Goal: Task Accomplishment & Management: Use online tool/utility

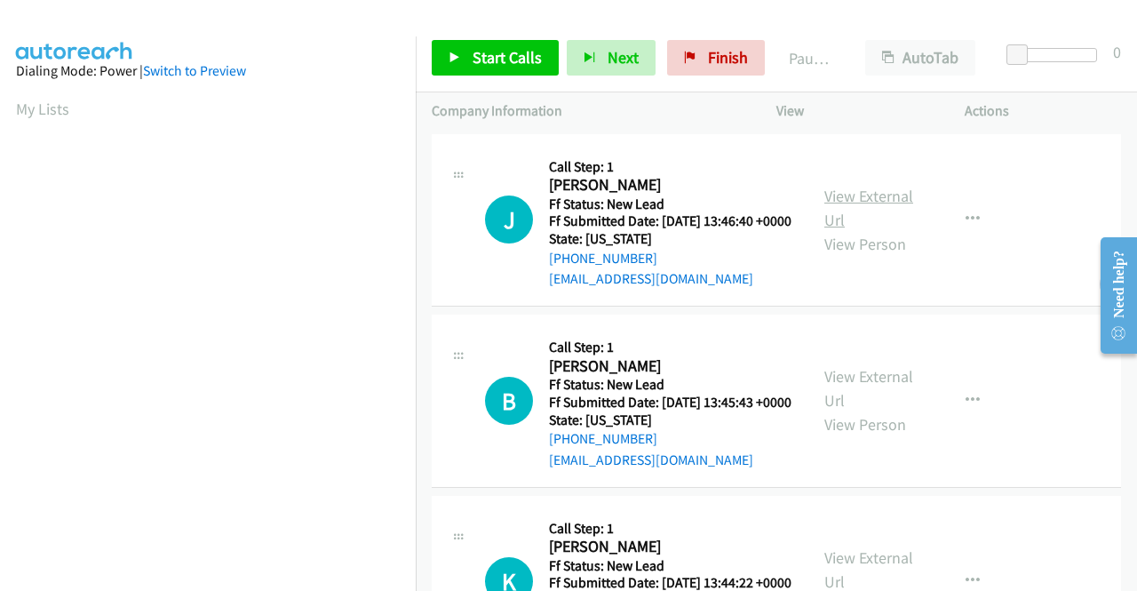
click at [855, 205] on link "View External Url" at bounding box center [869, 208] width 89 height 44
click at [874, 406] on link "View External Url" at bounding box center [869, 388] width 89 height 44
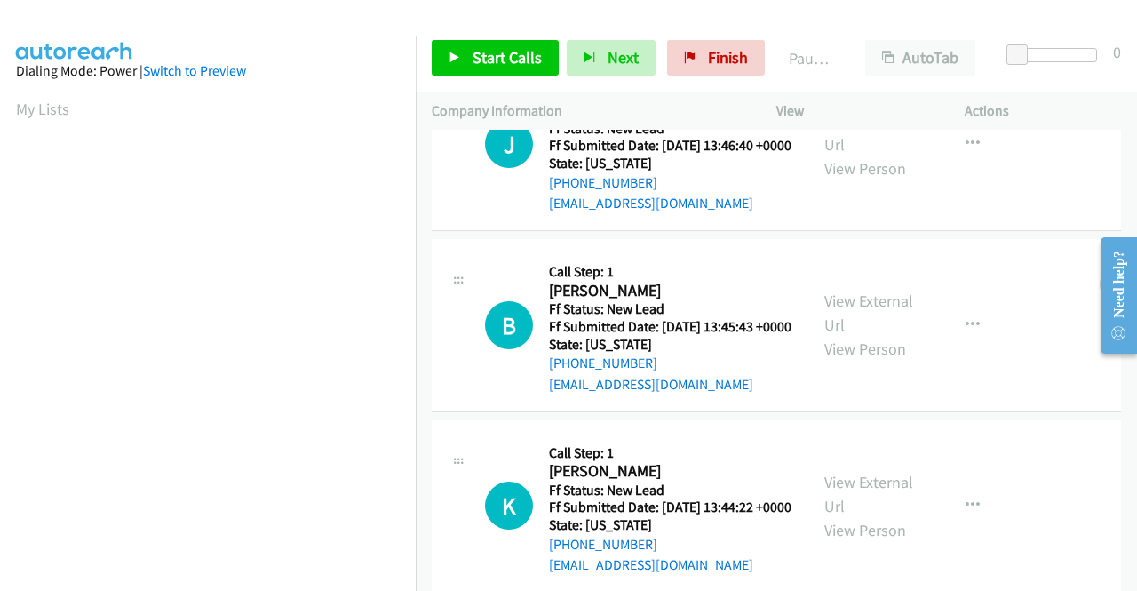
scroll to position [178, 0]
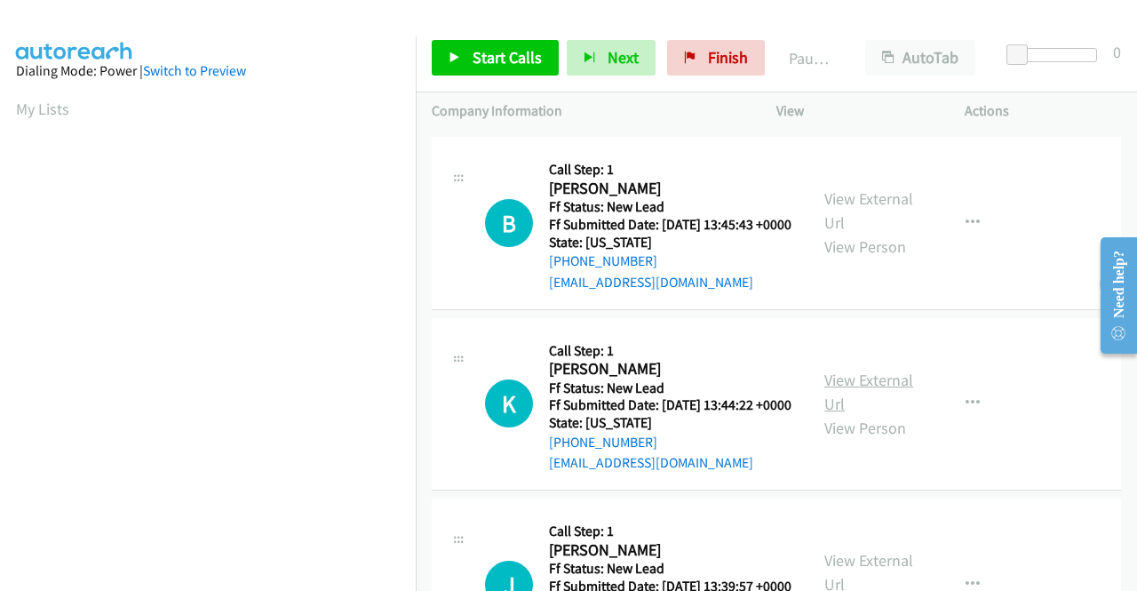
click at [869, 414] on link "View External Url" at bounding box center [869, 392] width 89 height 44
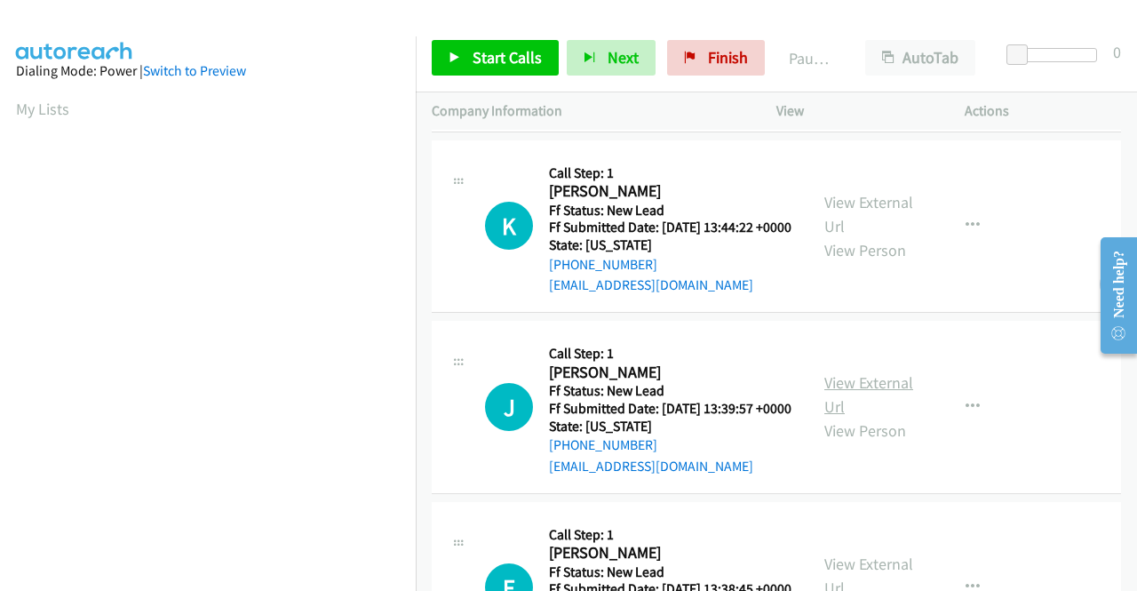
click at [856, 417] on link "View External Url" at bounding box center [869, 394] width 89 height 44
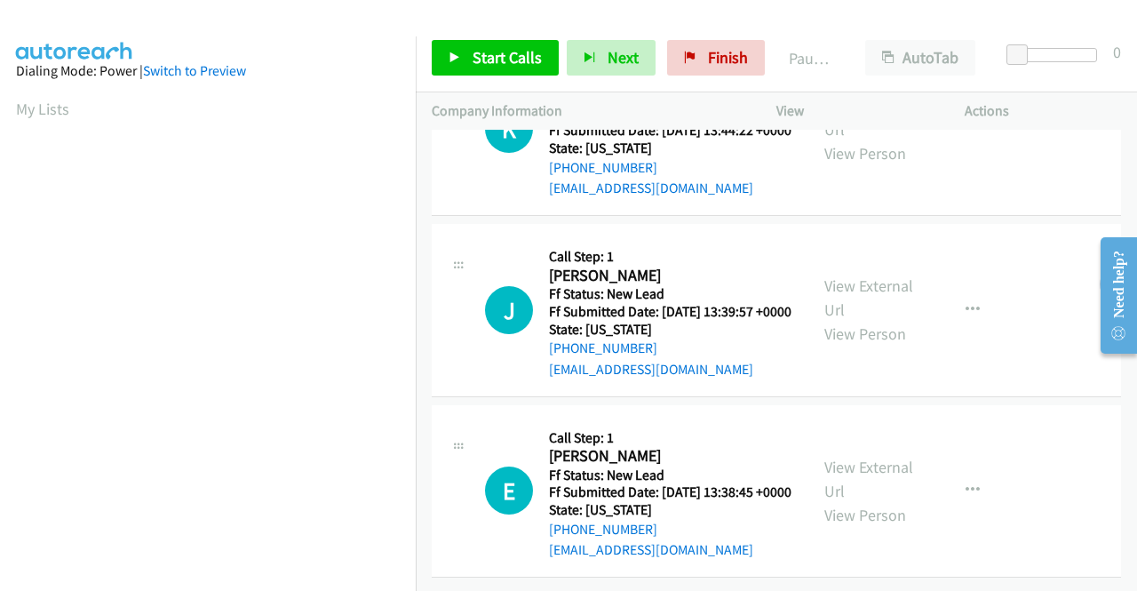
scroll to position [551, 0]
click at [869, 457] on link "View External Url" at bounding box center [869, 479] width 89 height 44
click at [518, 60] on span "Start Calls" at bounding box center [507, 57] width 69 height 20
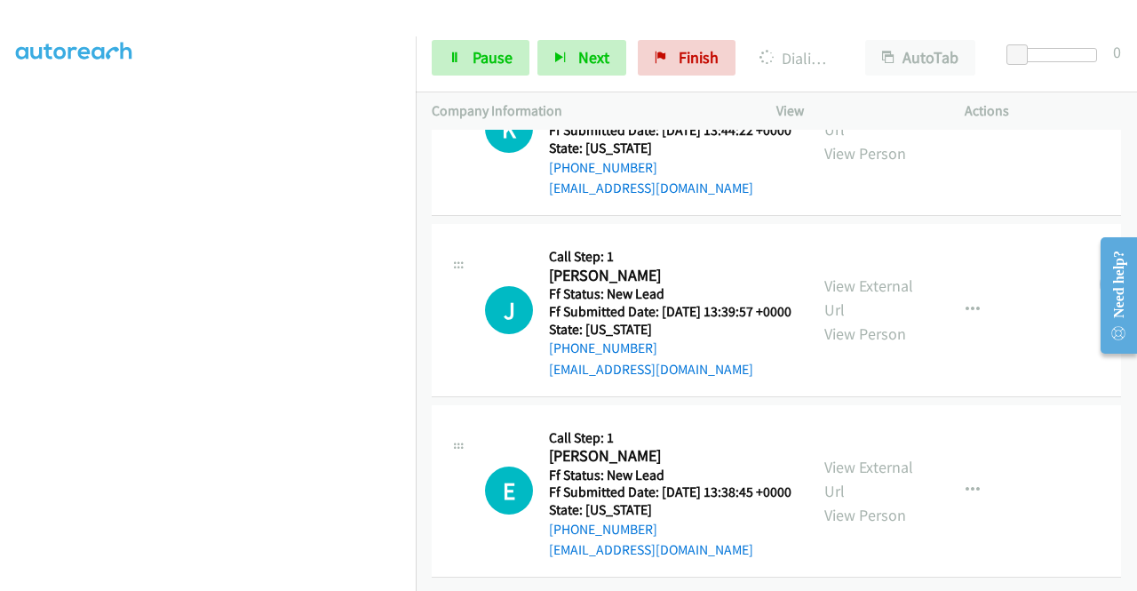
scroll to position [0, 0]
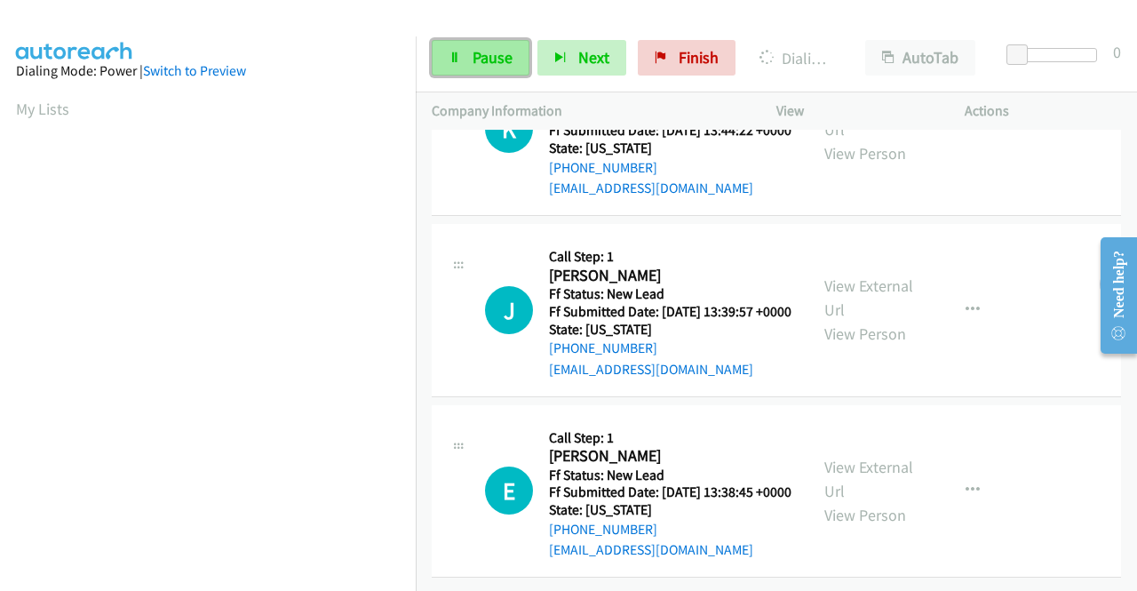
click at [483, 51] on span "Pause" at bounding box center [493, 57] width 40 height 20
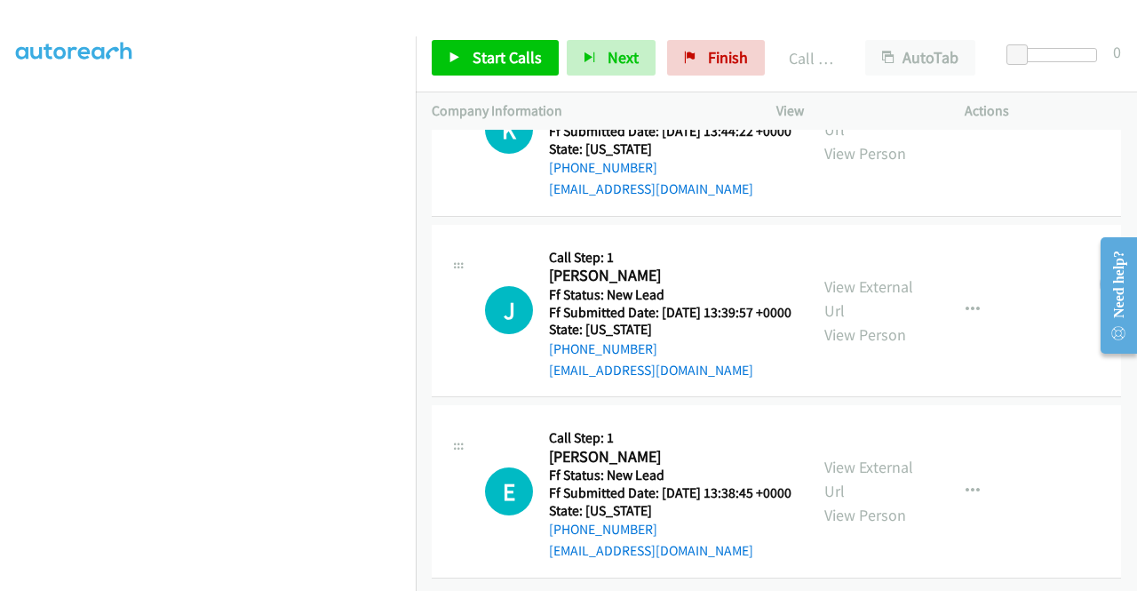
scroll to position [588, 0]
click at [467, 54] on link "Start Calls" at bounding box center [495, 58] width 127 height 36
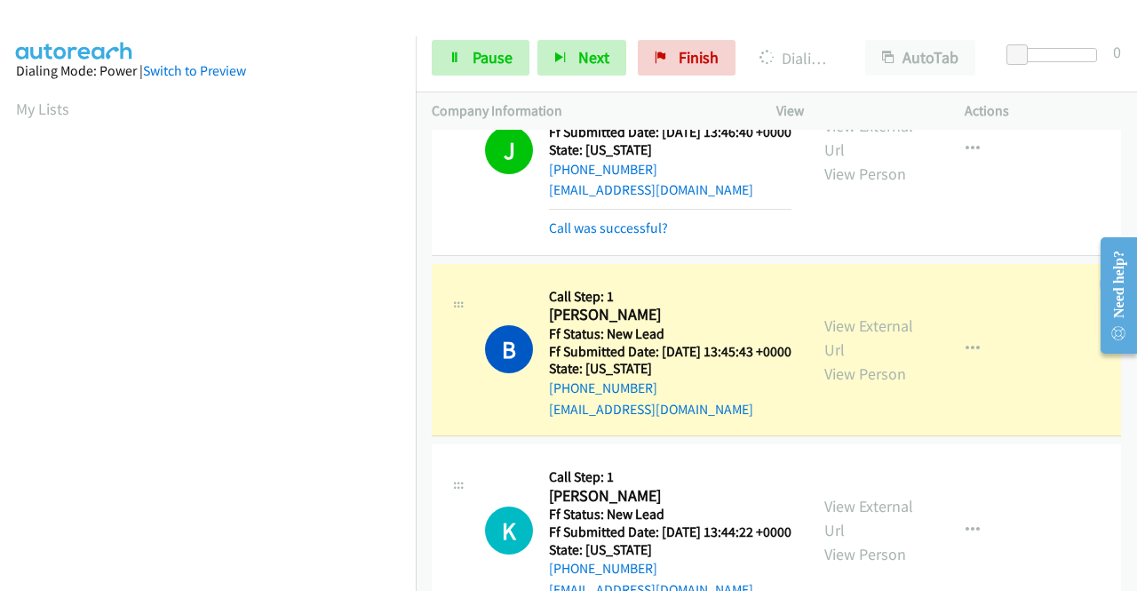
scroll to position [405, 0]
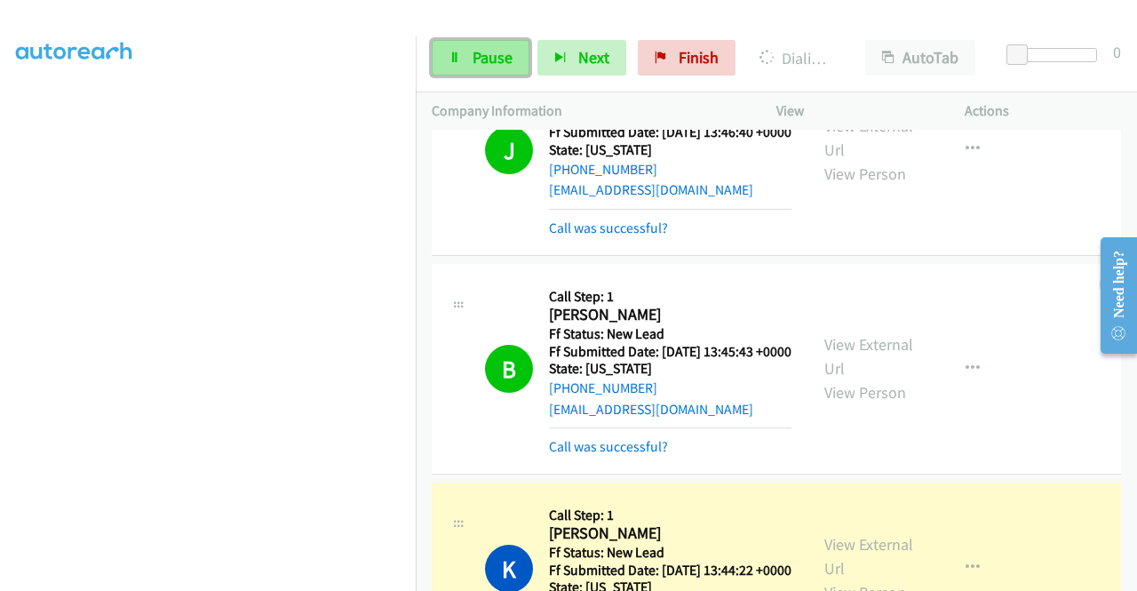
click at [473, 69] on link "Pause" at bounding box center [481, 58] width 98 height 36
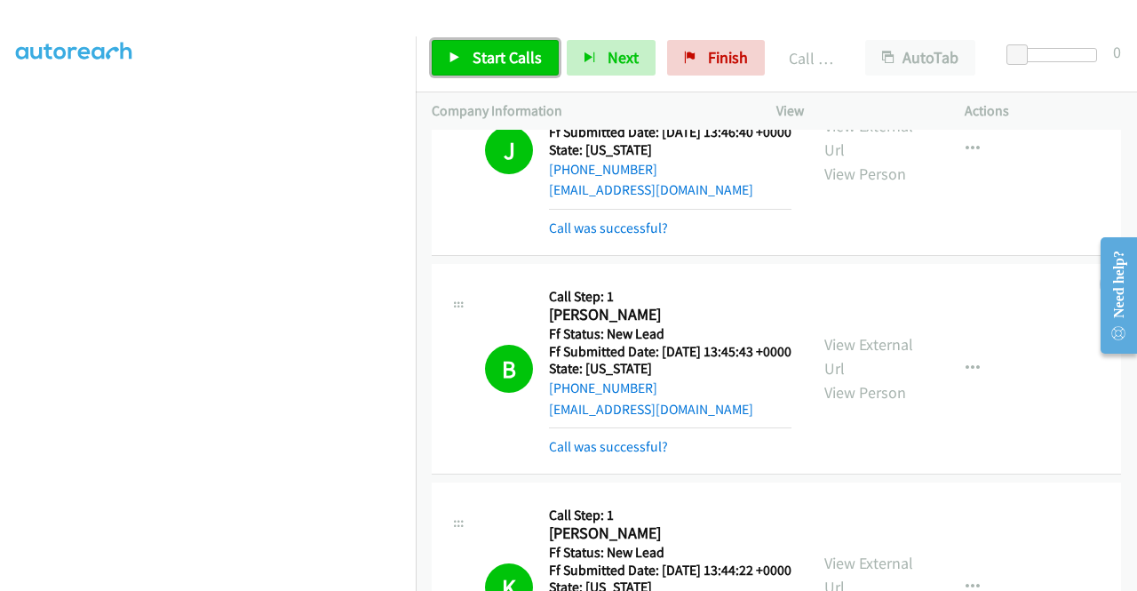
click at [473, 49] on span "Start Calls" at bounding box center [507, 57] width 69 height 20
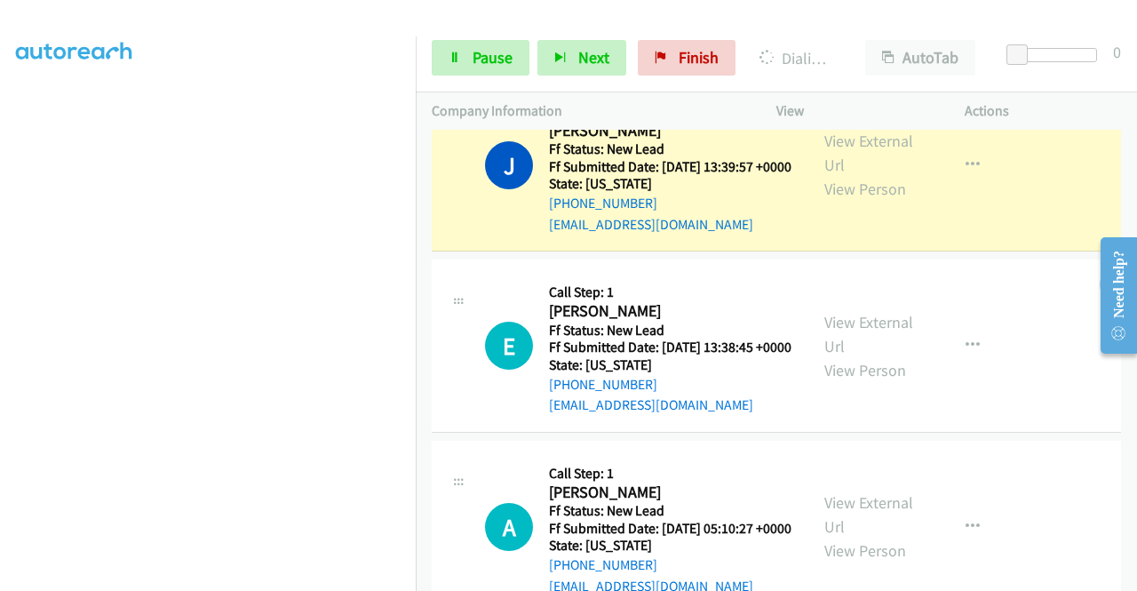
scroll to position [862, 0]
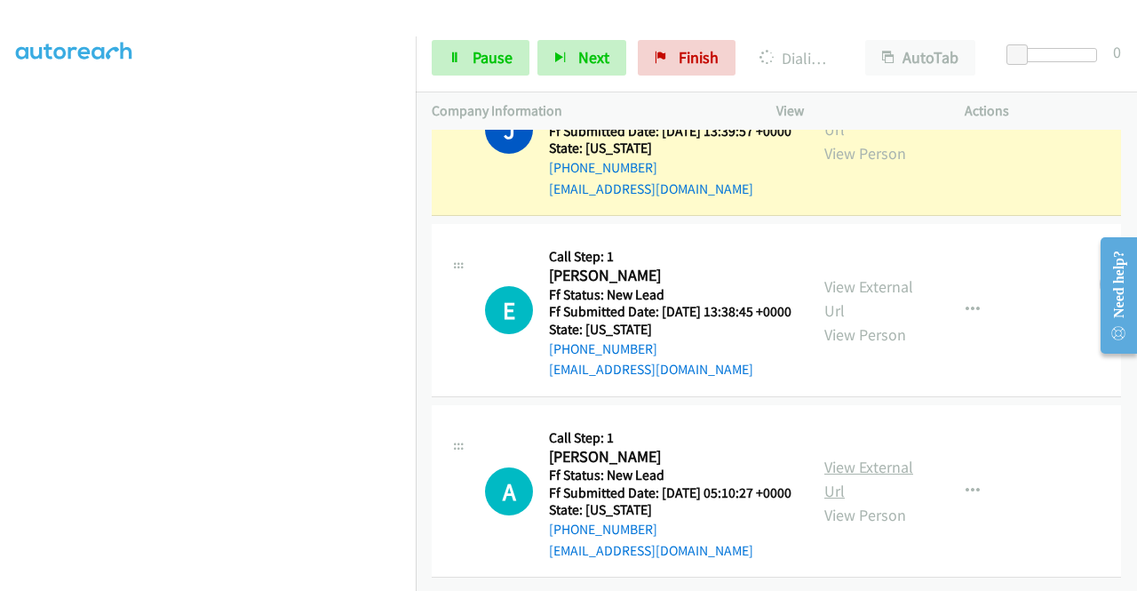
click at [886, 457] on link "View External Url" at bounding box center [869, 479] width 89 height 44
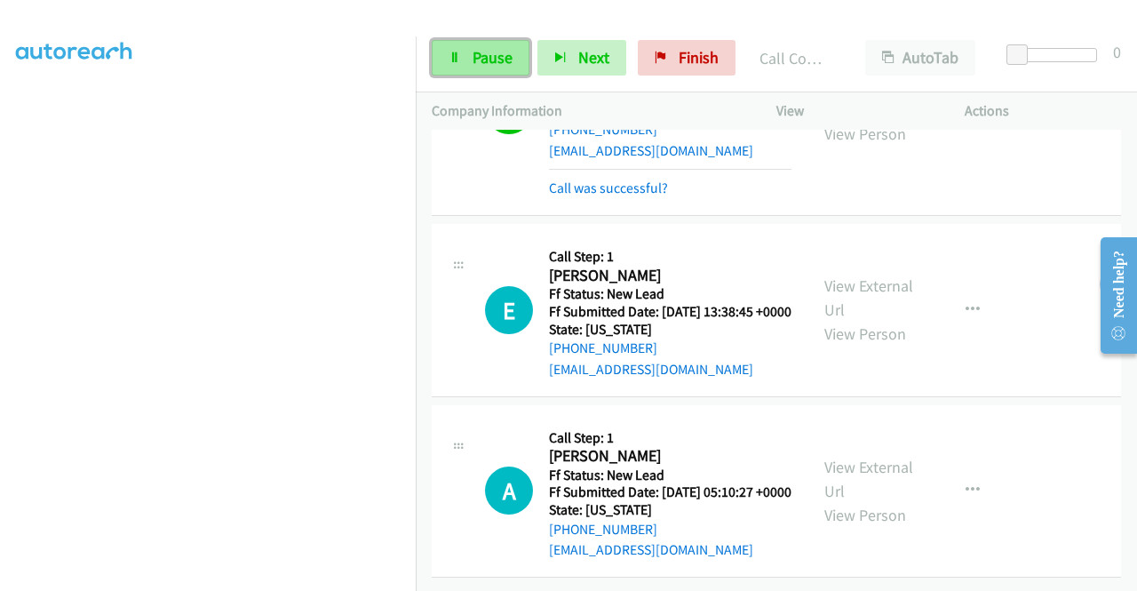
click at [446, 52] on link "Pause" at bounding box center [481, 58] width 98 height 36
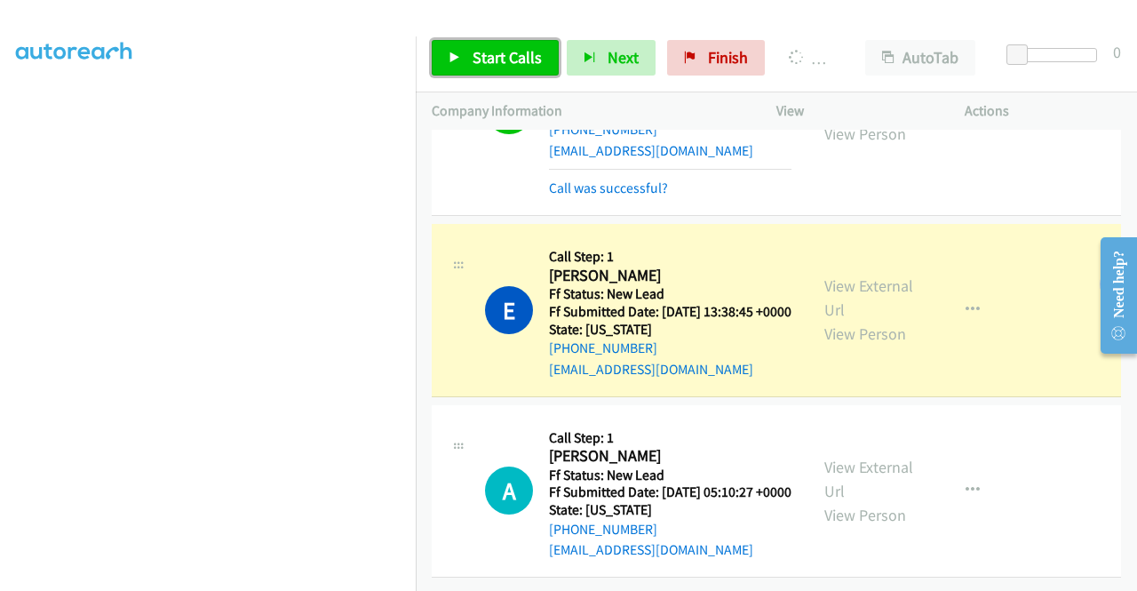
click at [471, 50] on link "Start Calls" at bounding box center [495, 58] width 127 height 36
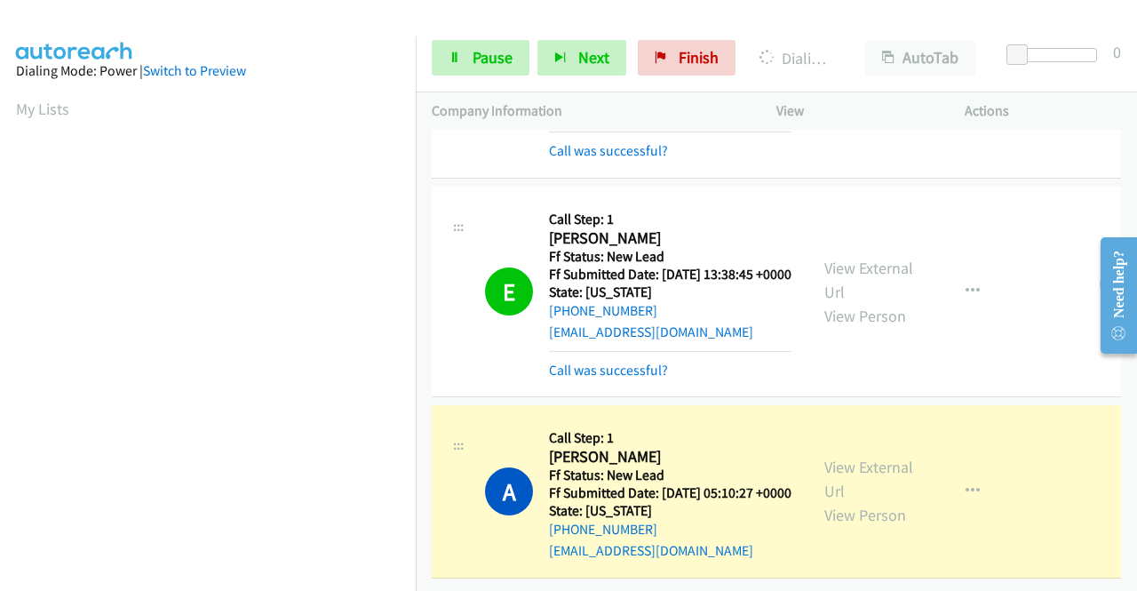
scroll to position [405, 0]
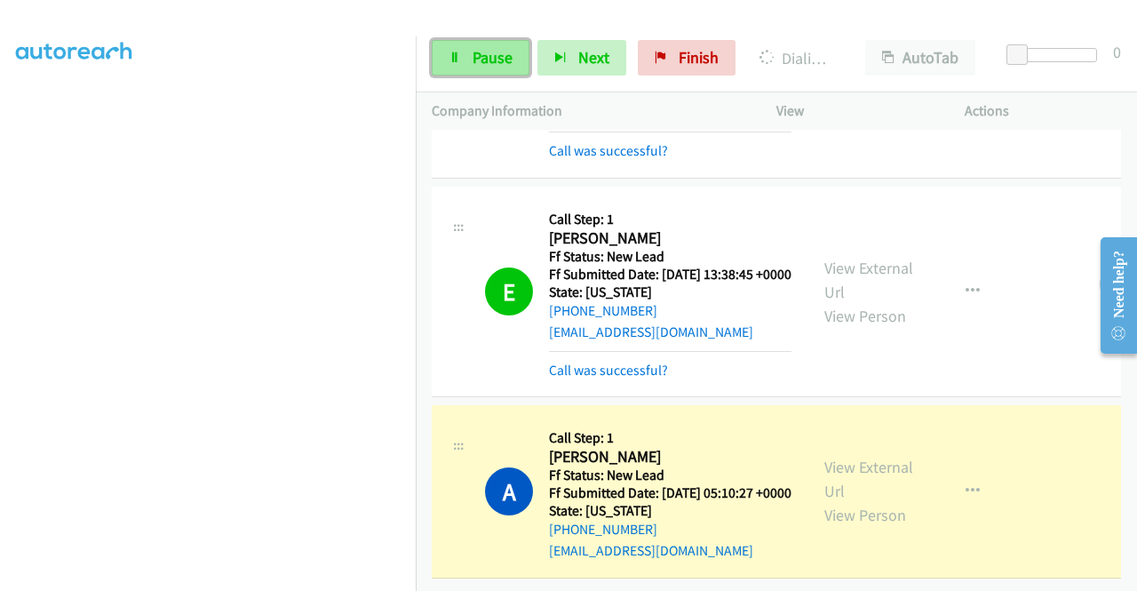
click at [483, 61] on span "Pause" at bounding box center [493, 57] width 40 height 20
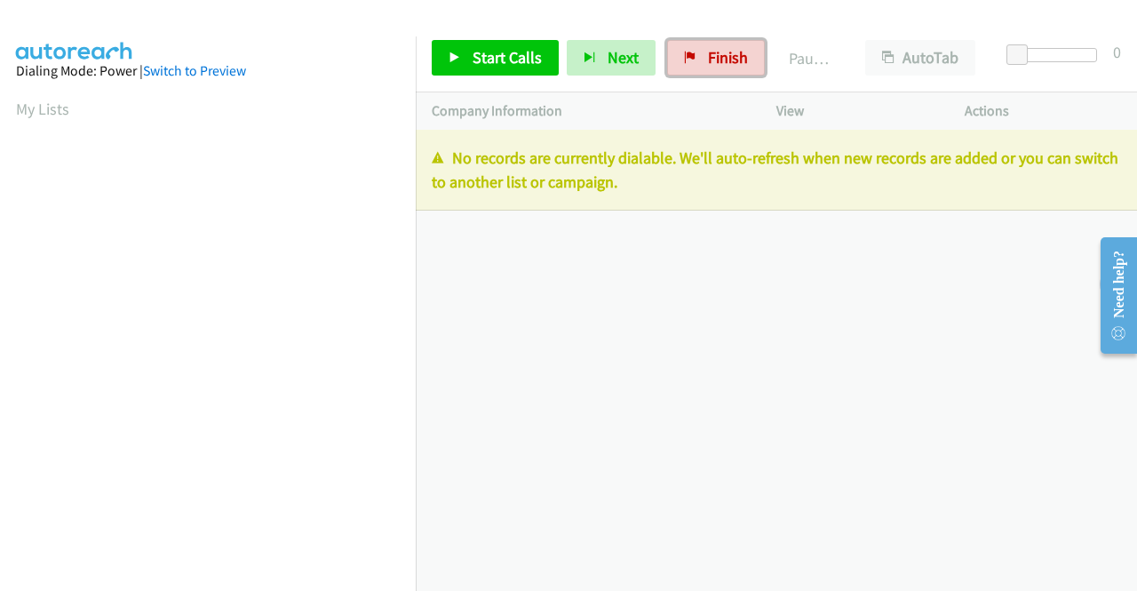
drag, startPoint x: 702, startPoint y: 49, endPoint x: 635, endPoint y: 84, distance: 76.3
click at [708, 49] on span "Finish" at bounding box center [728, 57] width 40 height 20
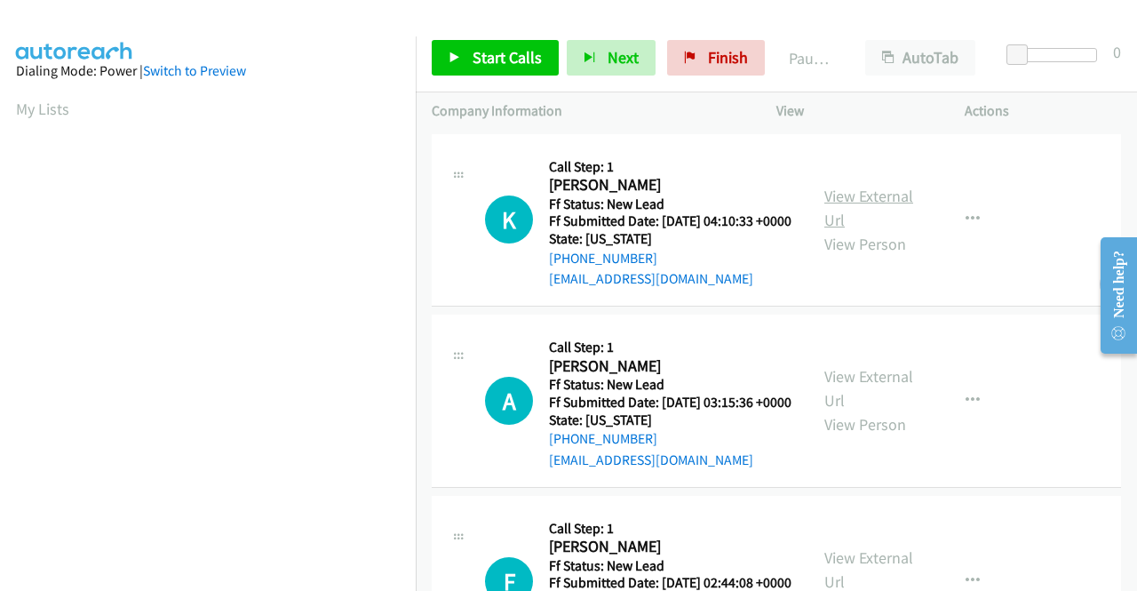
click at [880, 207] on link "View External Url" at bounding box center [869, 208] width 89 height 44
click at [853, 397] on link "View External Url" at bounding box center [869, 388] width 89 height 44
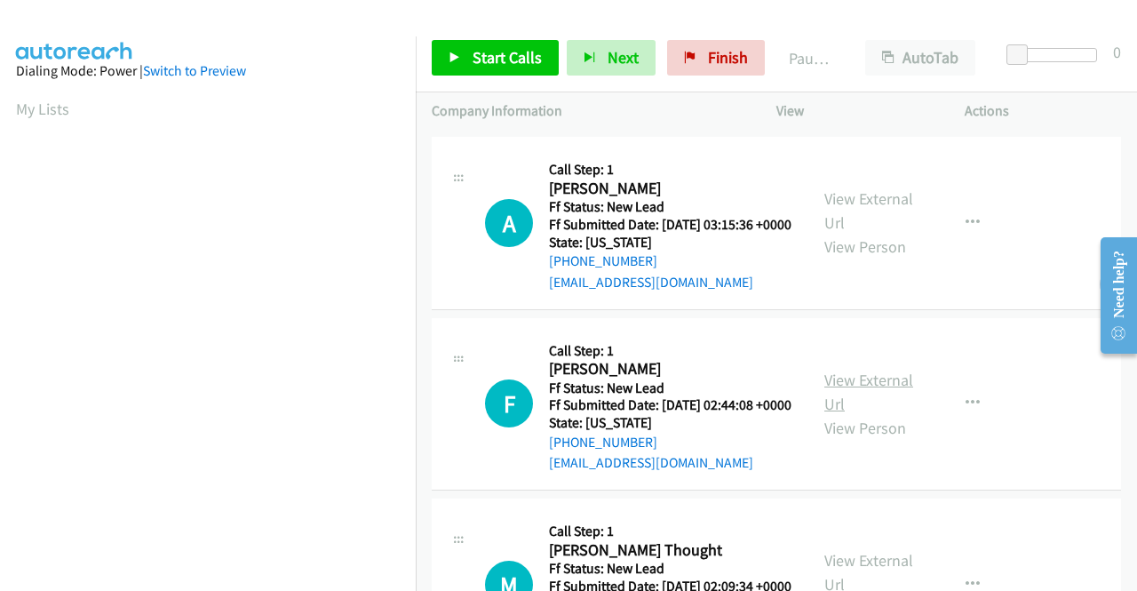
click at [894, 414] on link "View External Url" at bounding box center [869, 392] width 89 height 44
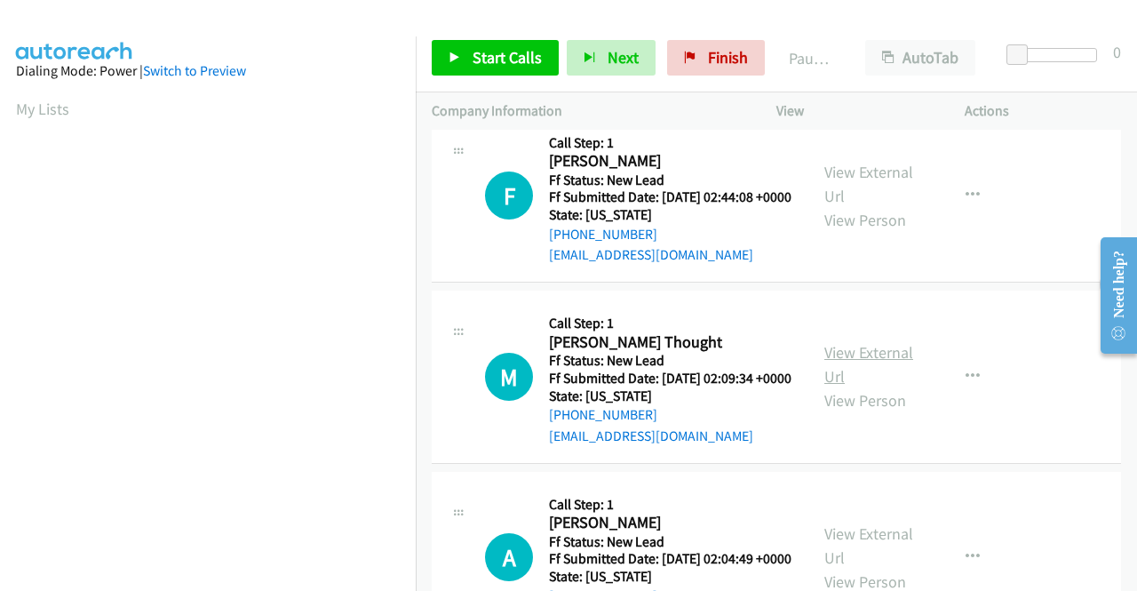
scroll to position [444, 0]
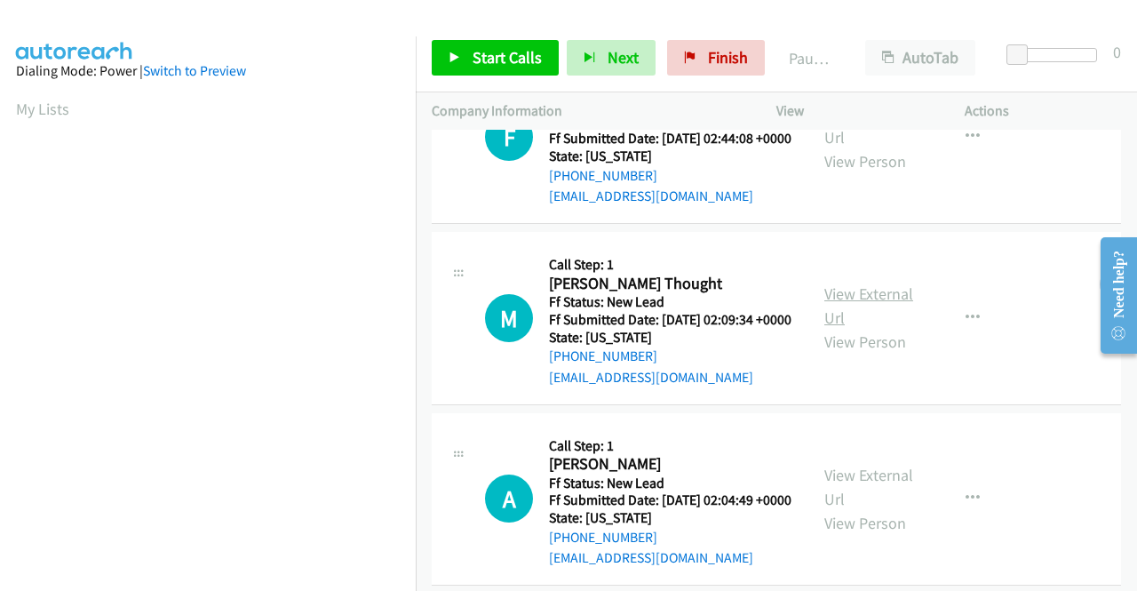
click at [869, 328] on link "View External Url" at bounding box center [869, 305] width 89 height 44
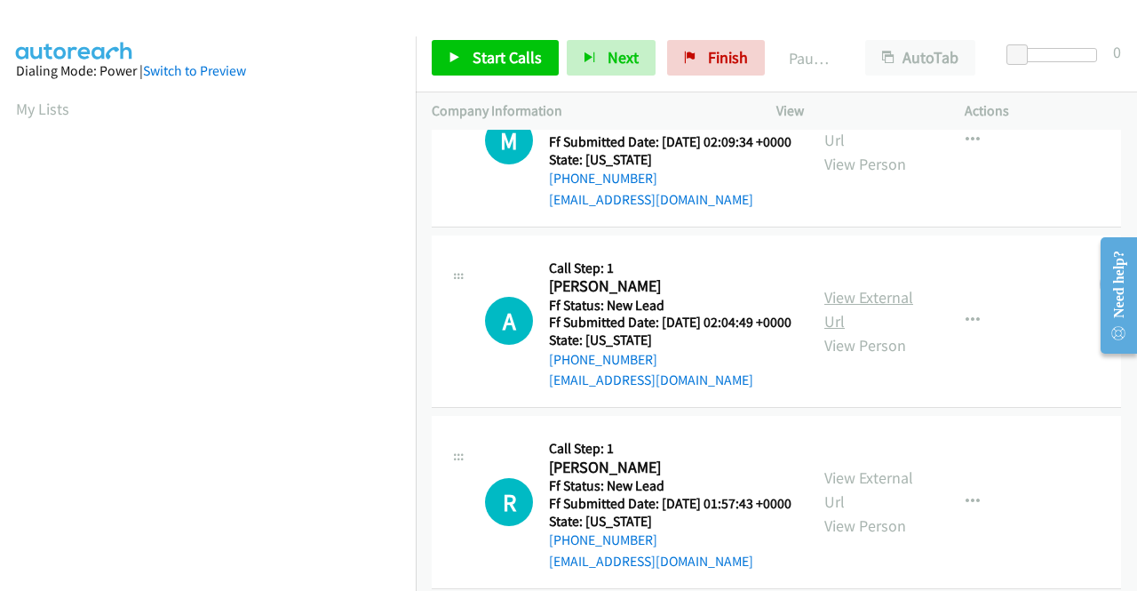
click at [864, 331] on link "View External Url" at bounding box center [869, 309] width 89 height 44
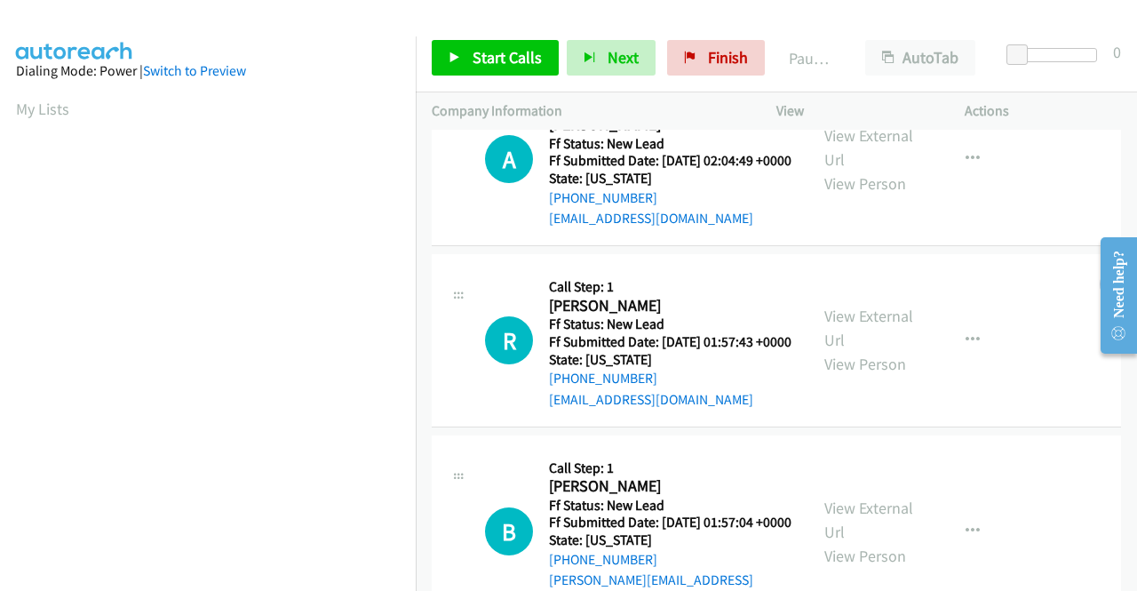
scroll to position [800, 0]
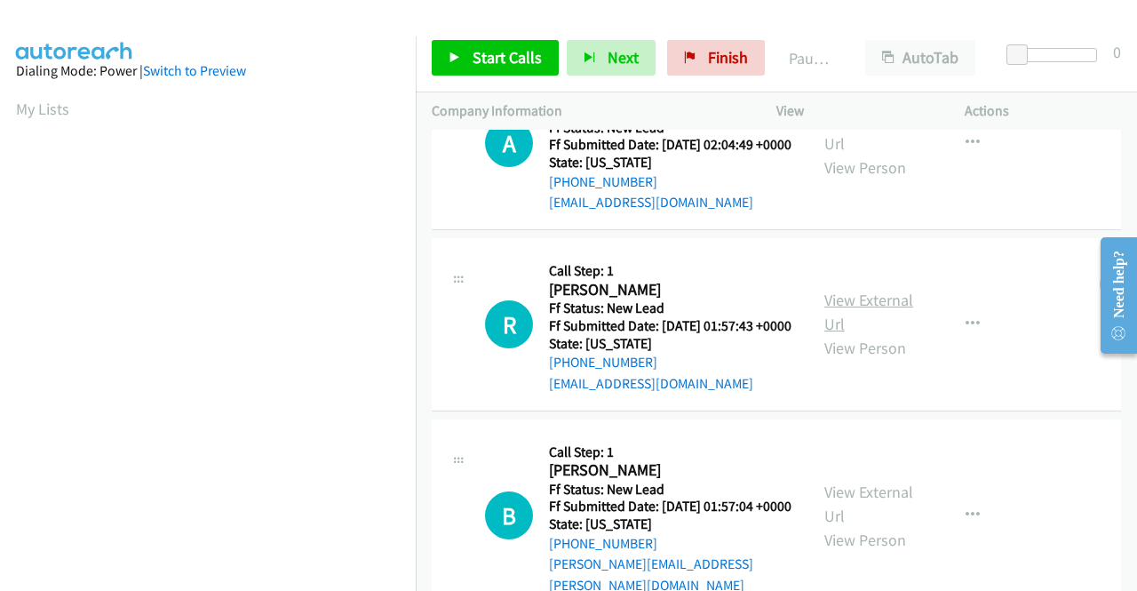
click at [828, 334] on link "View External Url" at bounding box center [869, 312] width 89 height 44
click at [510, 54] on span "Start Calls" at bounding box center [507, 57] width 69 height 20
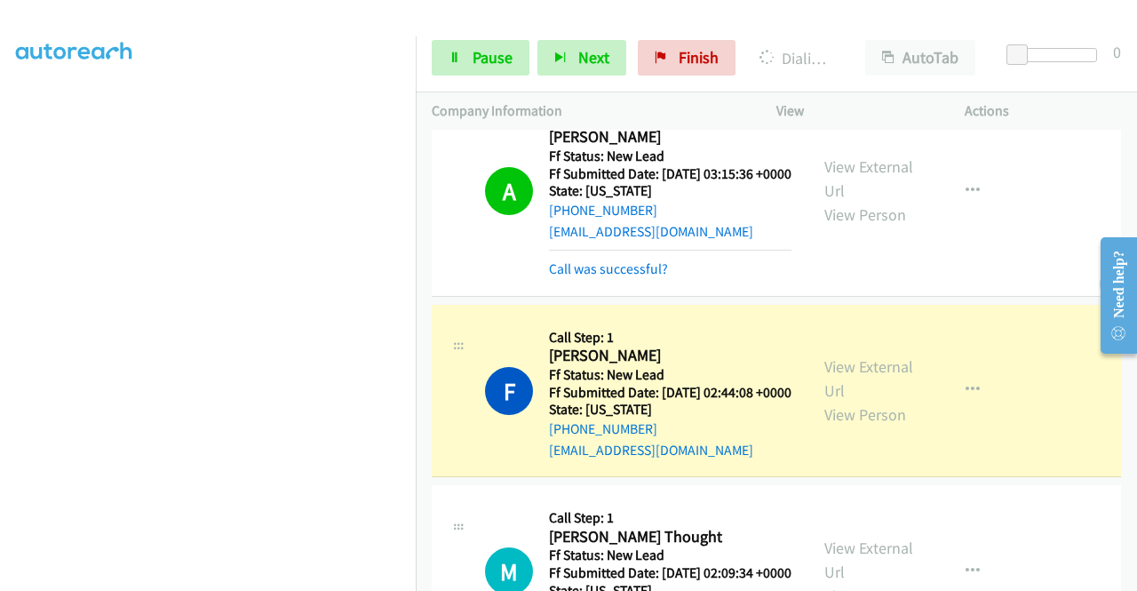
scroll to position [444, 0]
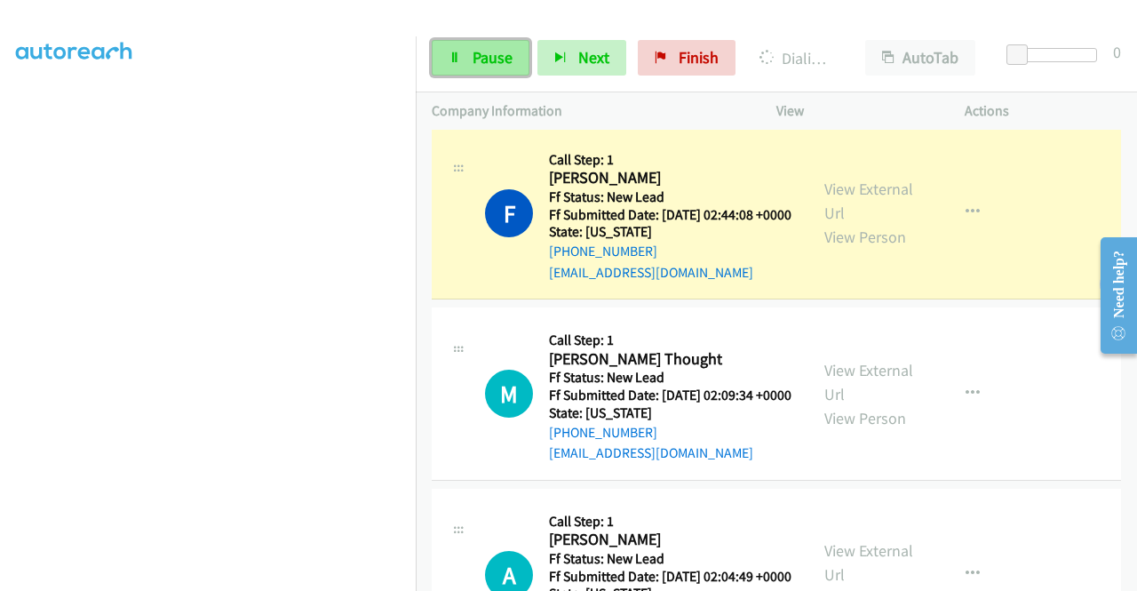
click at [469, 59] on link "Pause" at bounding box center [481, 58] width 98 height 36
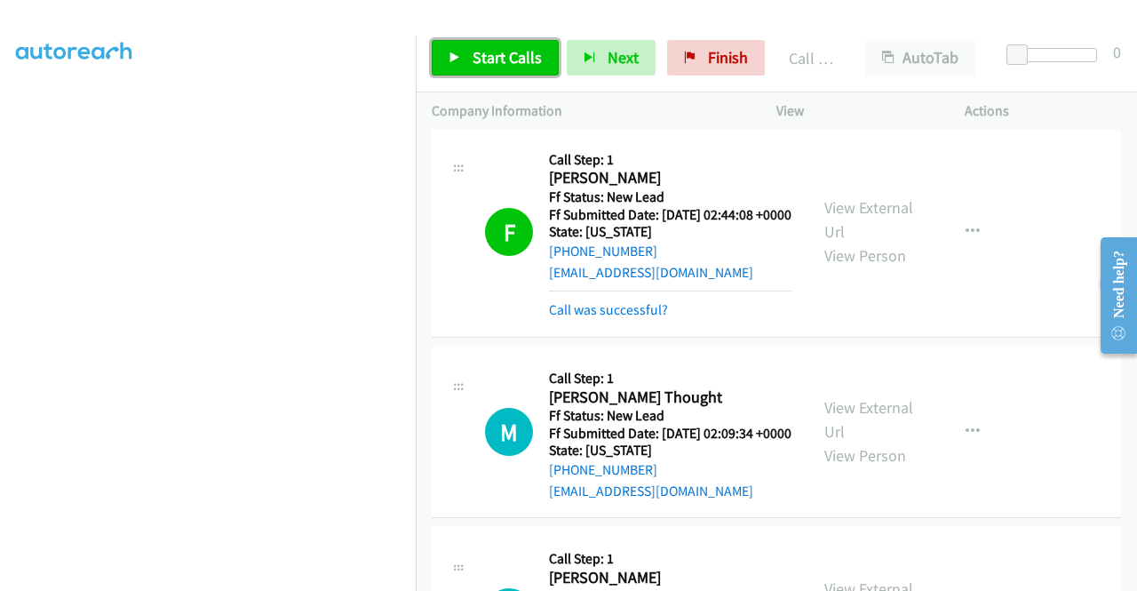
click at [474, 54] on span "Start Calls" at bounding box center [507, 57] width 69 height 20
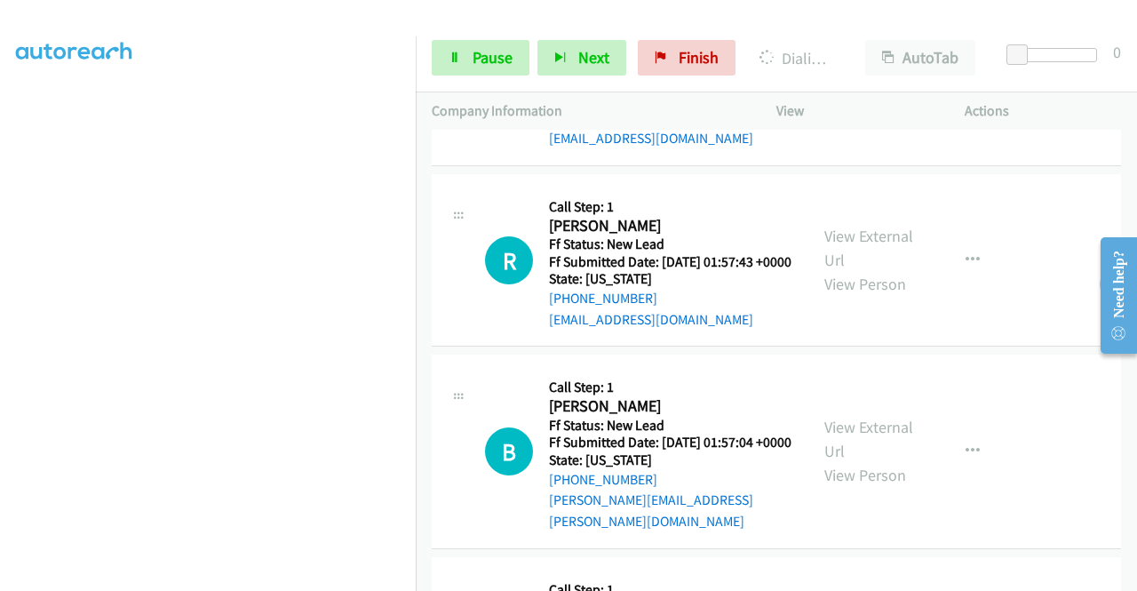
scroll to position [1066, 0]
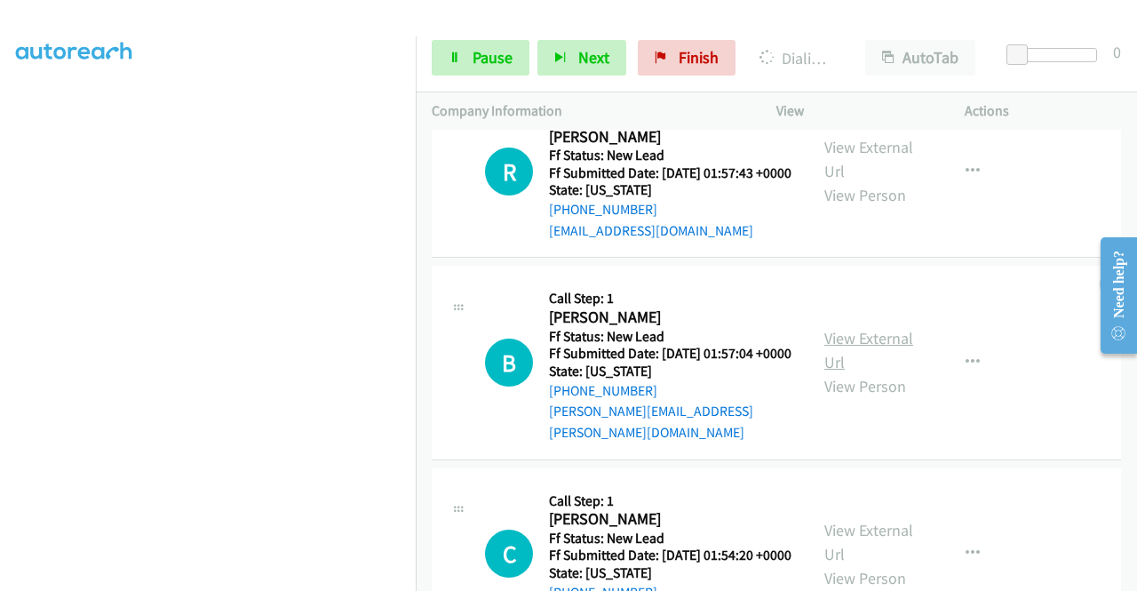
click at [869, 372] on link "View External Url" at bounding box center [869, 350] width 89 height 44
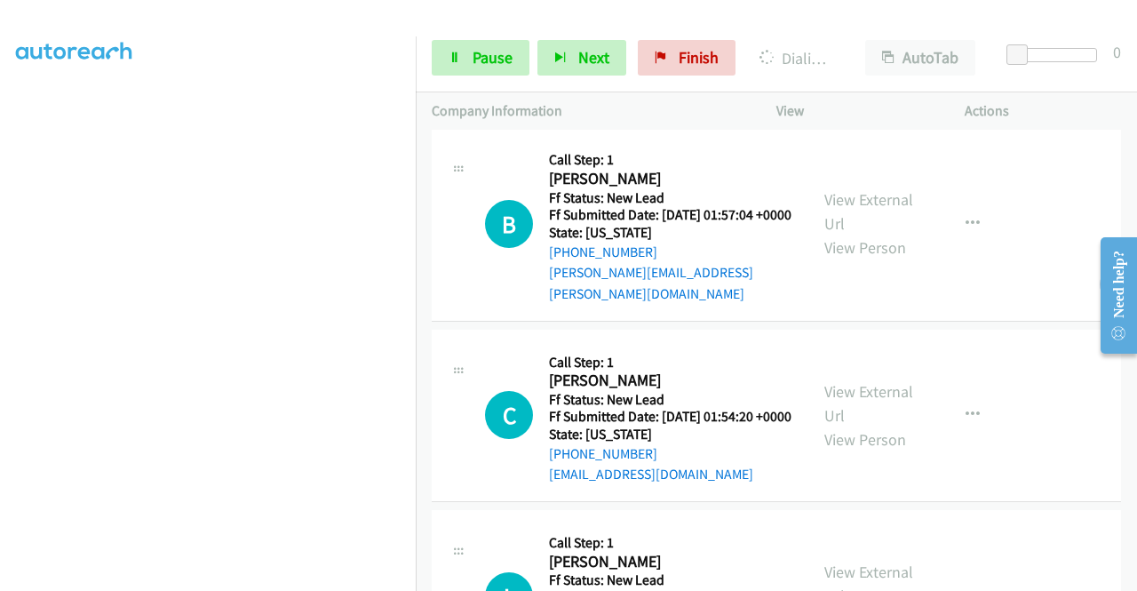
scroll to position [1333, 0]
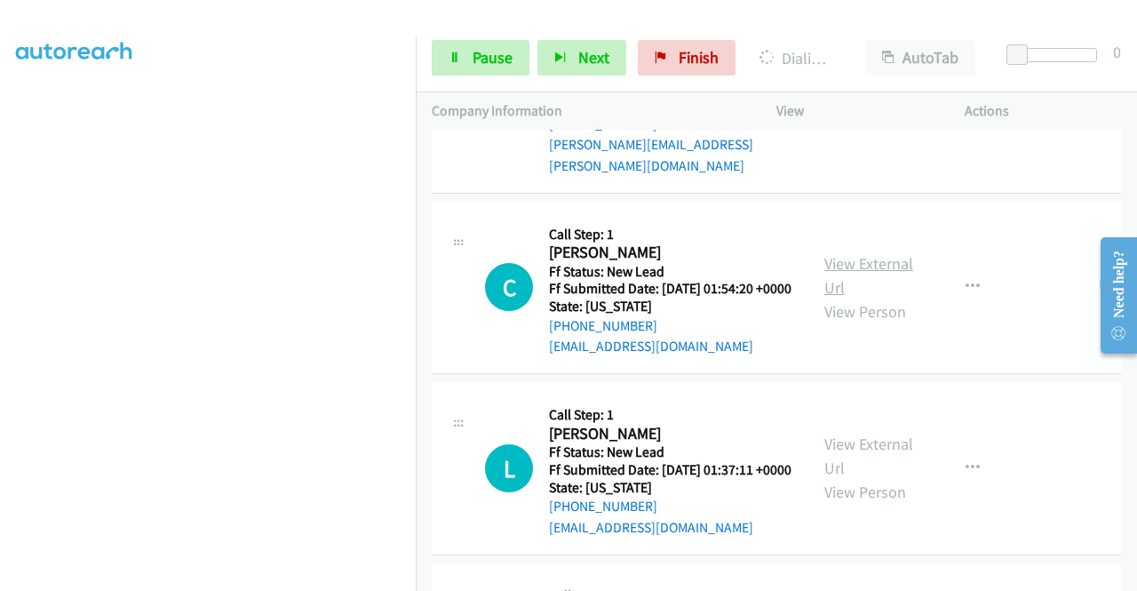
click at [865, 298] on link "View External Url" at bounding box center [869, 275] width 89 height 44
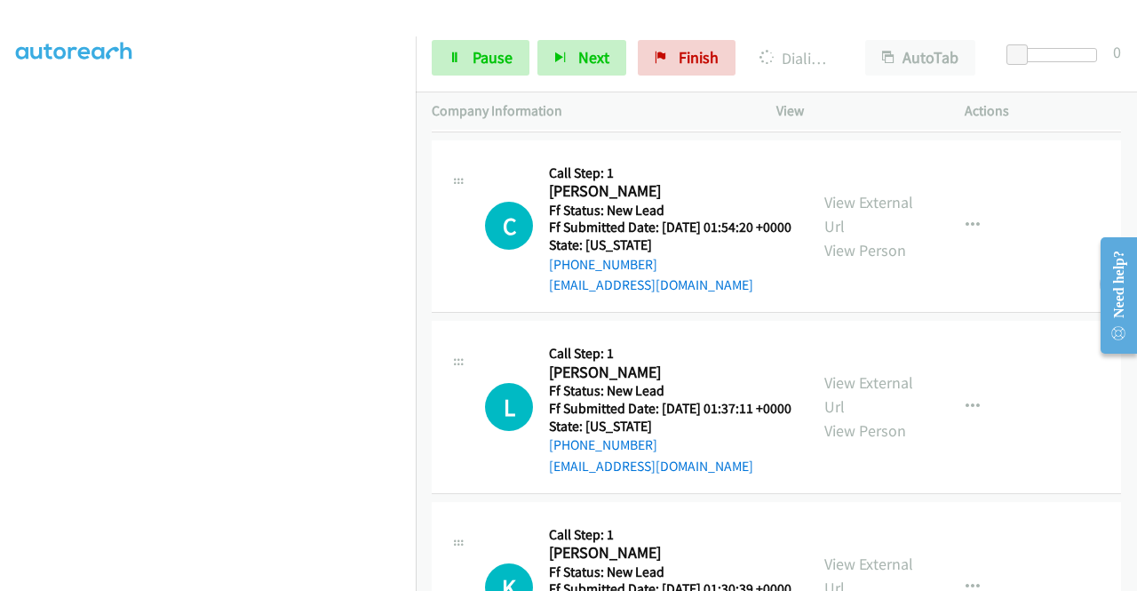
scroll to position [1422, 0]
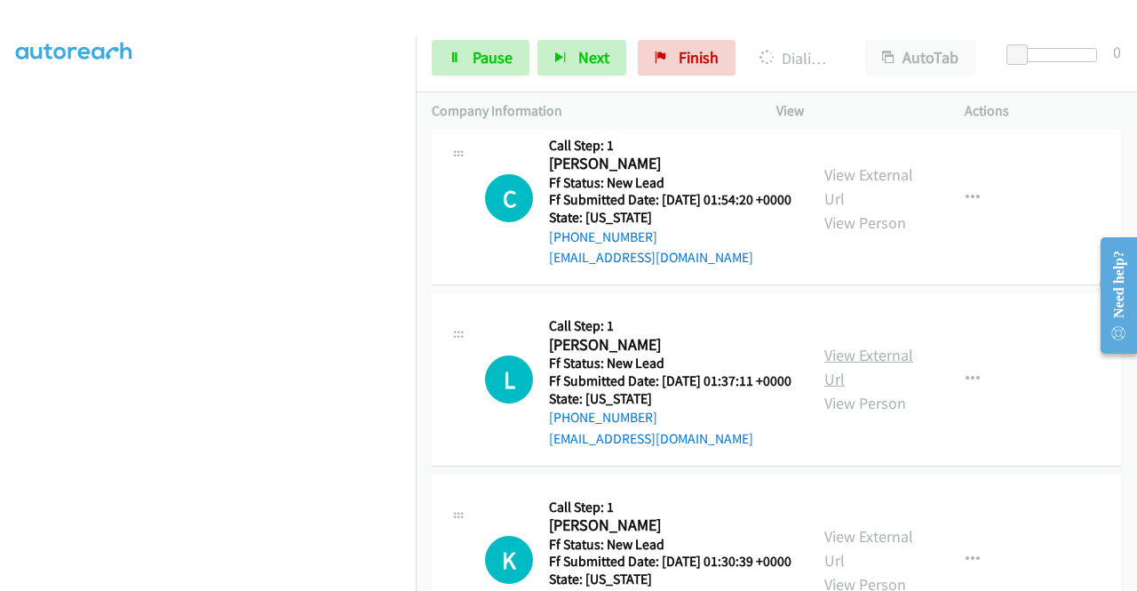
click at [841, 389] on link "View External Url" at bounding box center [869, 367] width 89 height 44
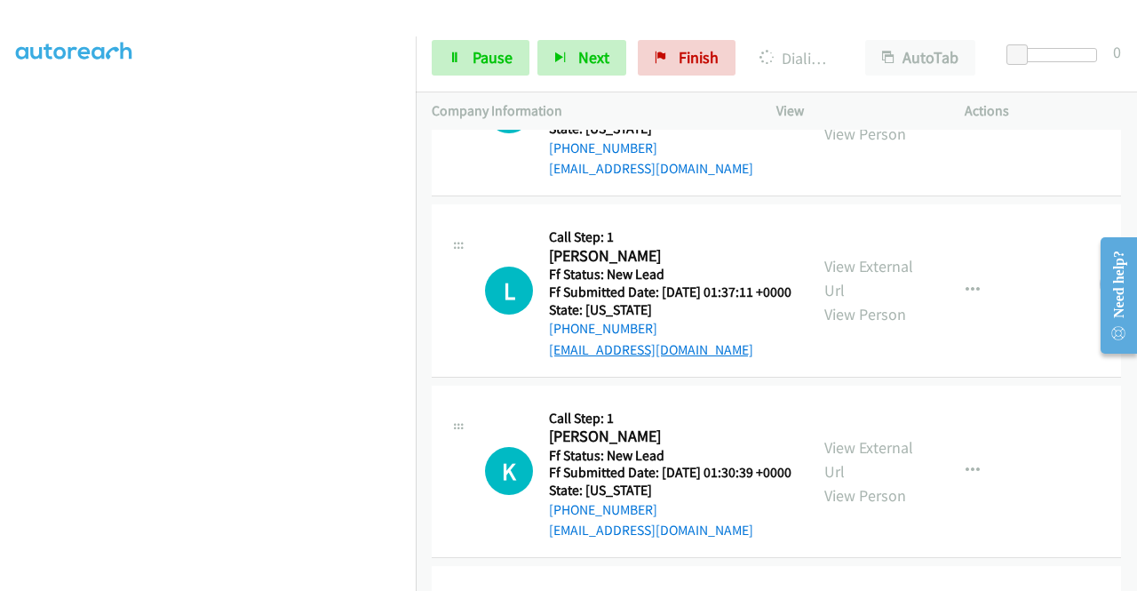
scroll to position [1600, 0]
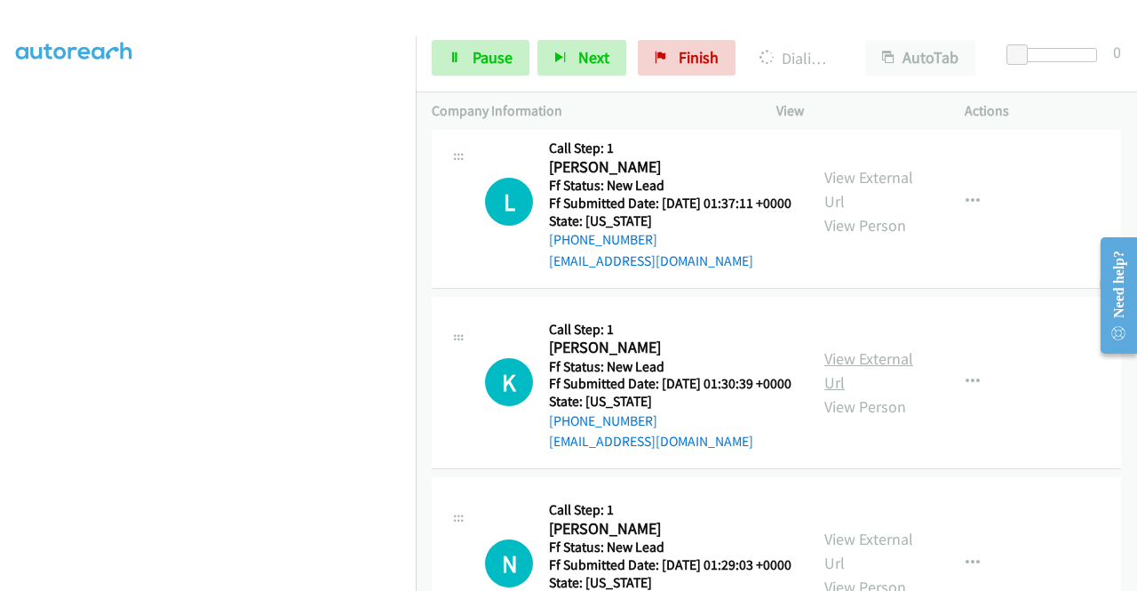
click at [838, 393] on link "View External Url" at bounding box center [869, 370] width 89 height 44
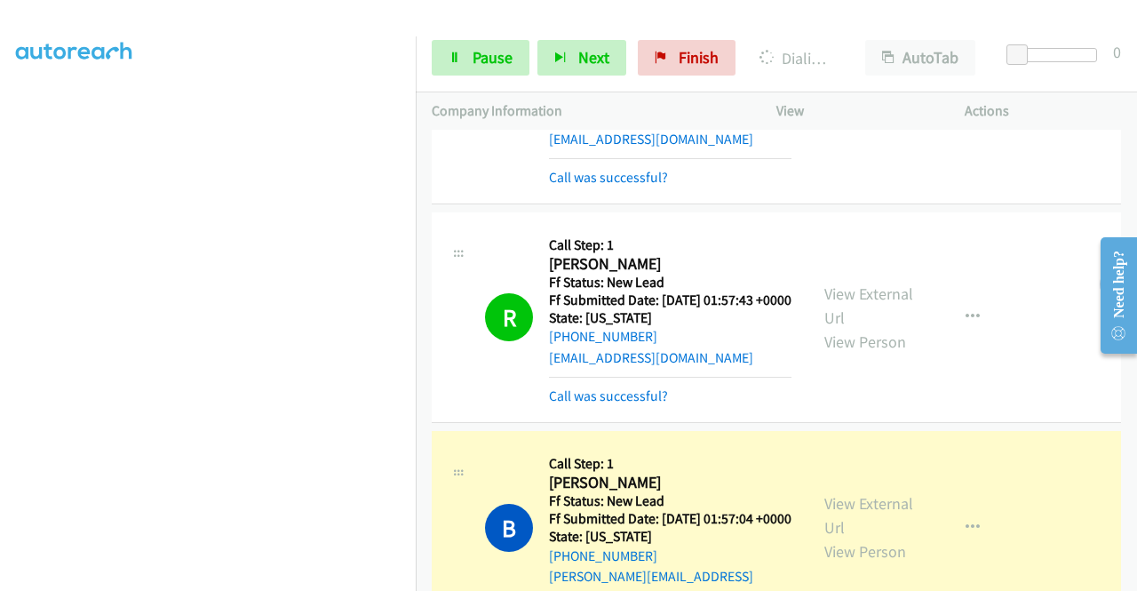
scroll to position [1034, 0]
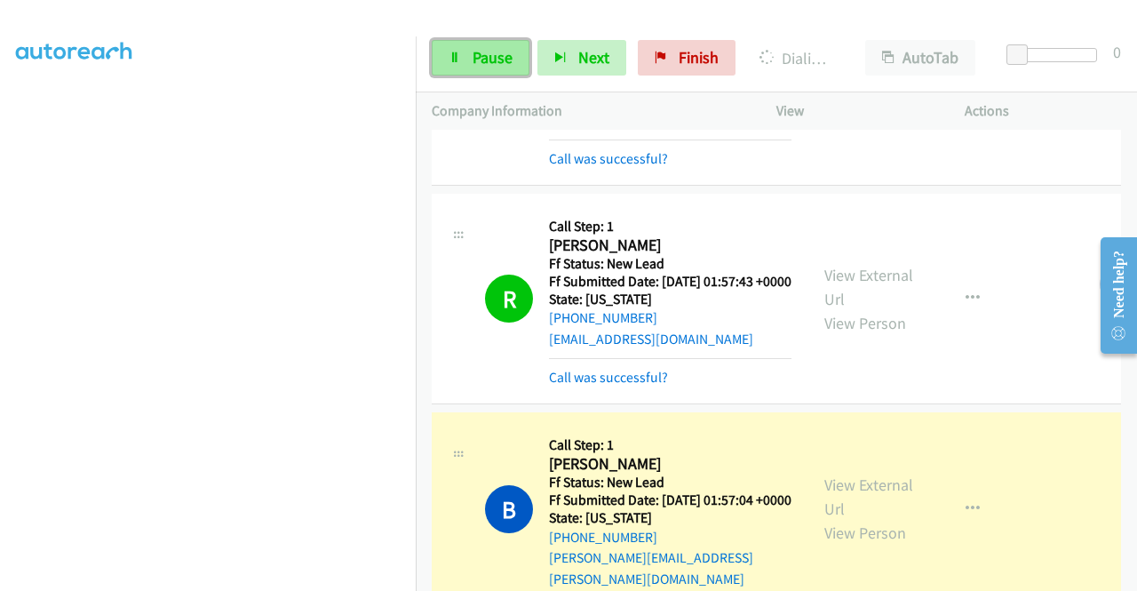
click at [488, 58] on span "Pause" at bounding box center [493, 57] width 40 height 20
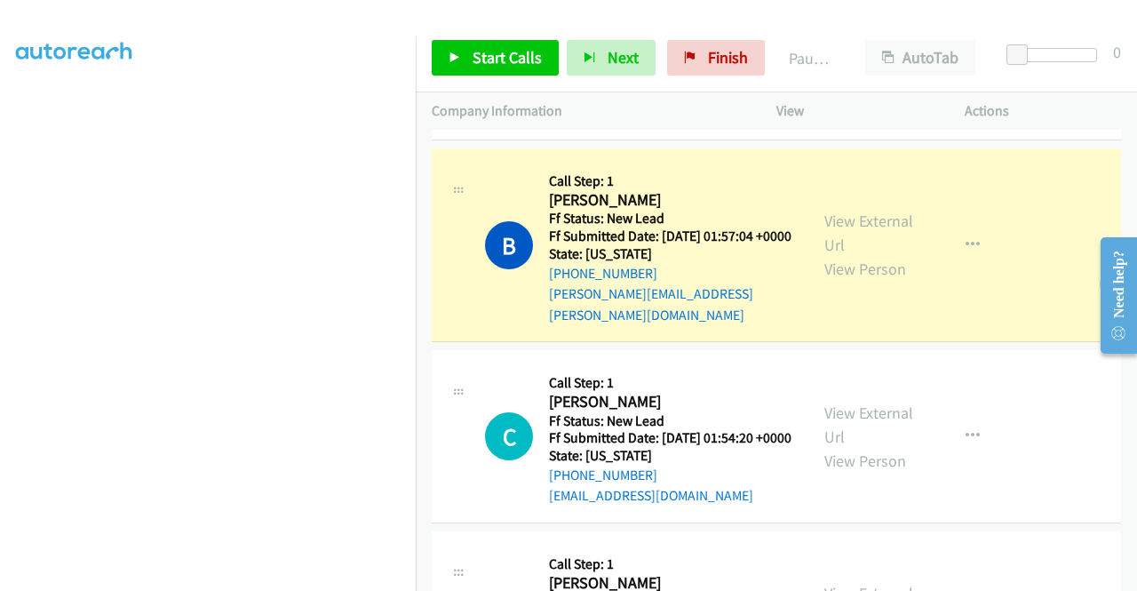
scroll to position [1300, 0]
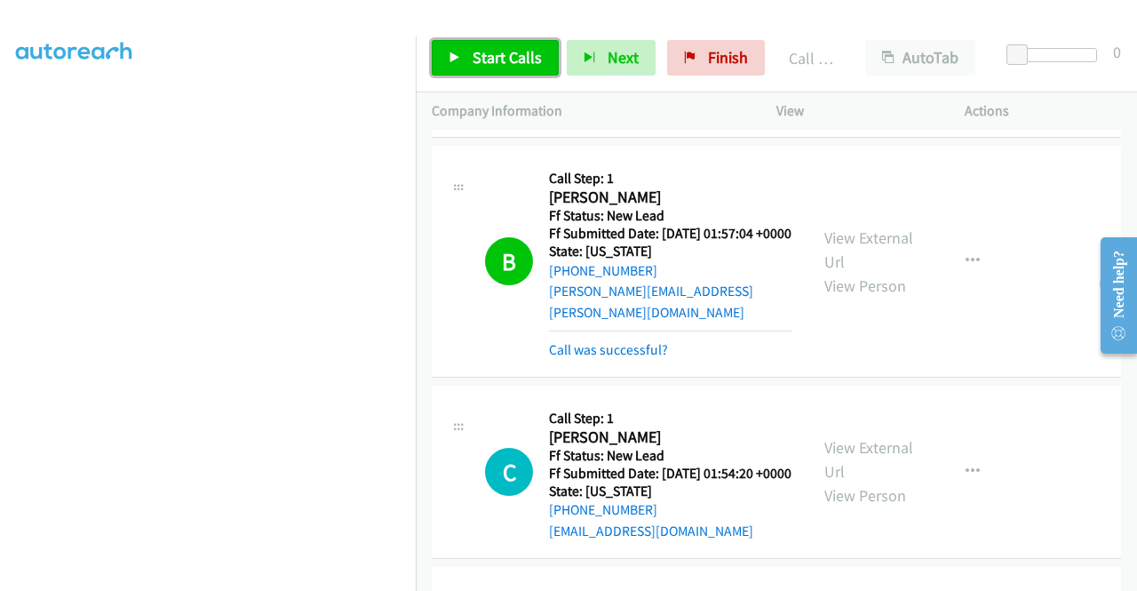
click at [478, 46] on link "Start Calls" at bounding box center [495, 58] width 127 height 36
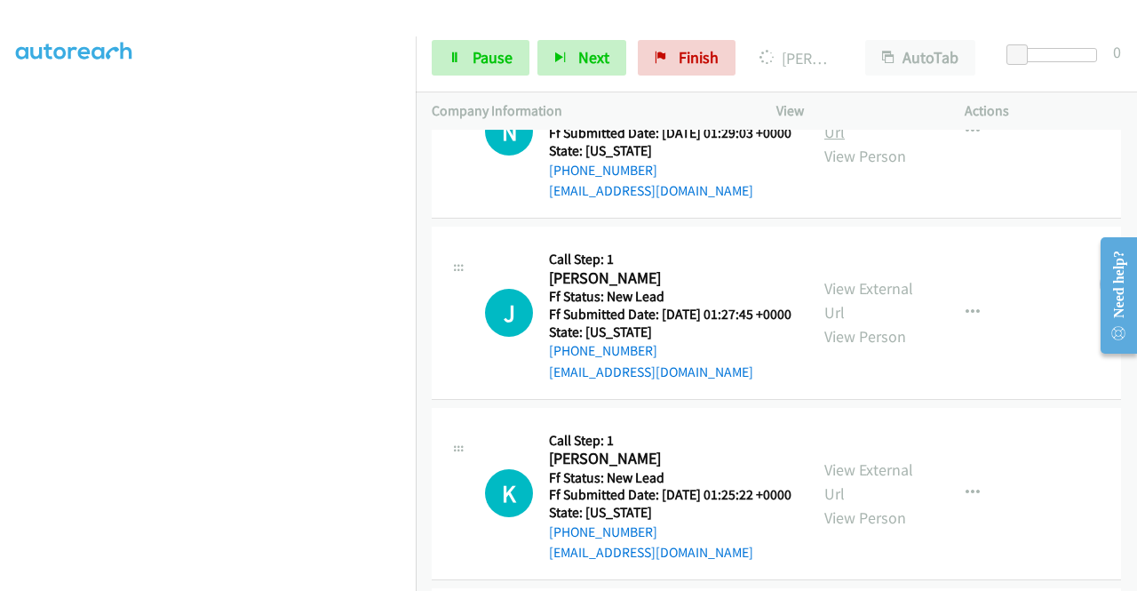
scroll to position [2189, 0]
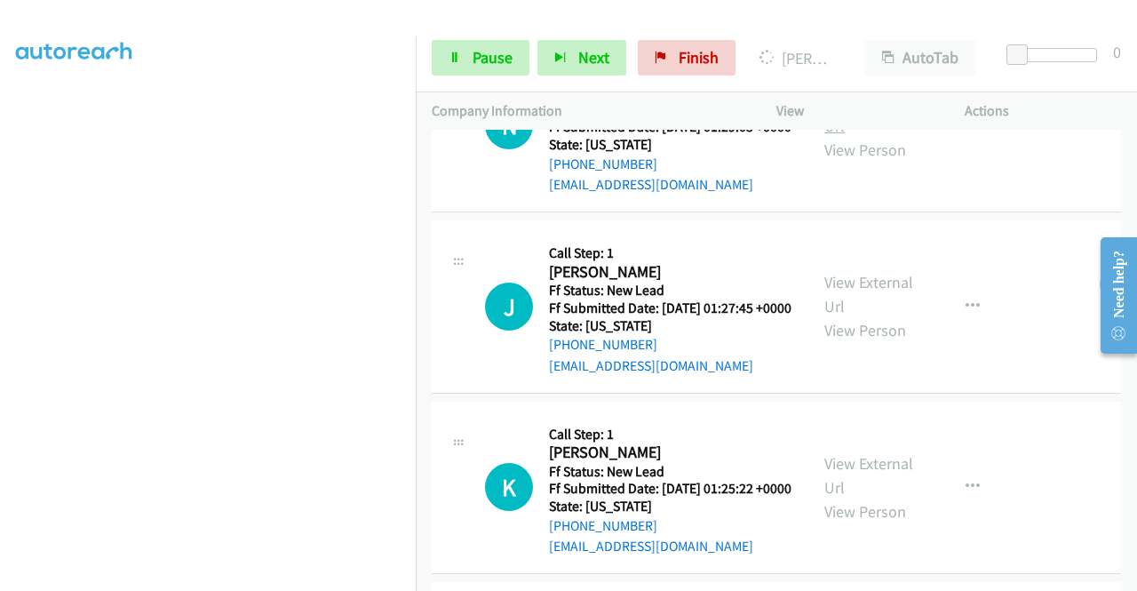
click at [859, 136] on link "View External Url" at bounding box center [869, 114] width 89 height 44
click at [866, 316] on link "View External Url" at bounding box center [869, 294] width 89 height 44
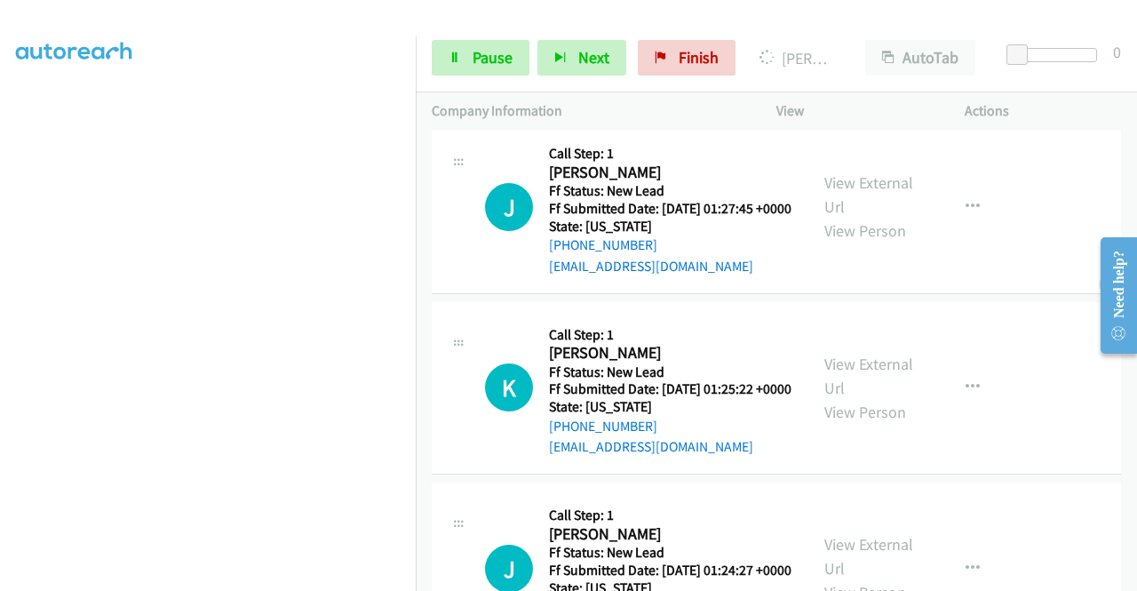
scroll to position [2455, 0]
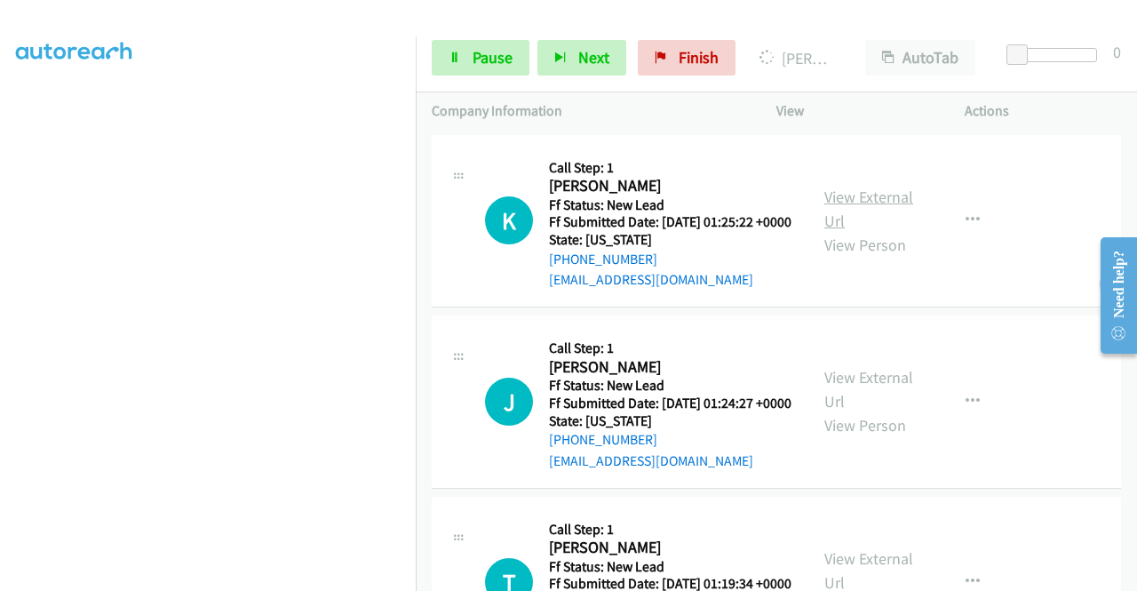
click at [838, 231] on link "View External Url" at bounding box center [869, 209] width 89 height 44
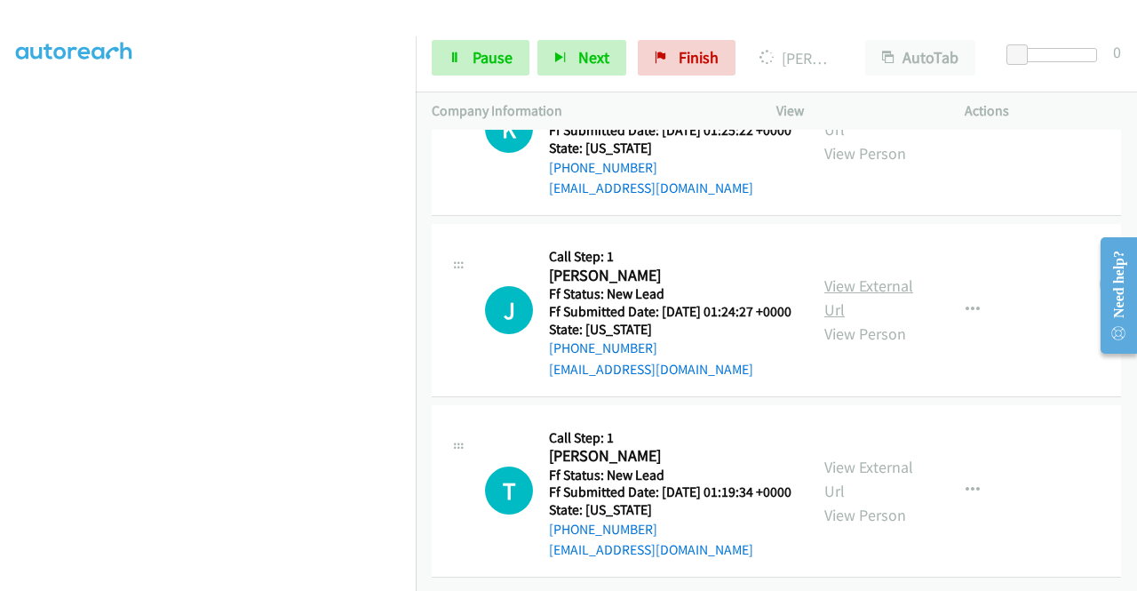
click at [863, 320] on link "View External Url" at bounding box center [869, 297] width 89 height 44
click at [866, 501] on link "View External Url" at bounding box center [869, 479] width 89 height 44
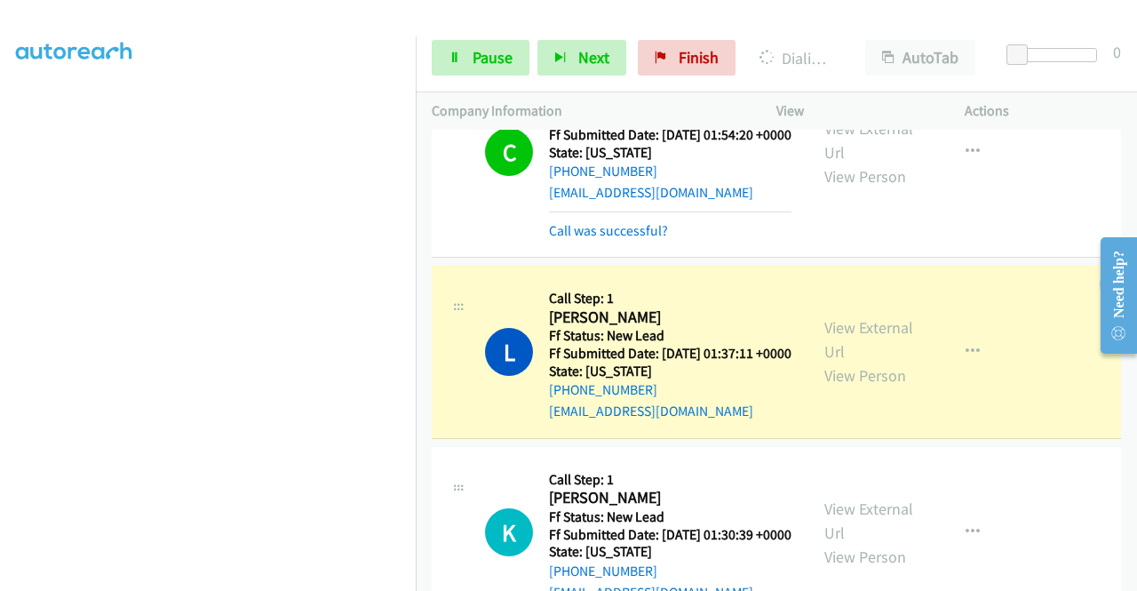
scroll to position [405, 0]
click at [487, 52] on span "Pause" at bounding box center [493, 57] width 40 height 20
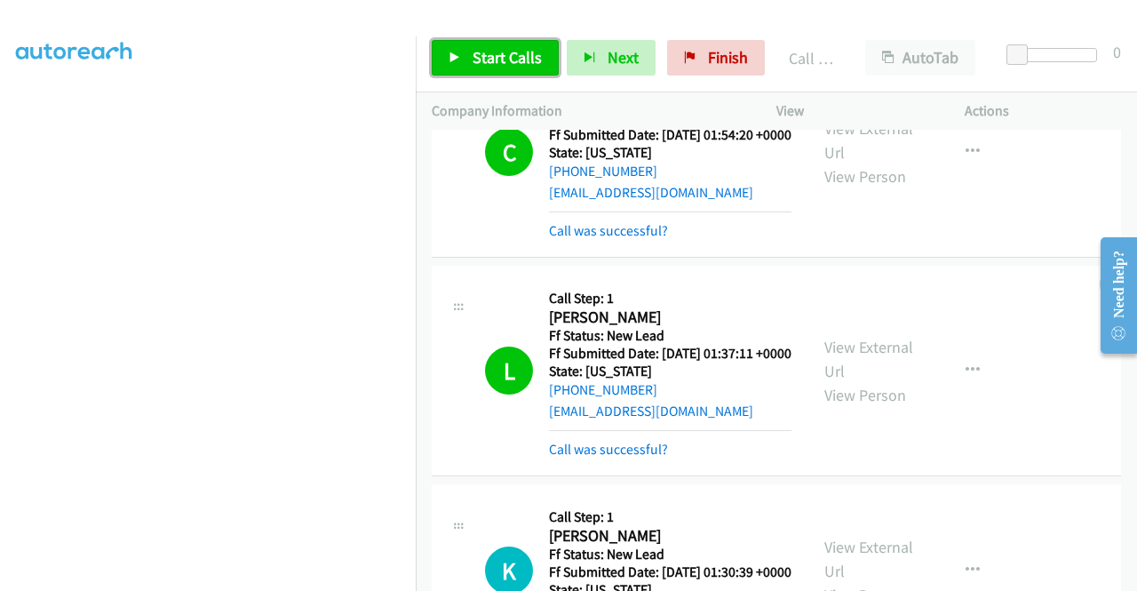
click at [496, 47] on span "Start Calls" at bounding box center [507, 57] width 69 height 20
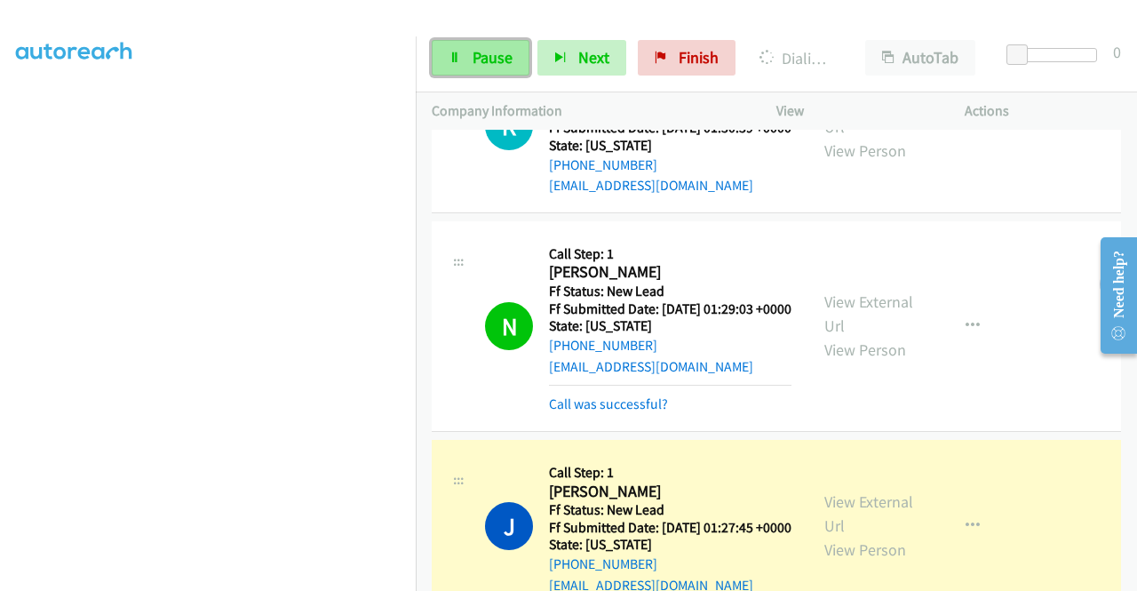
click at [455, 53] on icon at bounding box center [455, 58] width 12 height 12
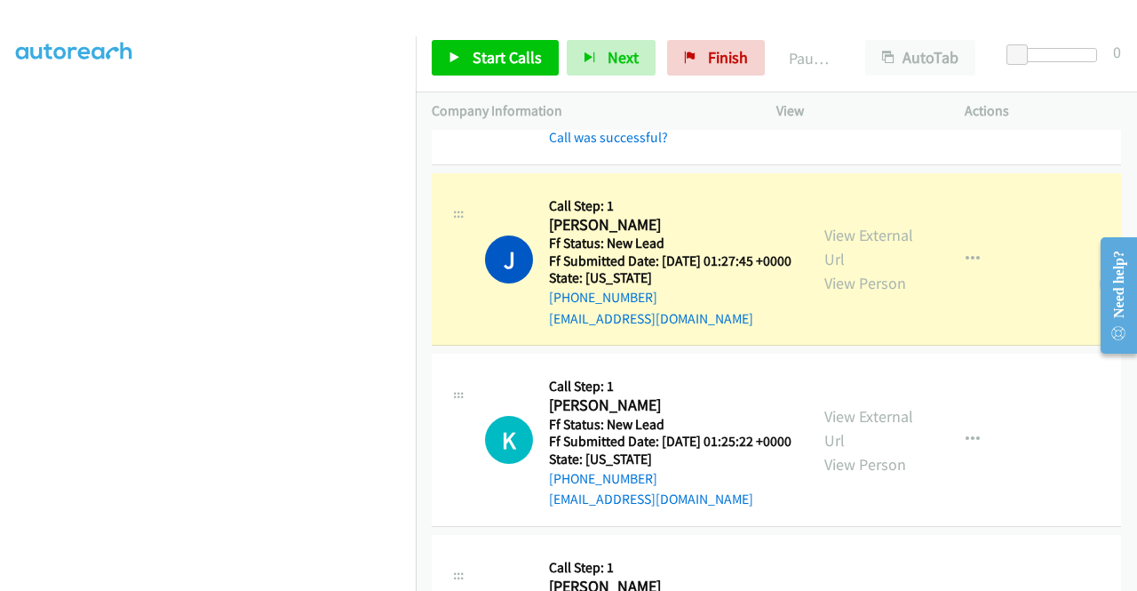
scroll to position [2527, 0]
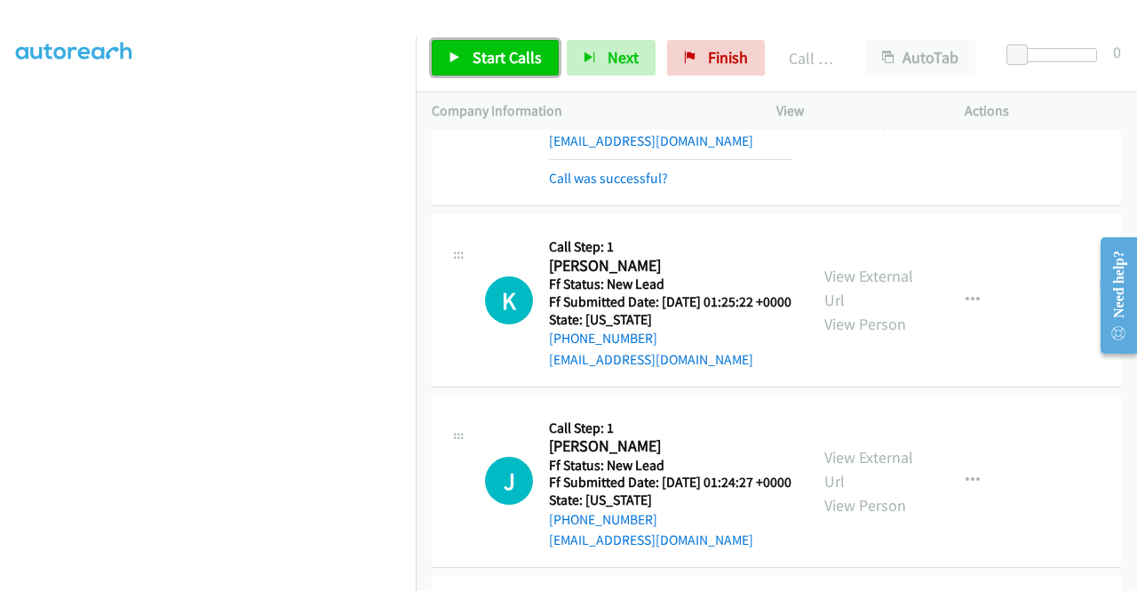
click at [497, 60] on span "Start Calls" at bounding box center [507, 57] width 69 height 20
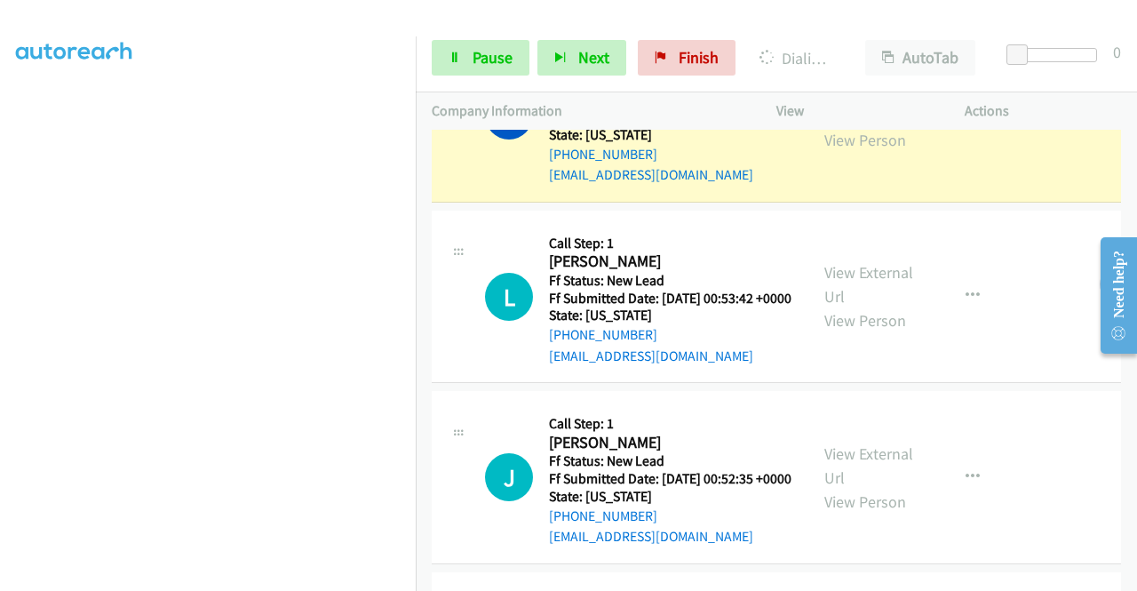
scroll to position [0, 0]
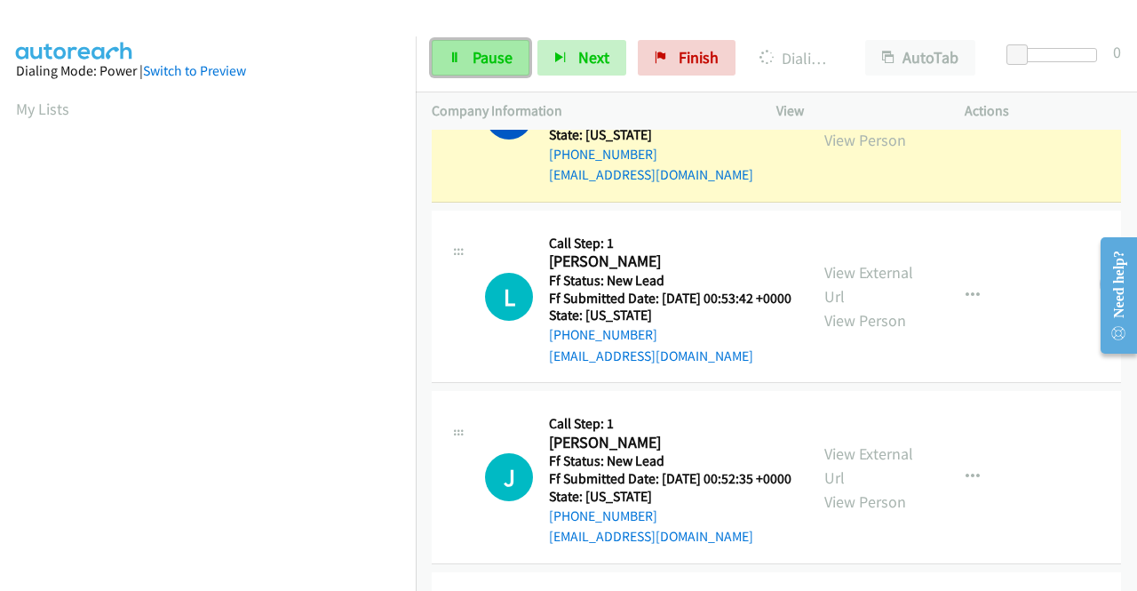
click at [493, 51] on span "Pause" at bounding box center [493, 57] width 40 height 20
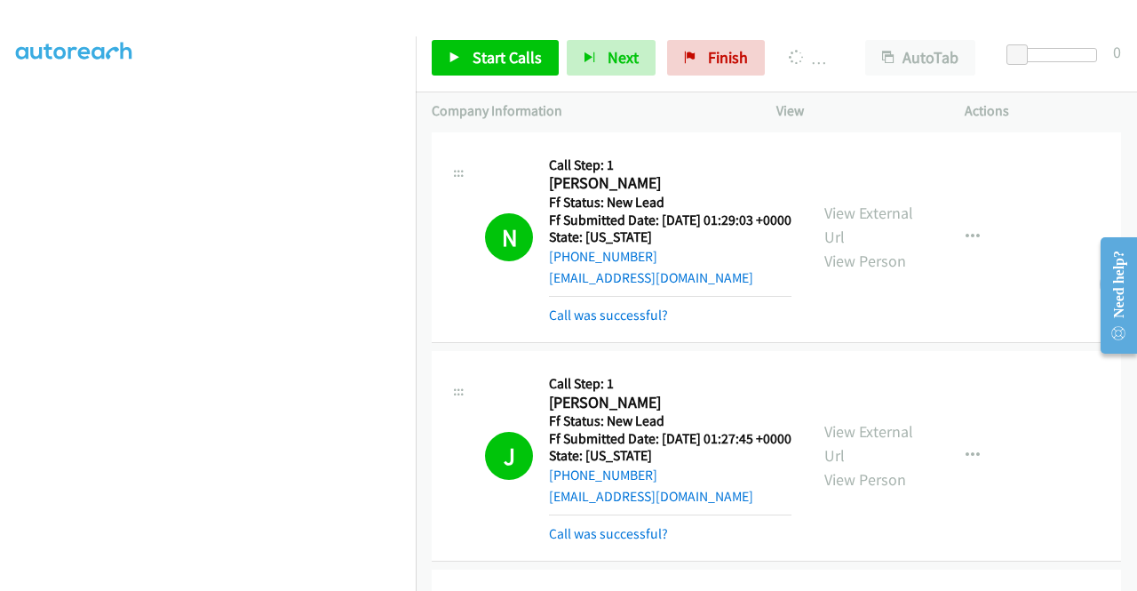
scroll to position [405, 0]
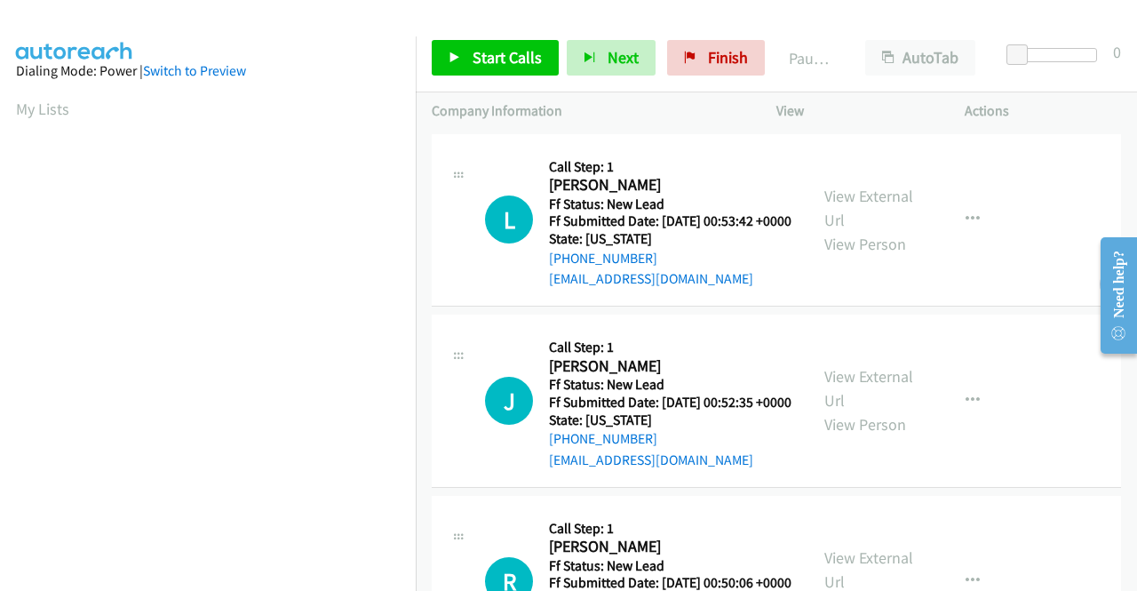
scroll to position [100, 0]
click at [844, 209] on link "View External Url" at bounding box center [869, 208] width 89 height 44
click at [869, 403] on link "View External Url" at bounding box center [869, 388] width 89 height 44
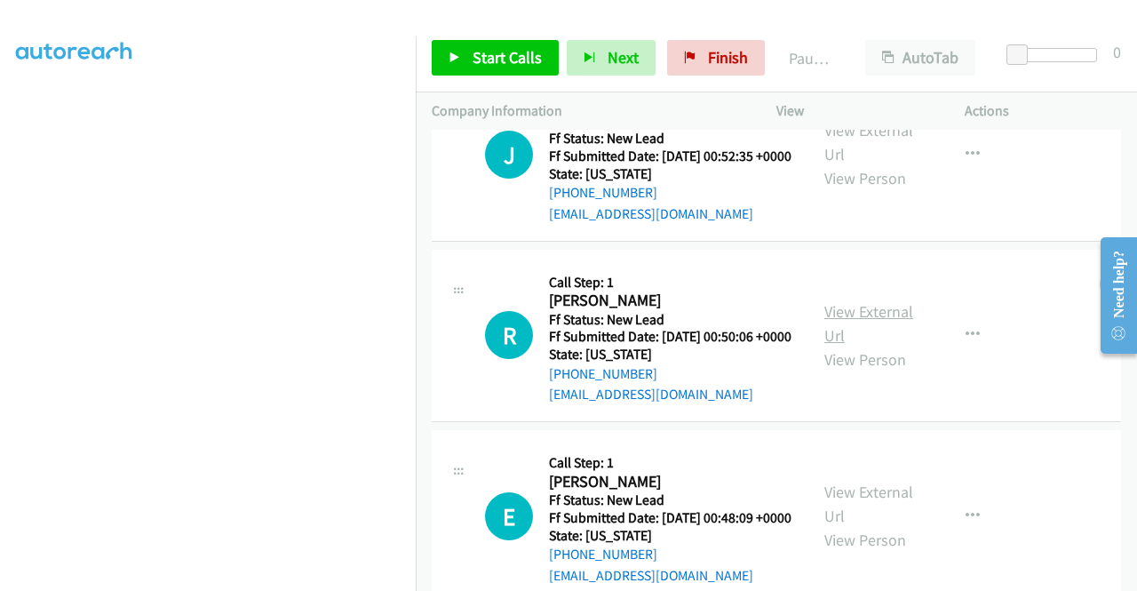
scroll to position [267, 0]
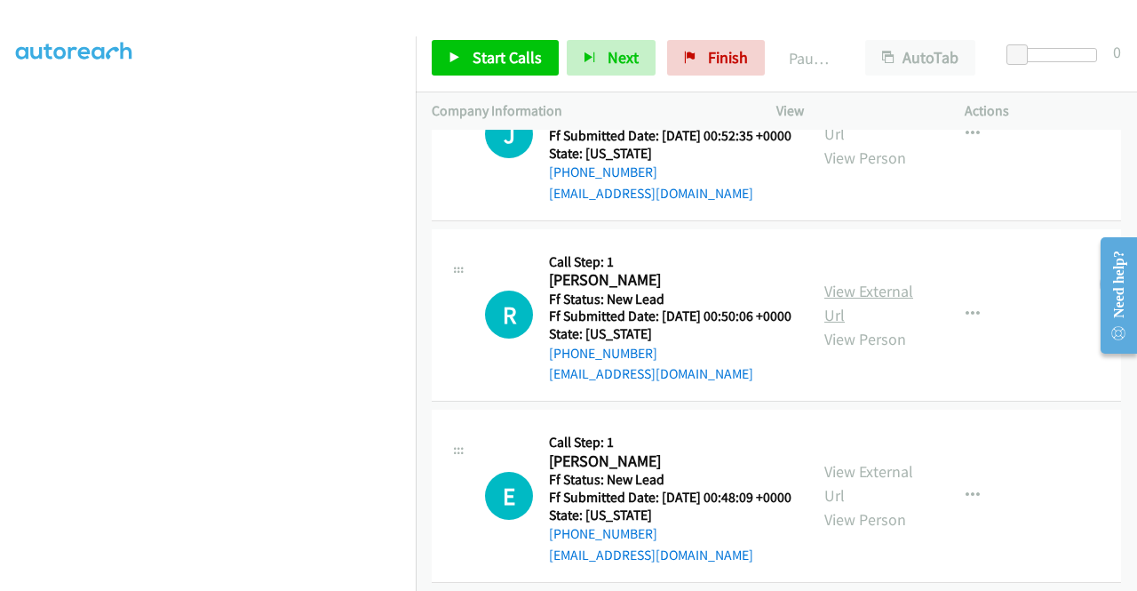
click at [850, 325] on link "View External Url" at bounding box center [869, 303] width 89 height 44
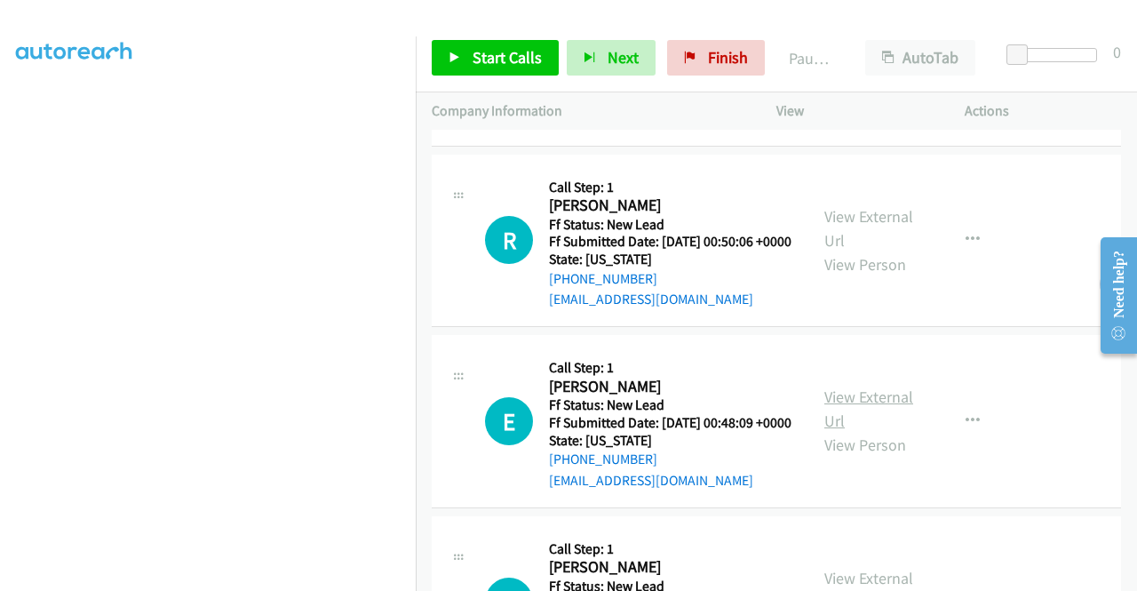
scroll to position [444, 0]
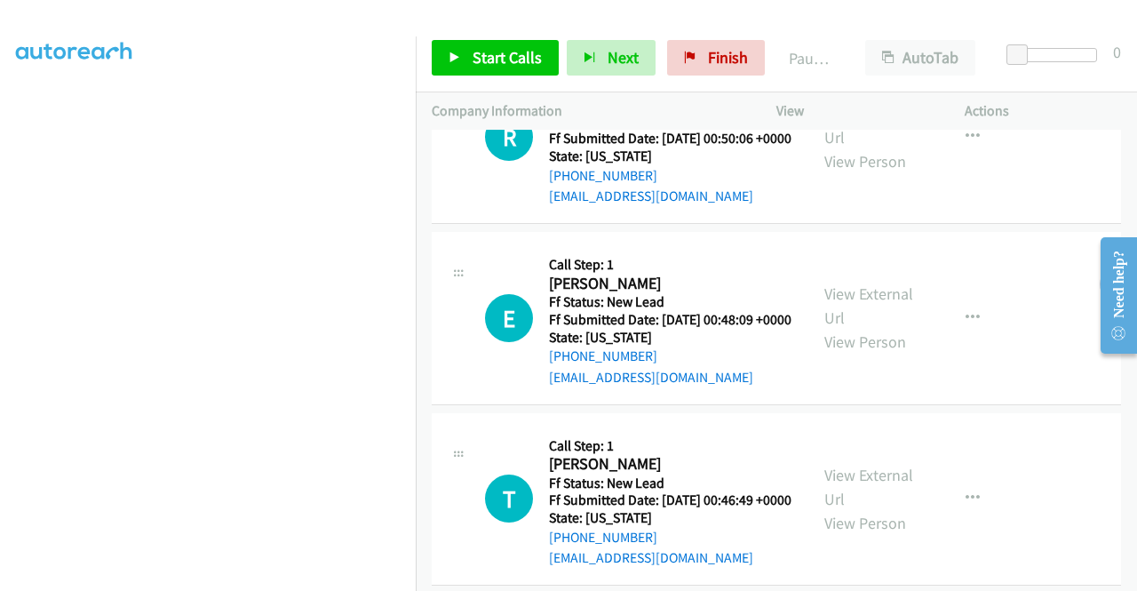
click at [876, 354] on div "View External Url View Person" at bounding box center [871, 318] width 92 height 72
click at [877, 328] on link "View External Url" at bounding box center [869, 305] width 89 height 44
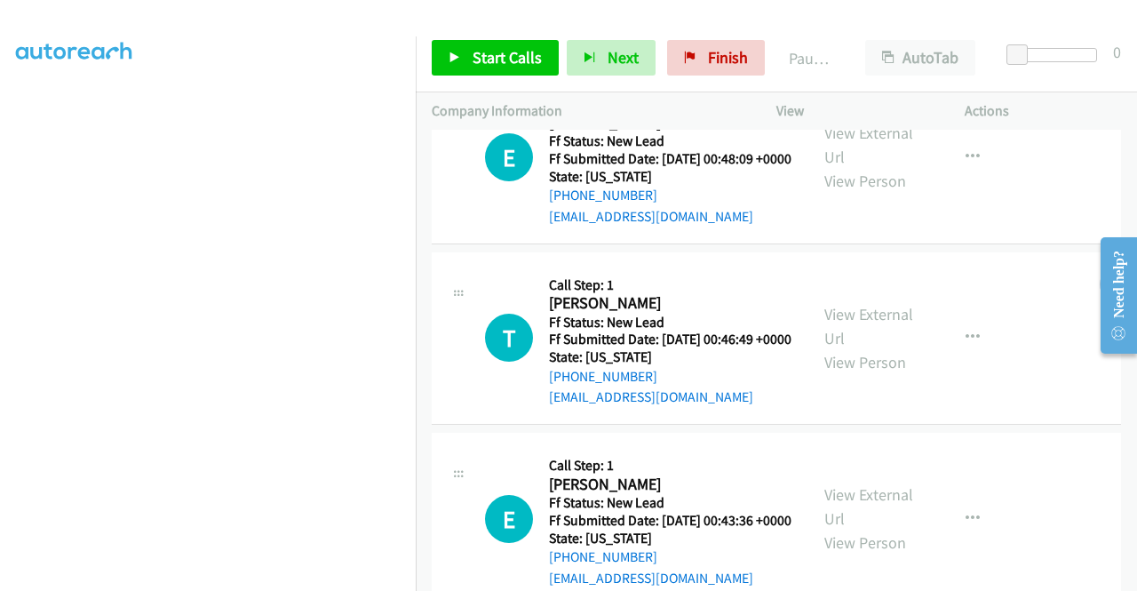
scroll to position [622, 0]
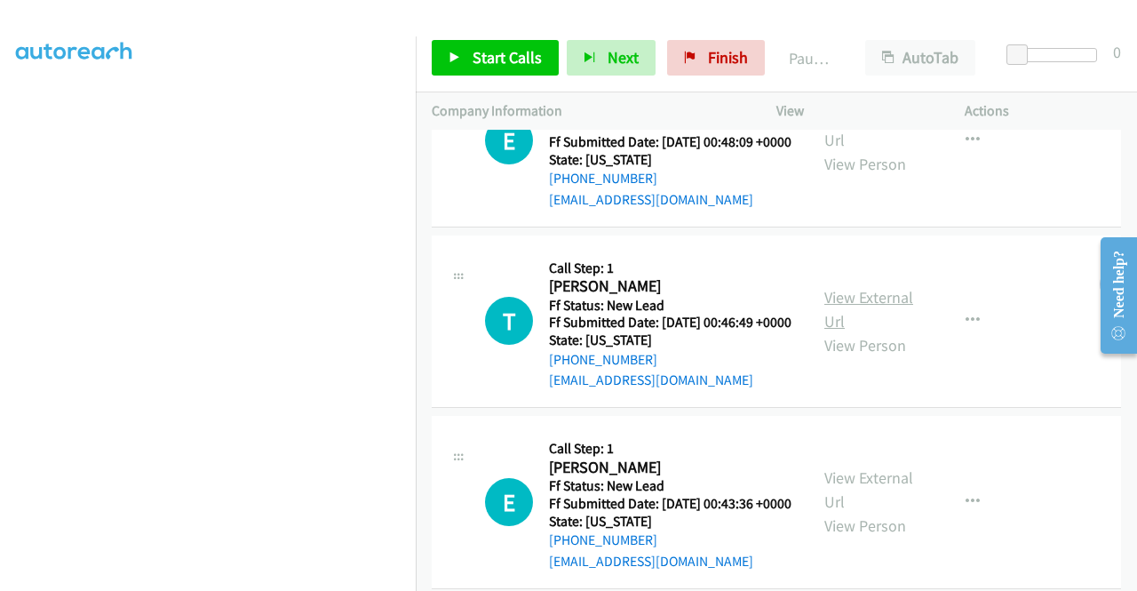
click at [855, 331] on link "View External Url" at bounding box center [869, 309] width 89 height 44
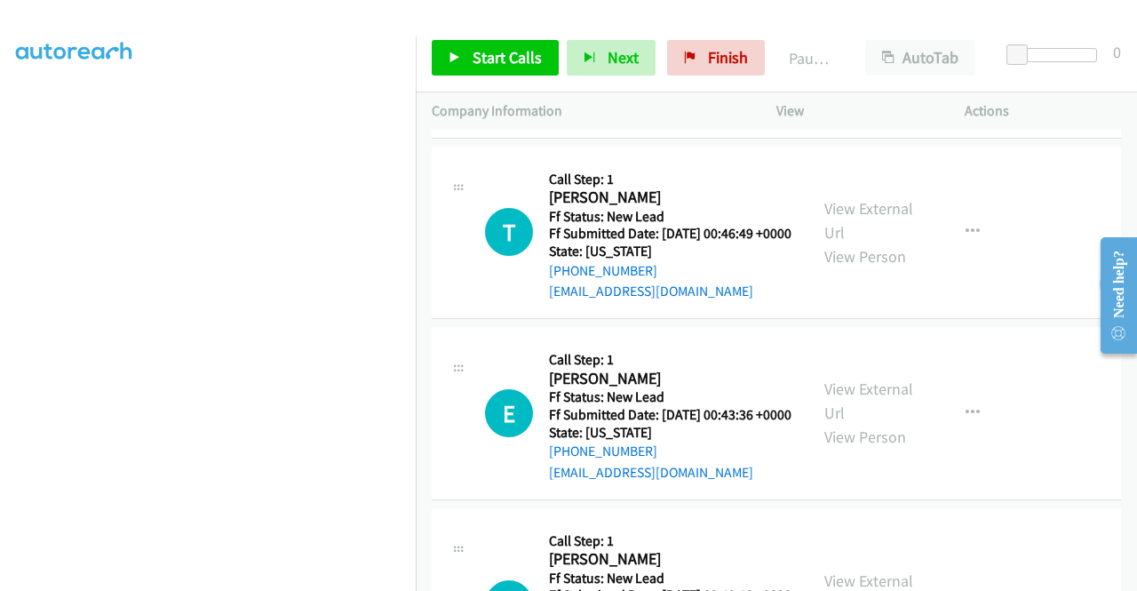
scroll to position [800, 0]
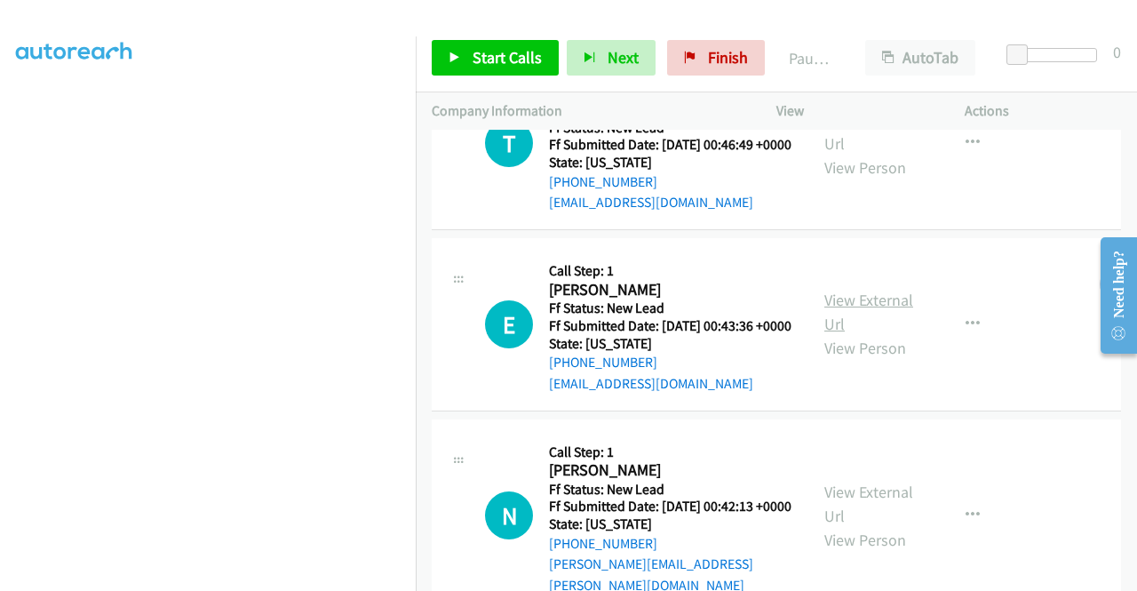
click at [855, 334] on link "View External Url" at bounding box center [869, 312] width 89 height 44
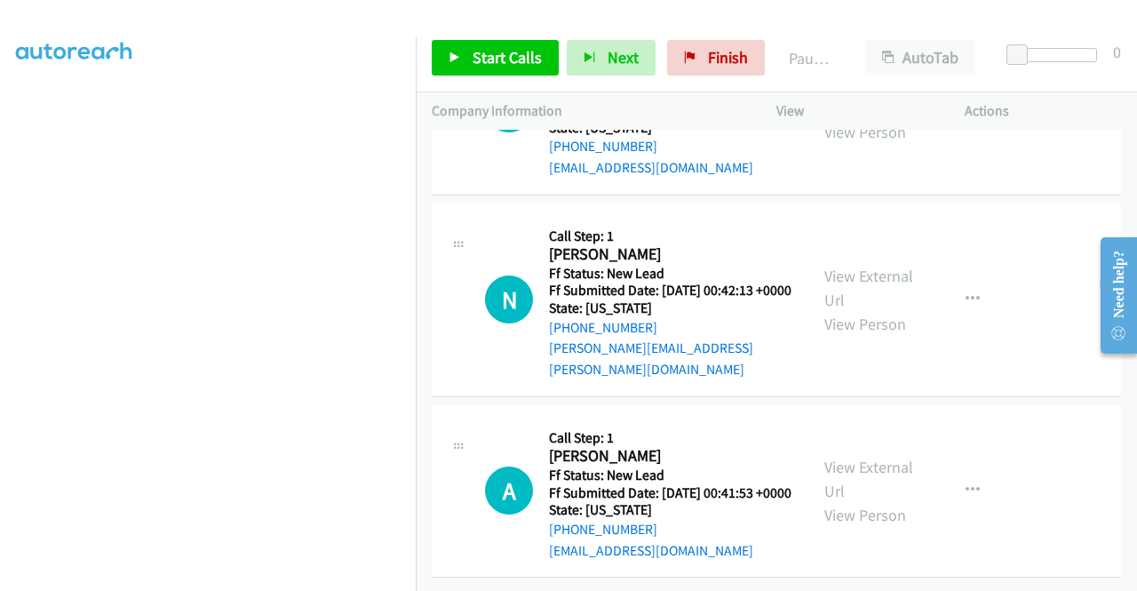
scroll to position [1066, 0]
click at [879, 310] on link "View External Url" at bounding box center [869, 288] width 89 height 44
click at [842, 457] on link "View External Url" at bounding box center [869, 479] width 89 height 44
click at [489, 54] on span "Start Calls" at bounding box center [507, 57] width 69 height 20
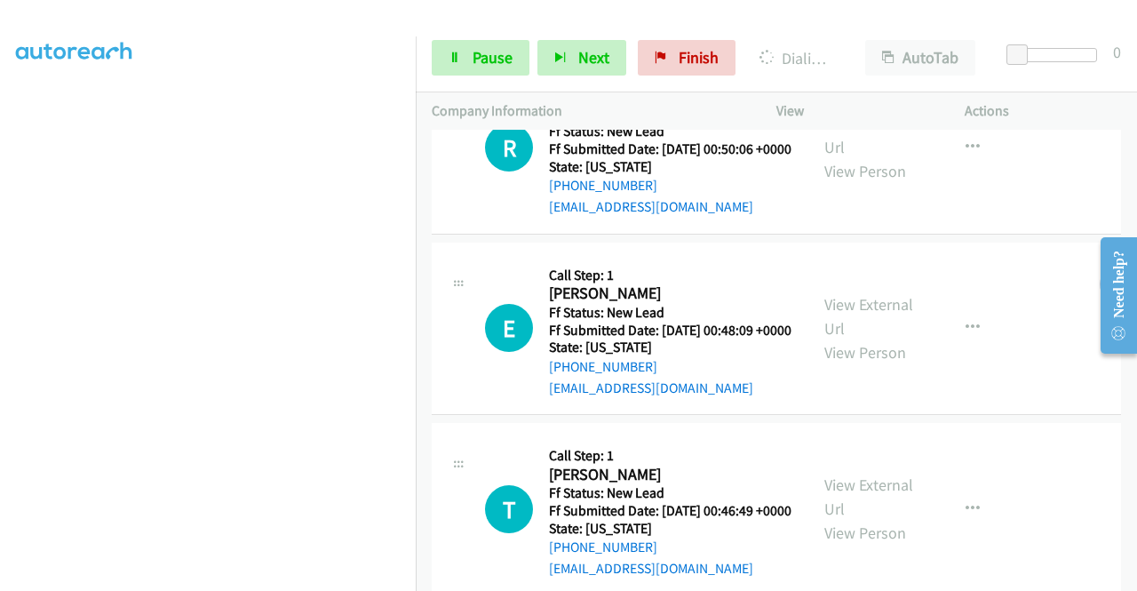
scroll to position [509, 0]
click at [471, 62] on link "Pause" at bounding box center [481, 58] width 98 height 36
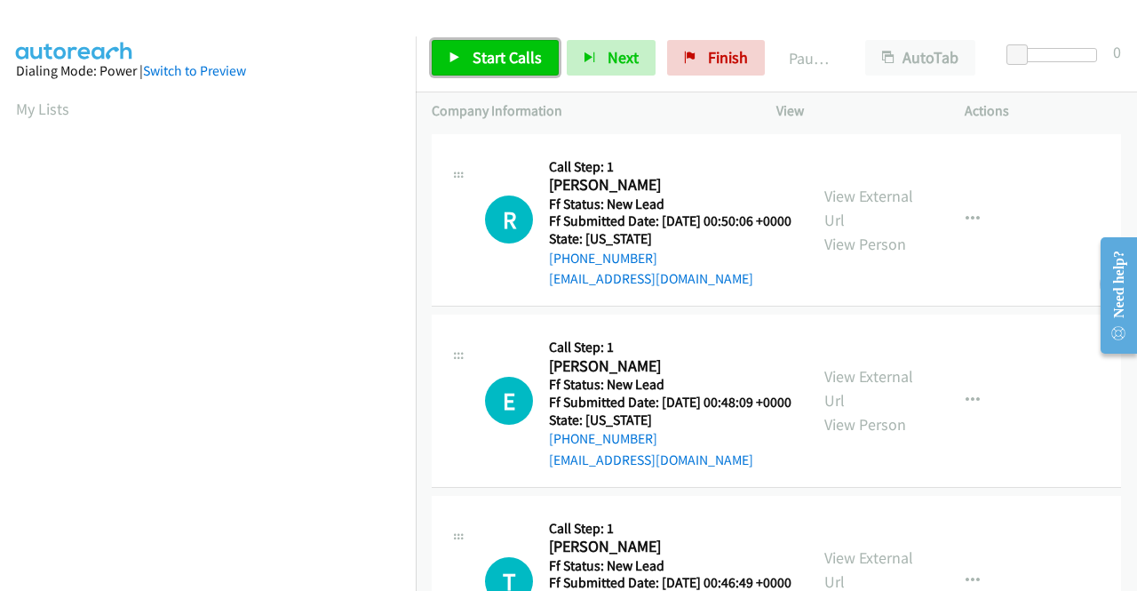
click at [485, 50] on span "Start Calls" at bounding box center [507, 57] width 69 height 20
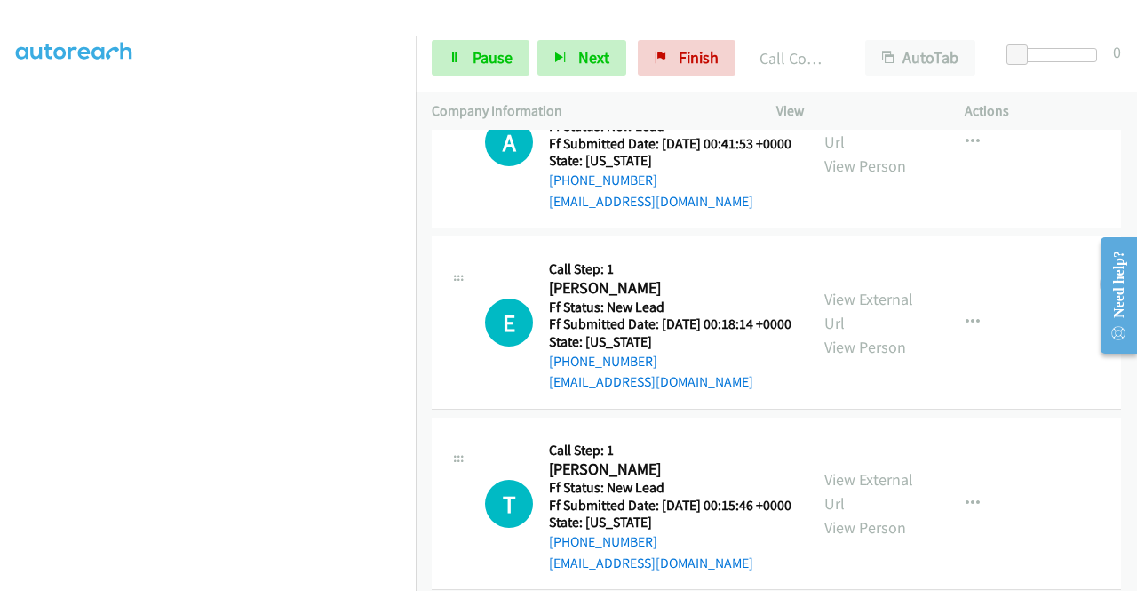
scroll to position [1193, 0]
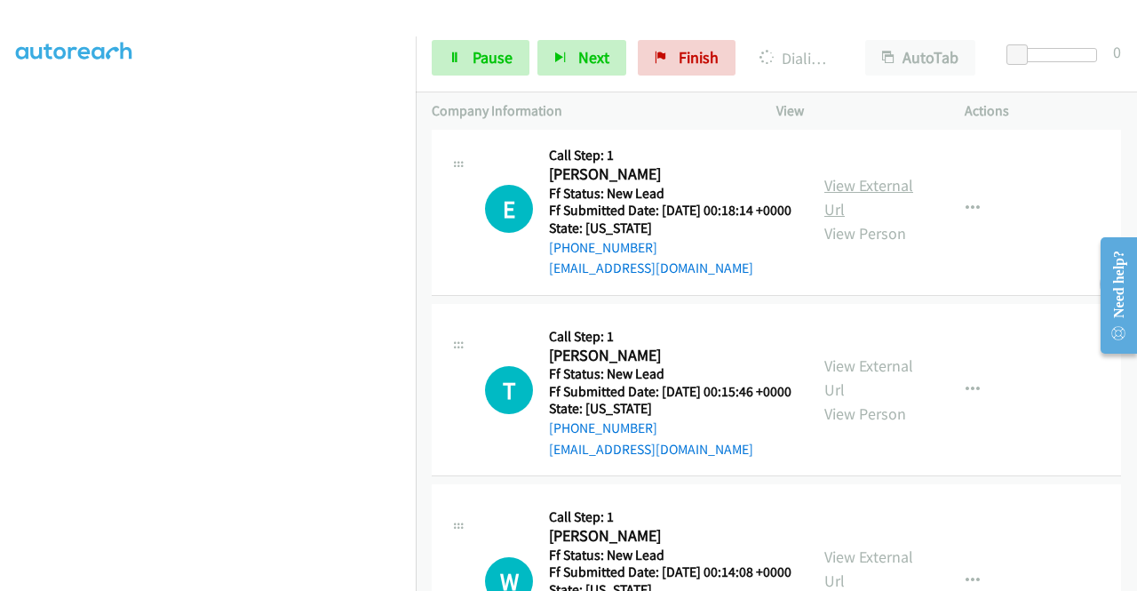
click at [874, 220] on link "View External Url" at bounding box center [869, 197] width 89 height 44
click at [882, 400] on link "View External Url" at bounding box center [869, 377] width 89 height 44
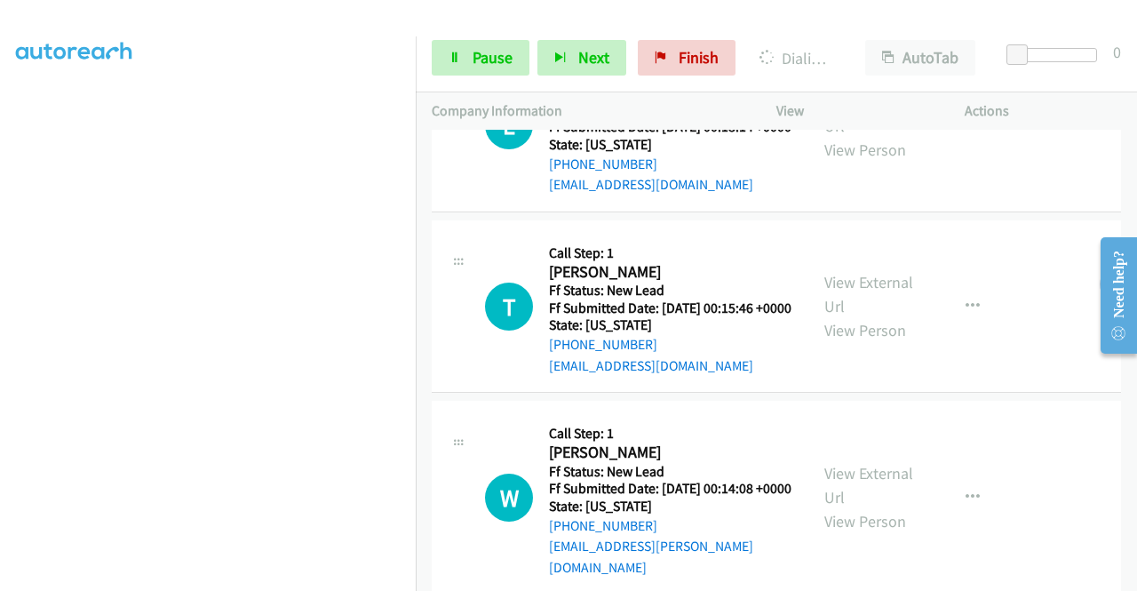
scroll to position [1459, 0]
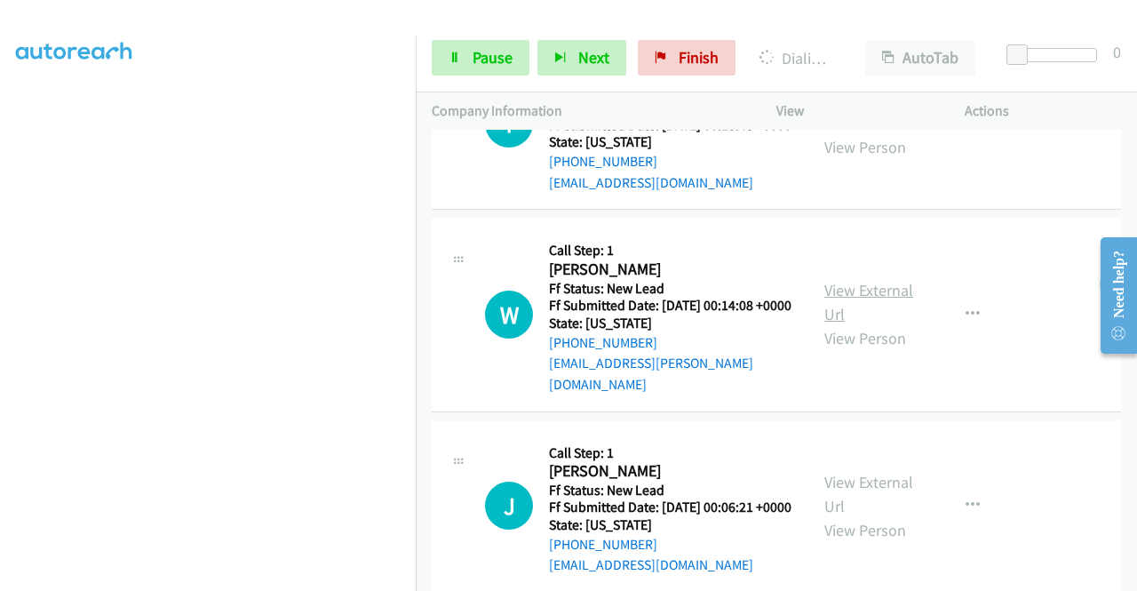
click at [864, 324] on link "View External Url" at bounding box center [869, 302] width 89 height 44
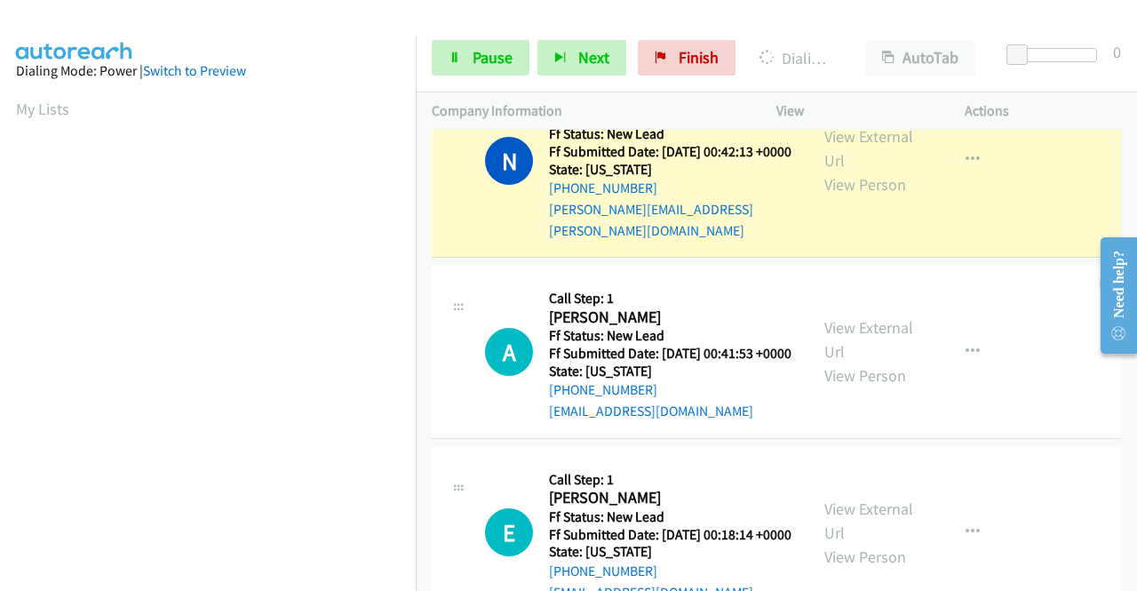
scroll to position [405, 0]
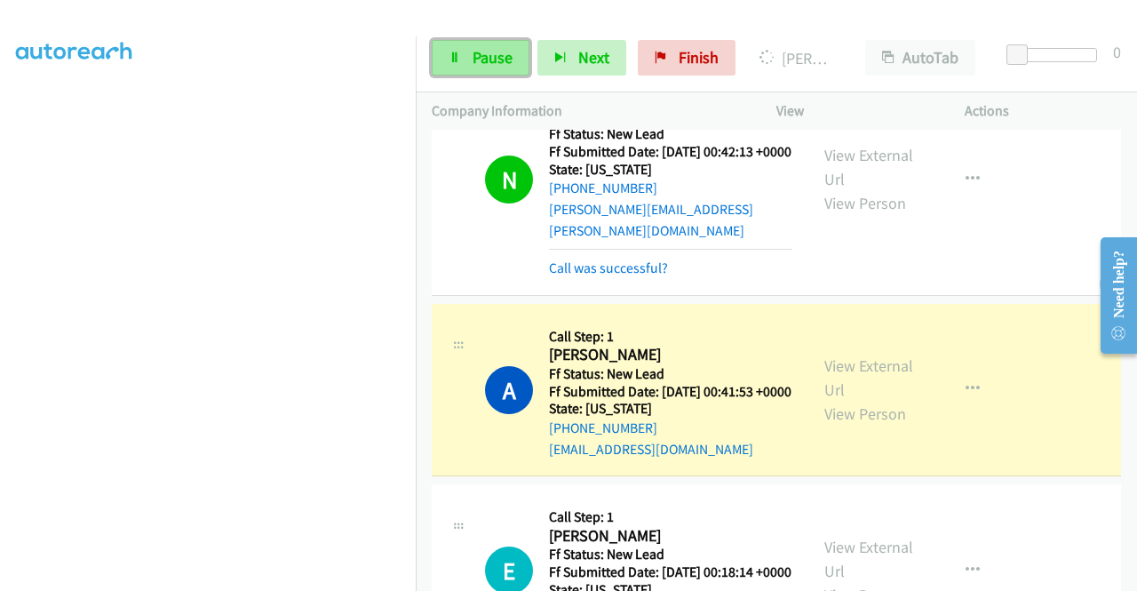
click at [481, 60] on span "Pause" at bounding box center [493, 57] width 40 height 20
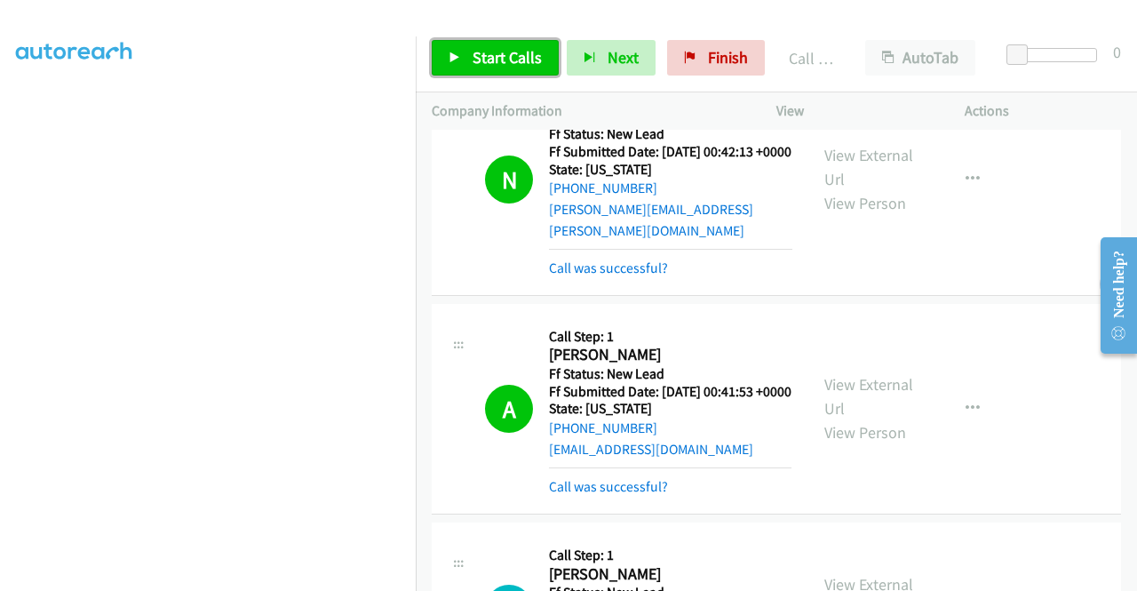
click at [498, 52] on span "Start Calls" at bounding box center [507, 57] width 69 height 20
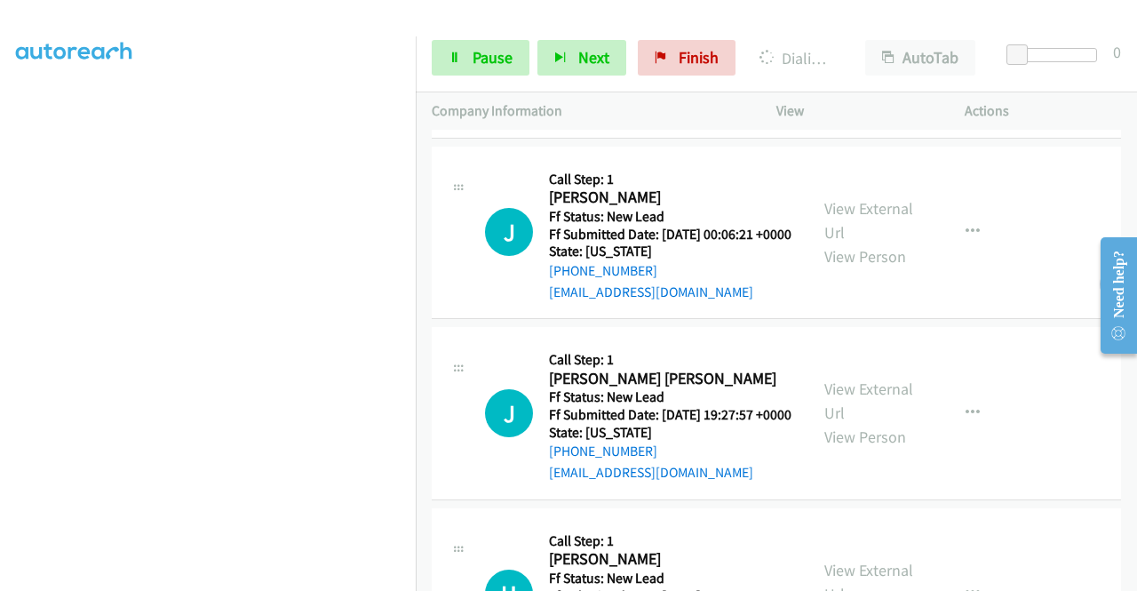
scroll to position [2011, 0]
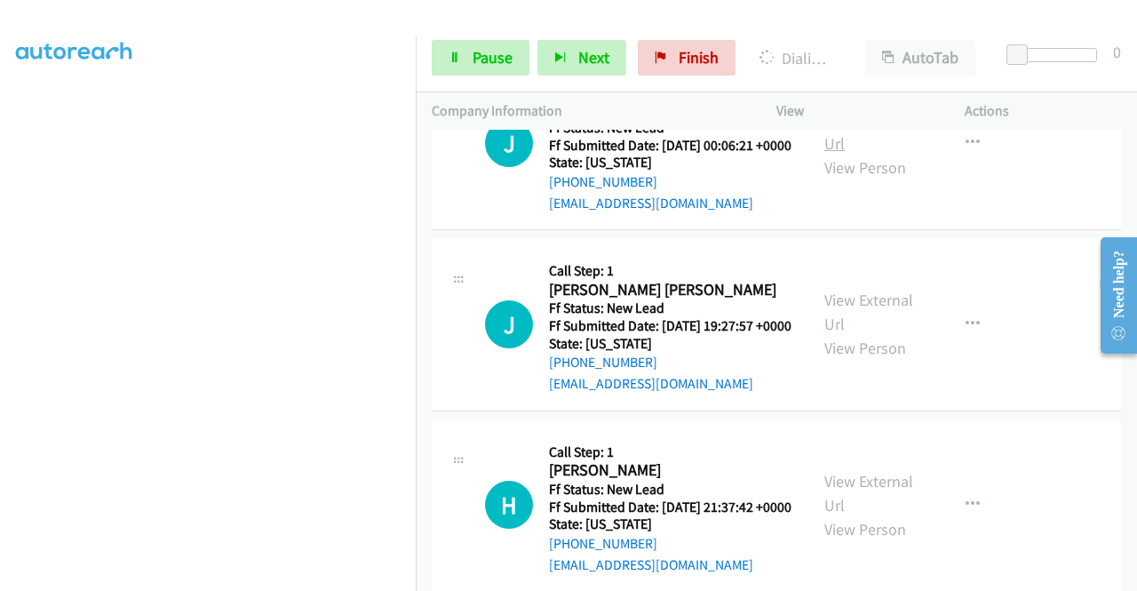
click at [870, 154] on link "View External Url" at bounding box center [869, 131] width 89 height 44
click at [858, 334] on link "View External Url" at bounding box center [869, 312] width 89 height 44
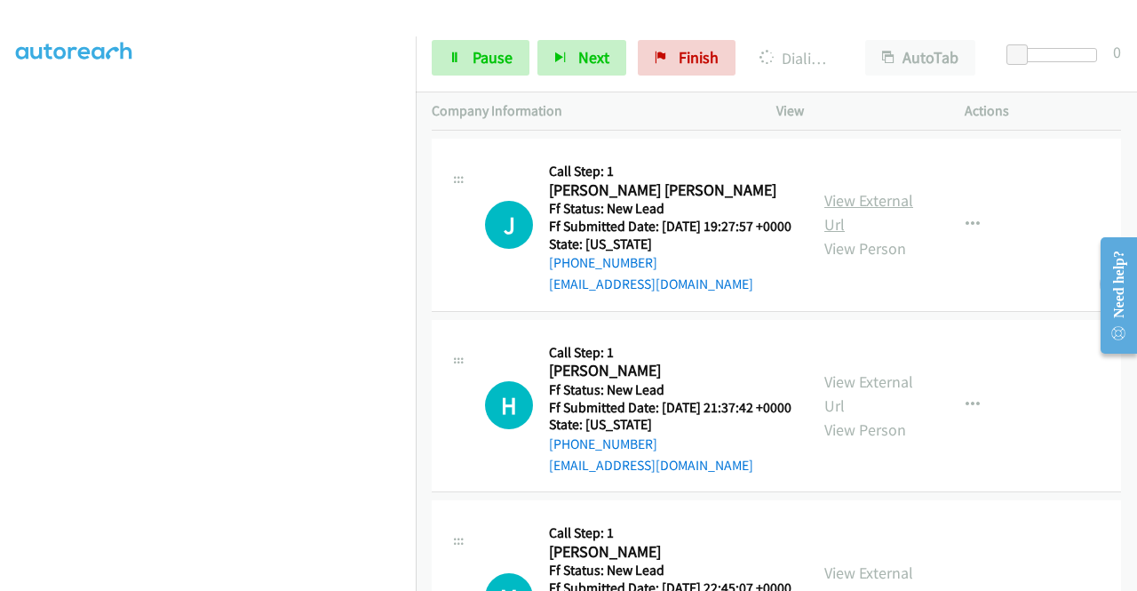
scroll to position [2278, 0]
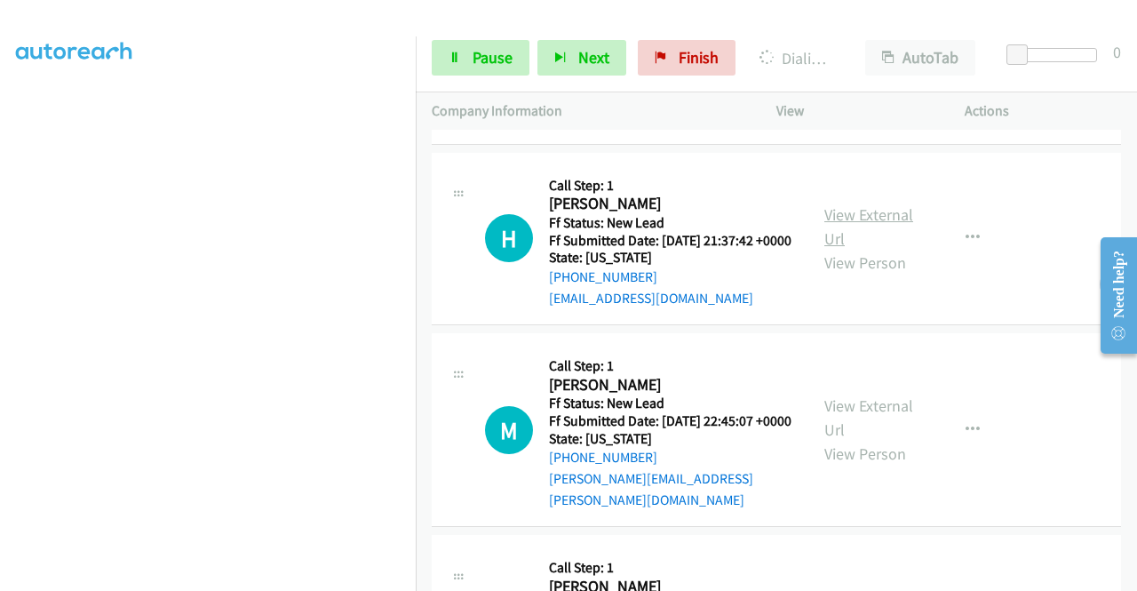
click at [874, 249] on link "View External Url" at bounding box center [869, 226] width 89 height 44
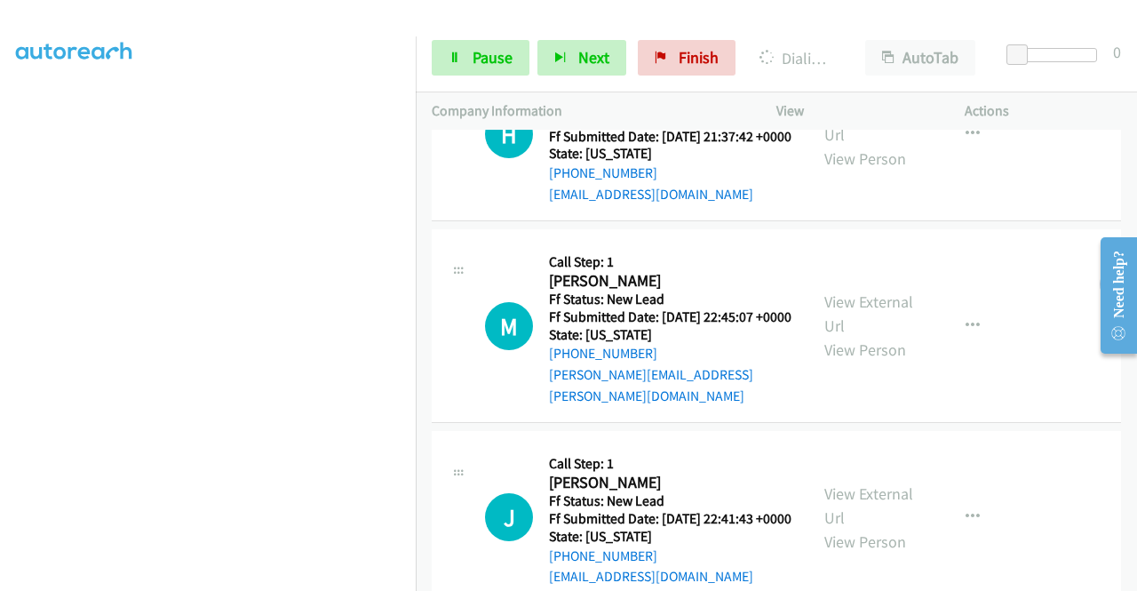
scroll to position [2455, 0]
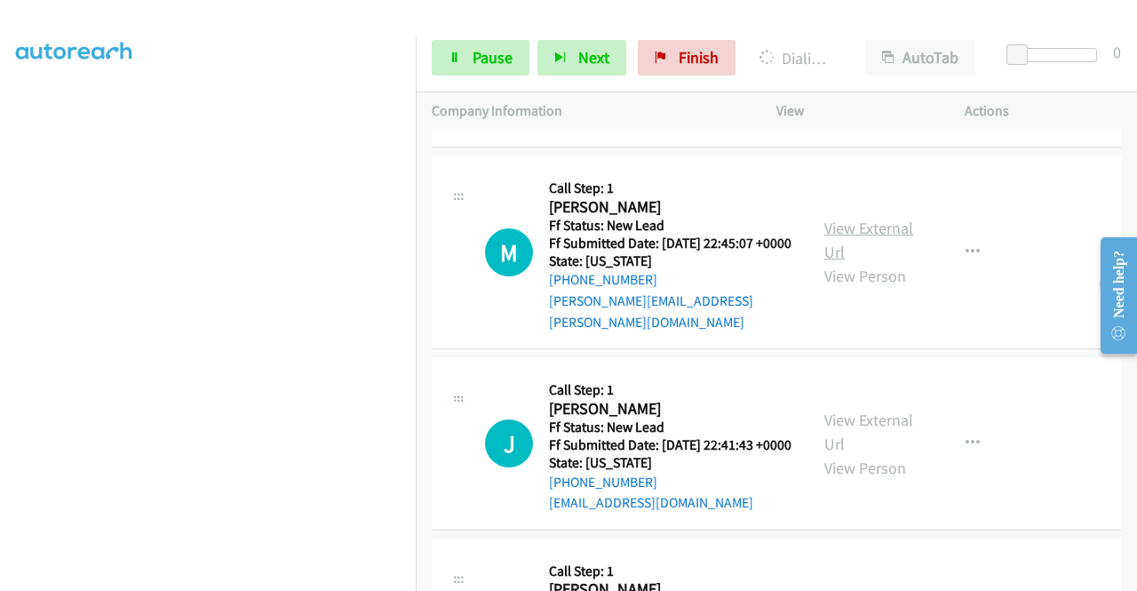
click at [851, 262] on link "View External Url" at bounding box center [869, 240] width 89 height 44
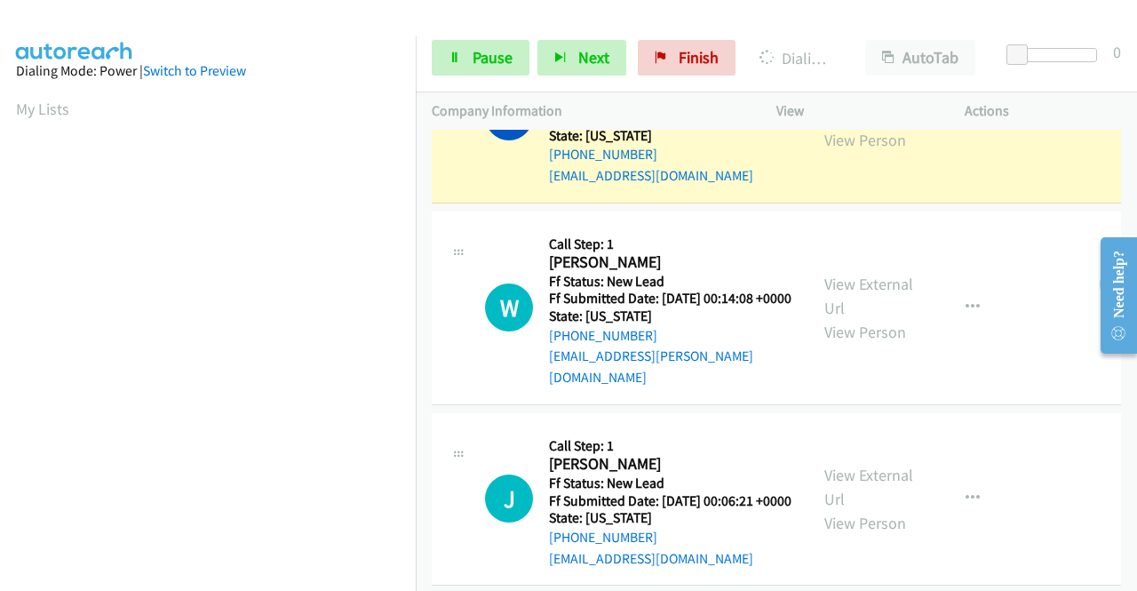
scroll to position [405, 0]
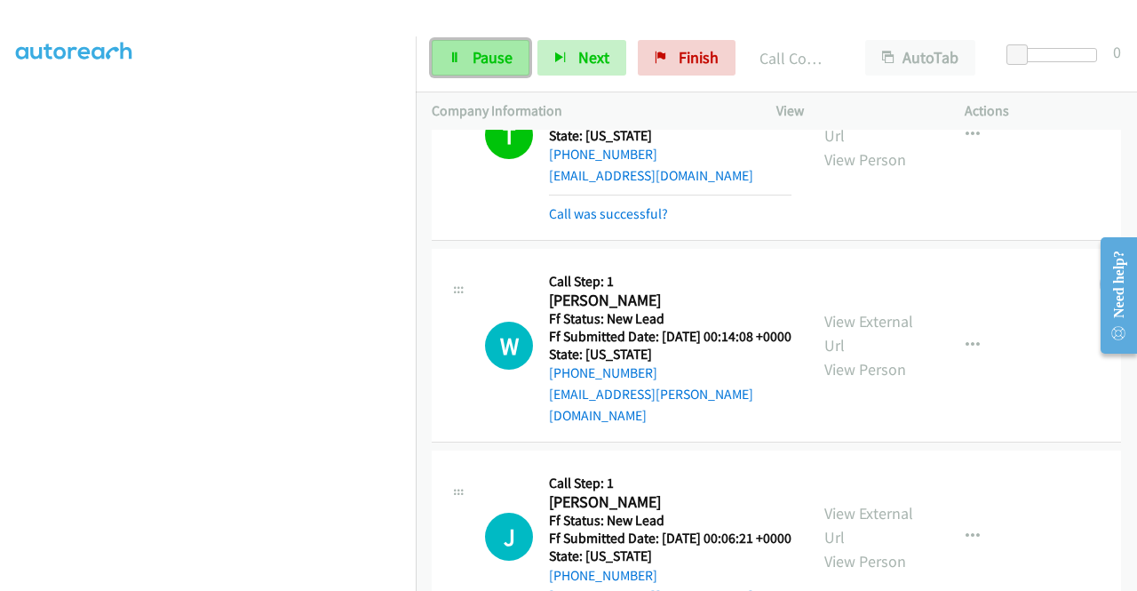
click at [467, 56] on link "Pause" at bounding box center [481, 58] width 98 height 36
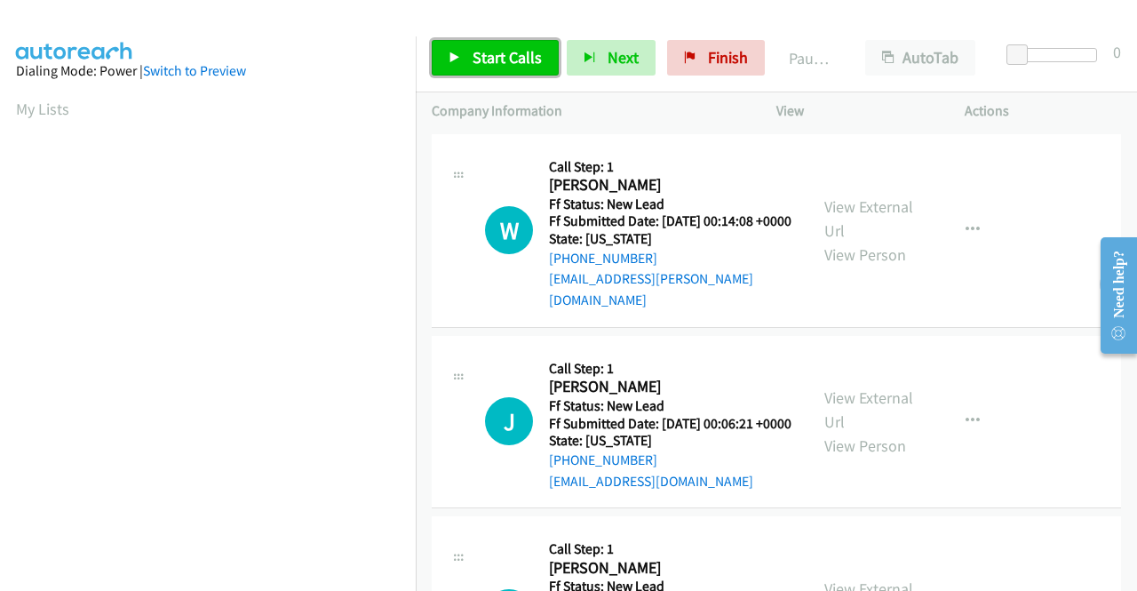
click at [475, 56] on span "Start Calls" at bounding box center [507, 57] width 69 height 20
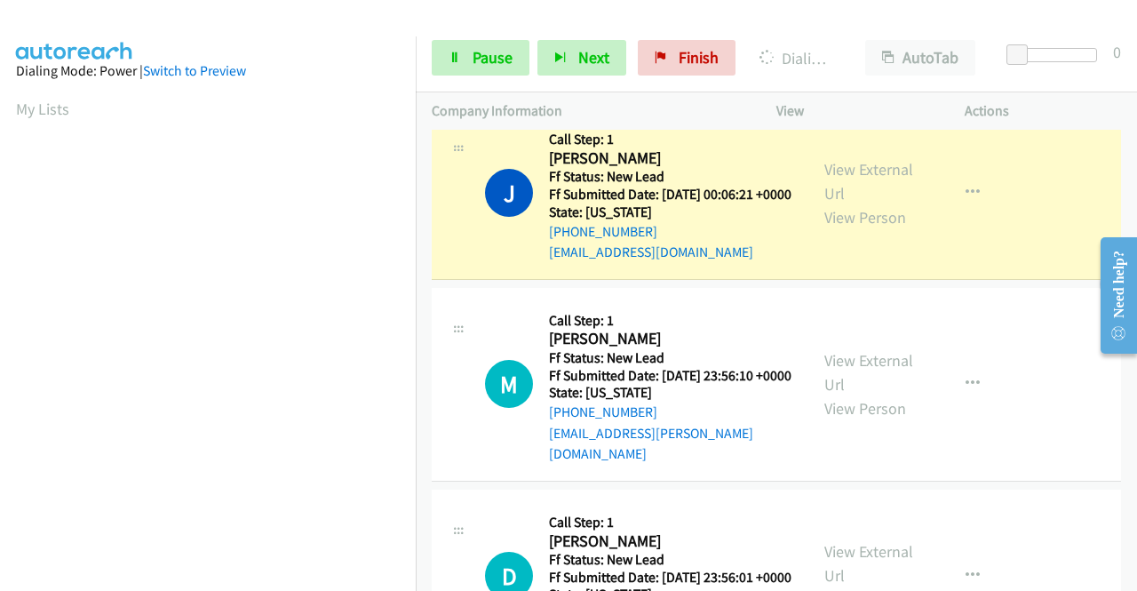
scroll to position [405, 0]
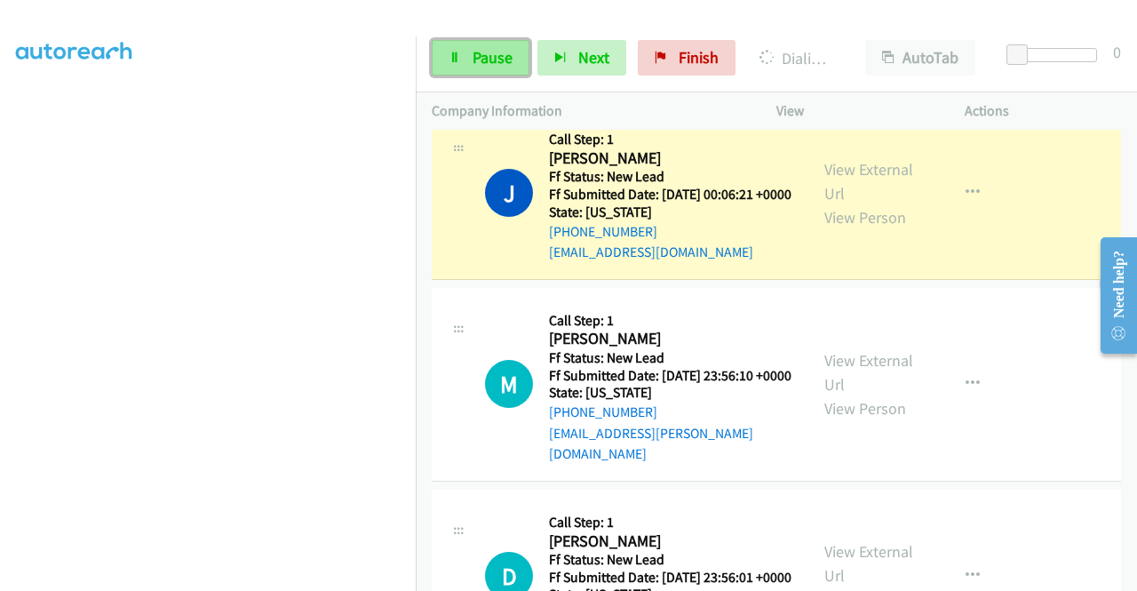
click at [485, 58] on span "Pause" at bounding box center [493, 57] width 40 height 20
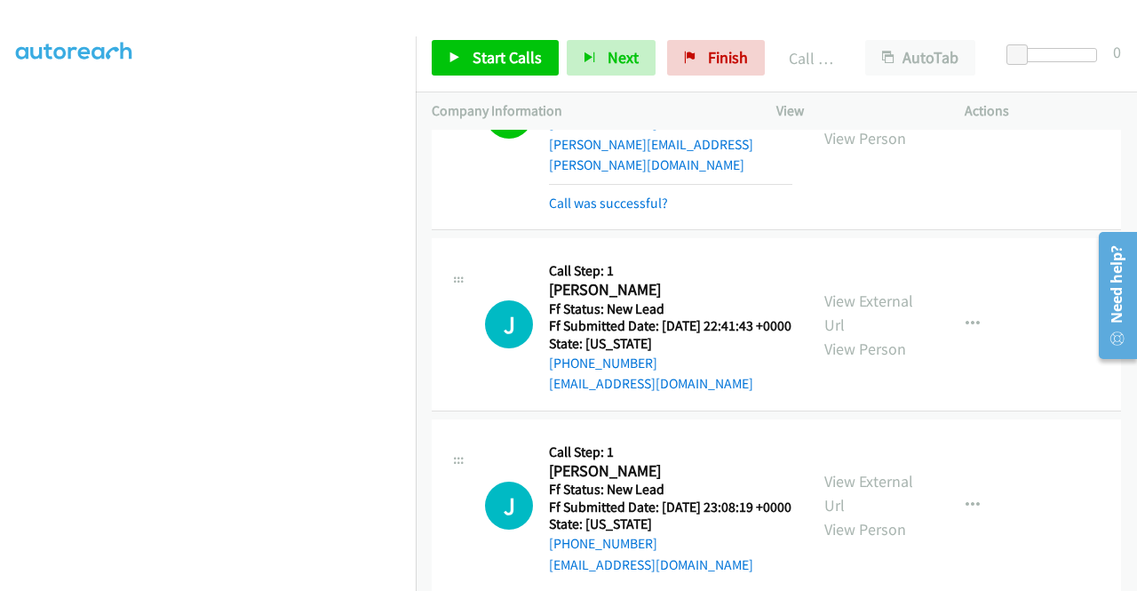
scroll to position [405, 0]
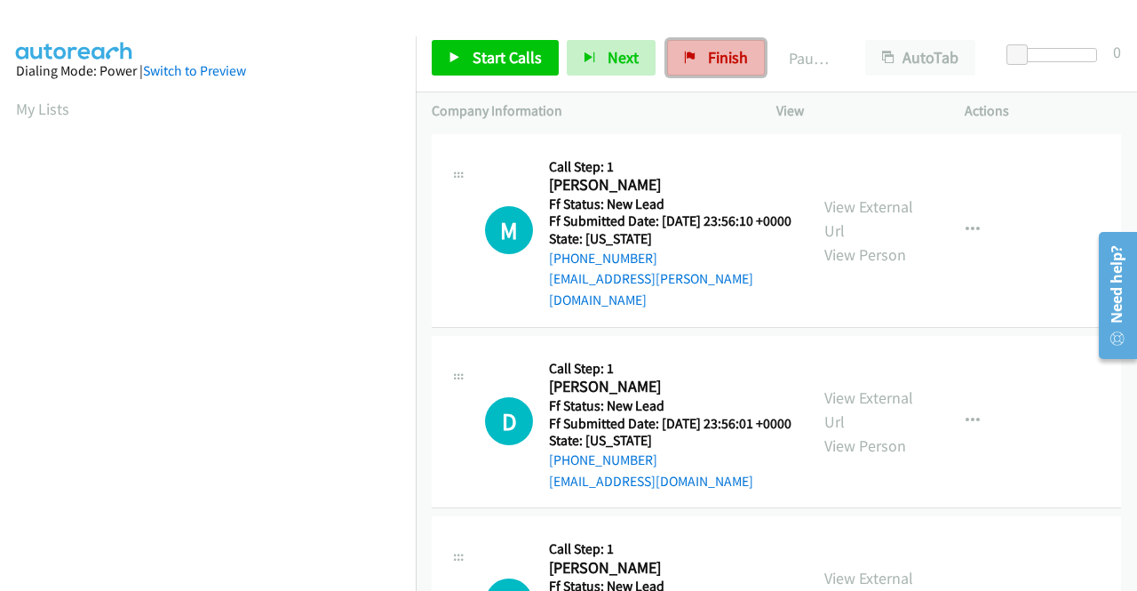
click at [732, 53] on span "Finish" at bounding box center [728, 57] width 40 height 20
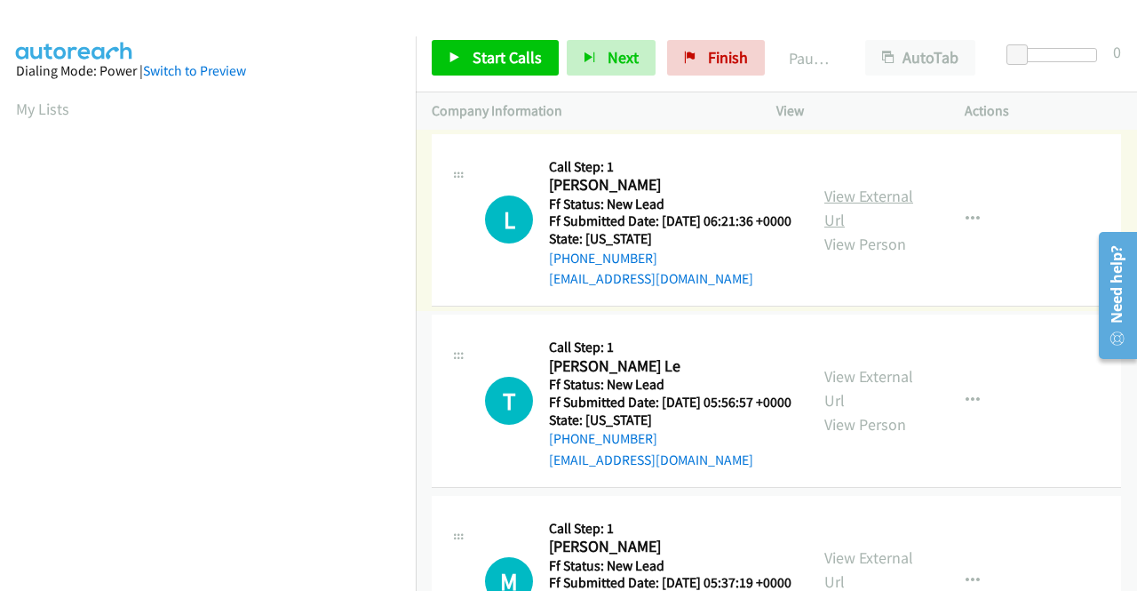
click at [864, 205] on link "View External Url" at bounding box center [869, 208] width 89 height 44
click at [860, 401] on link "View External Url" at bounding box center [869, 388] width 89 height 44
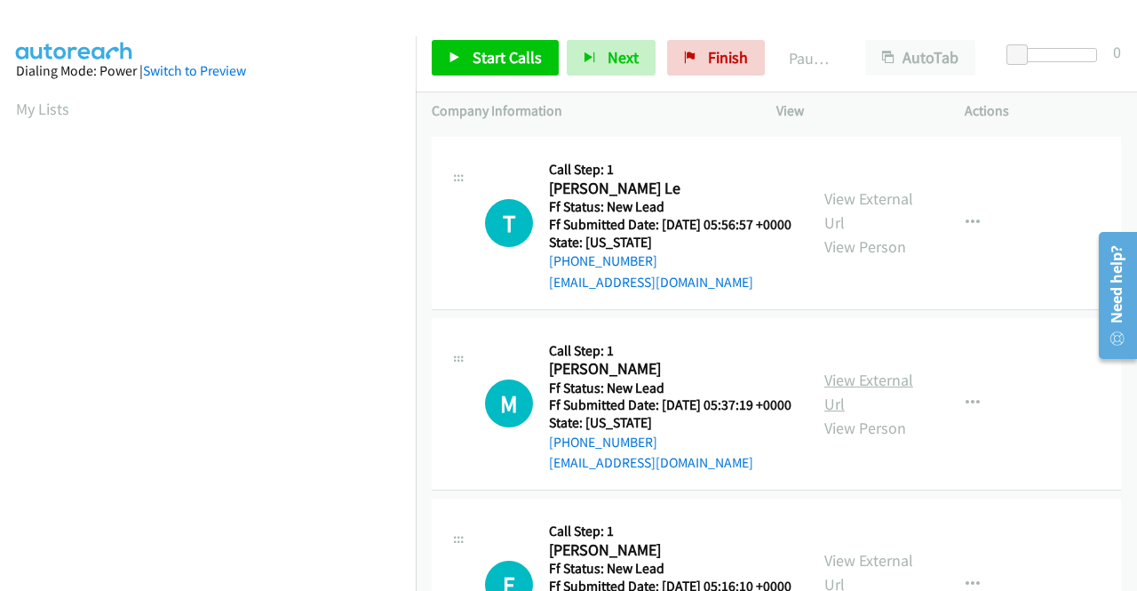
click at [858, 414] on link "View External Url" at bounding box center [869, 392] width 89 height 44
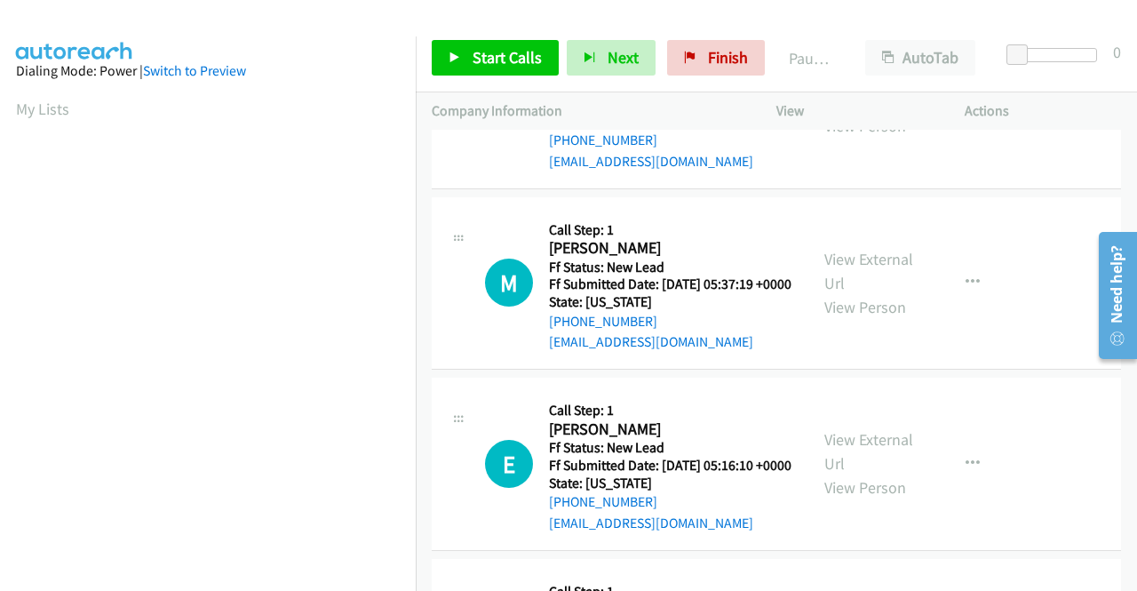
scroll to position [444, 0]
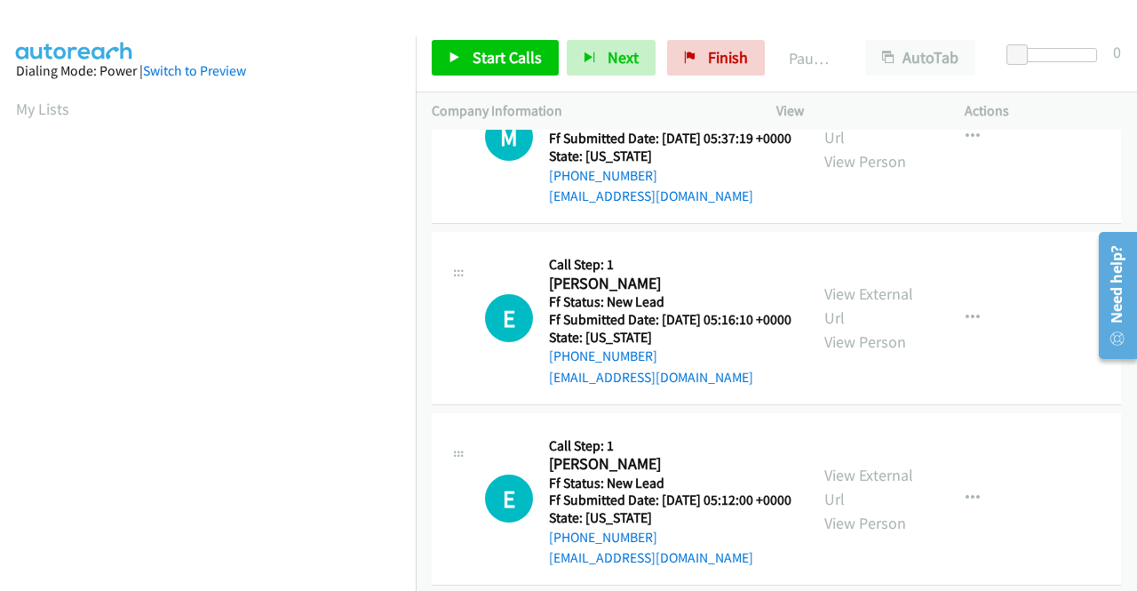
click at [866, 354] on div "View External Url View Person" at bounding box center [871, 318] width 92 height 72
click at [866, 328] on link "View External Url" at bounding box center [869, 305] width 89 height 44
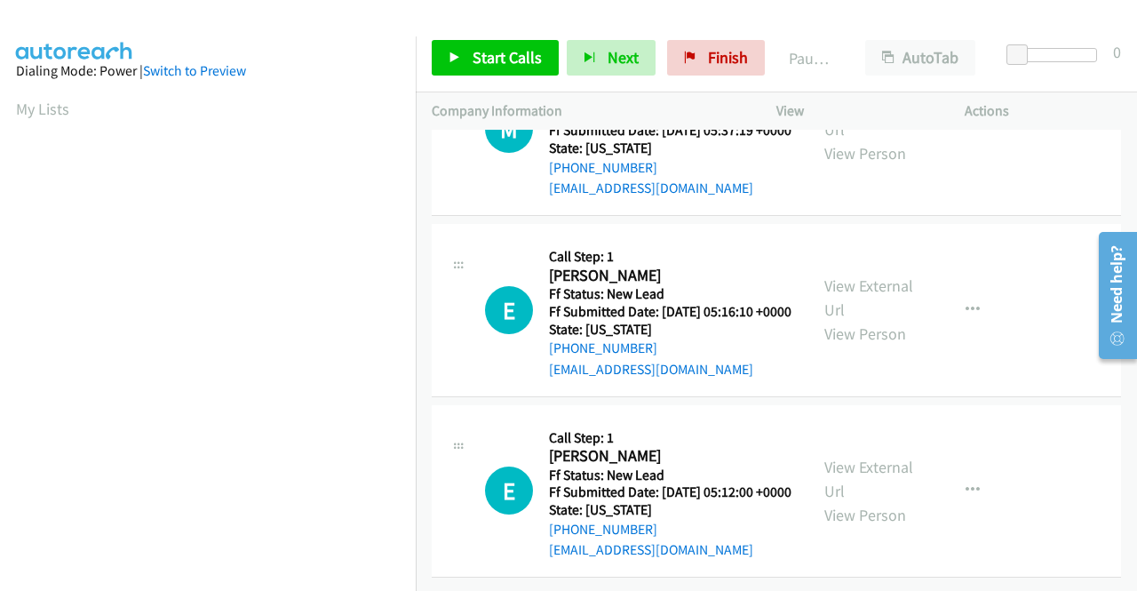
scroll to position [551, 0]
click at [842, 457] on link "View External Url" at bounding box center [869, 479] width 89 height 44
click at [500, 60] on span "Start Calls" at bounding box center [507, 57] width 69 height 20
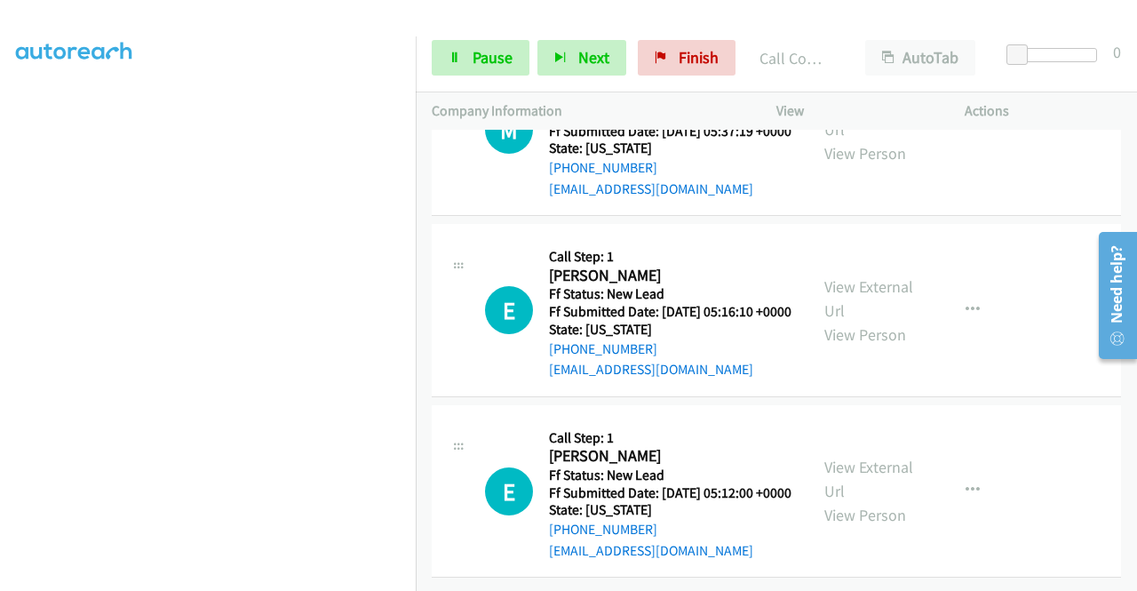
scroll to position [626, 0]
click at [469, 61] on link "Pause" at bounding box center [481, 58] width 98 height 36
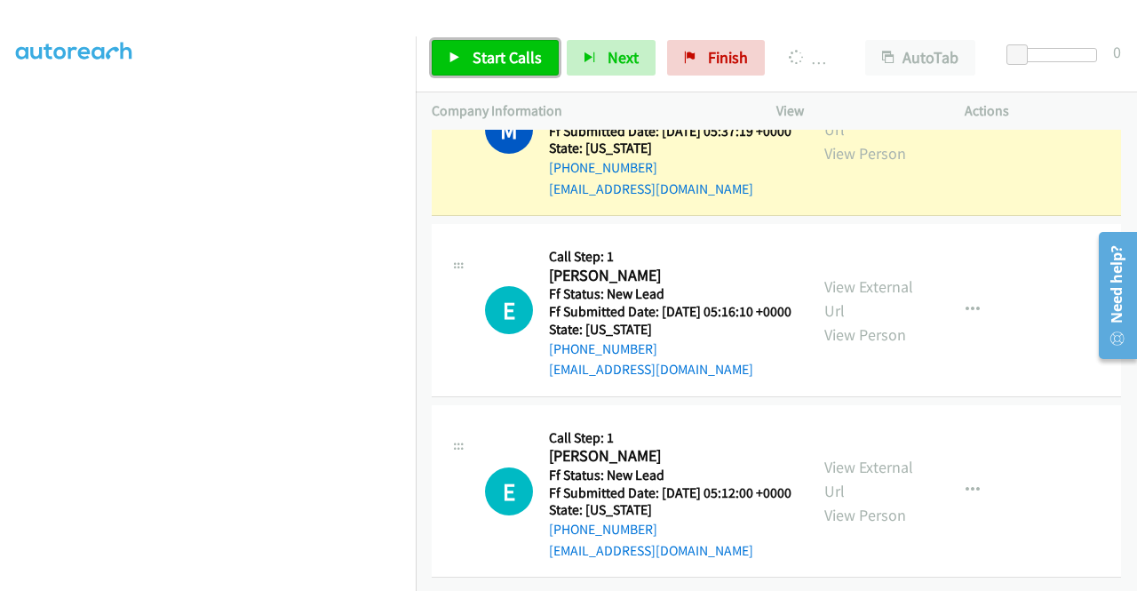
click at [489, 54] on span "Start Calls" at bounding box center [507, 57] width 69 height 20
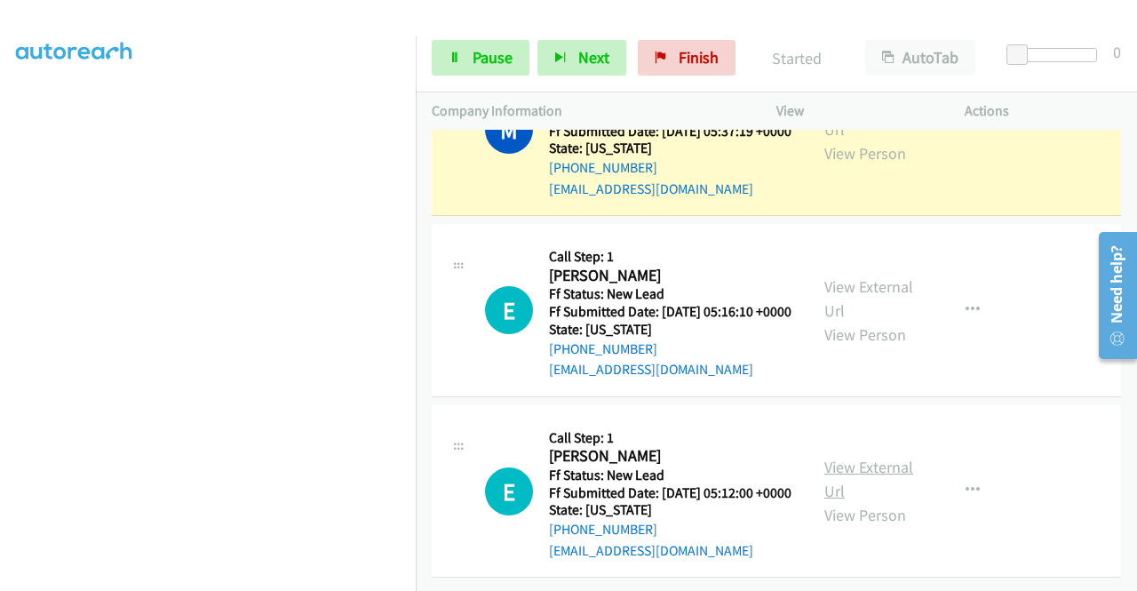
click at [864, 457] on link "View External Url" at bounding box center [869, 479] width 89 height 44
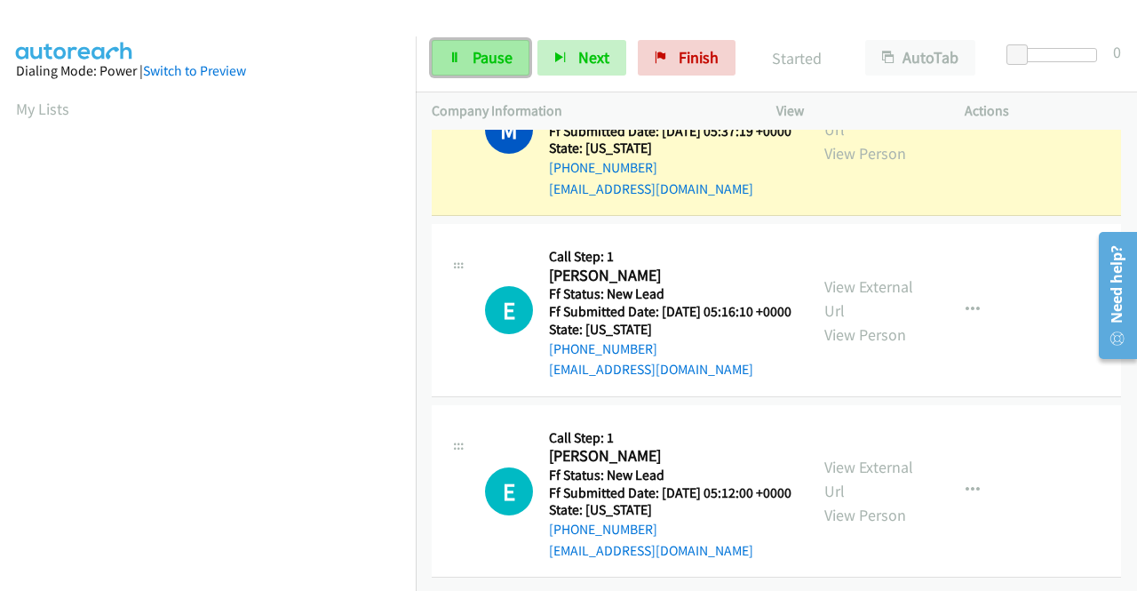
click at [475, 40] on link "Pause" at bounding box center [481, 58] width 98 height 36
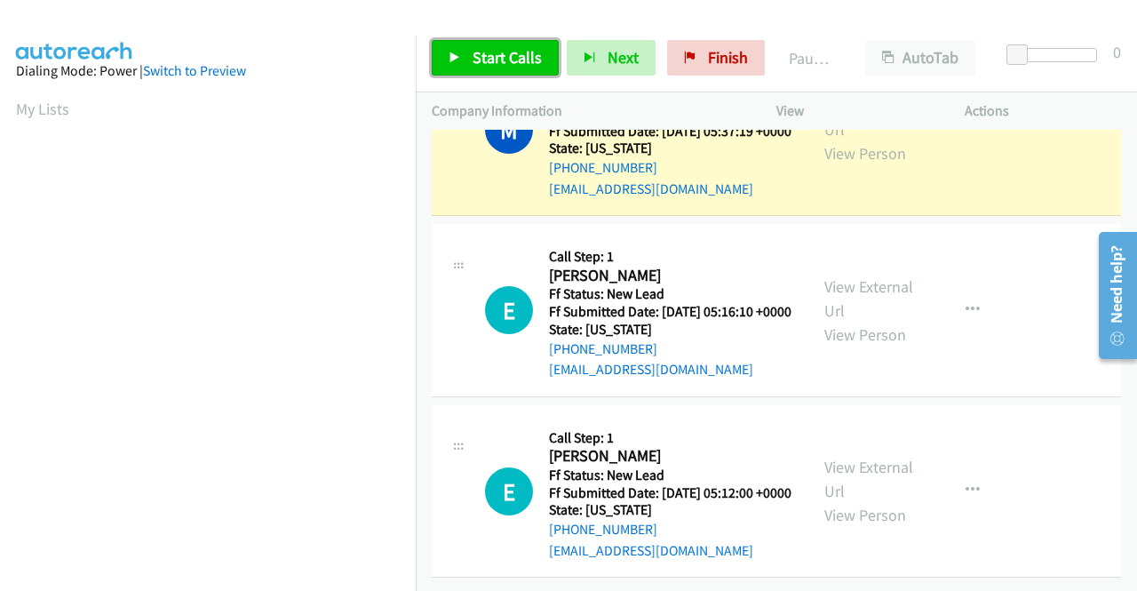
scroll to position [405, 0]
click at [497, 48] on span "Start Calls" at bounding box center [507, 57] width 69 height 20
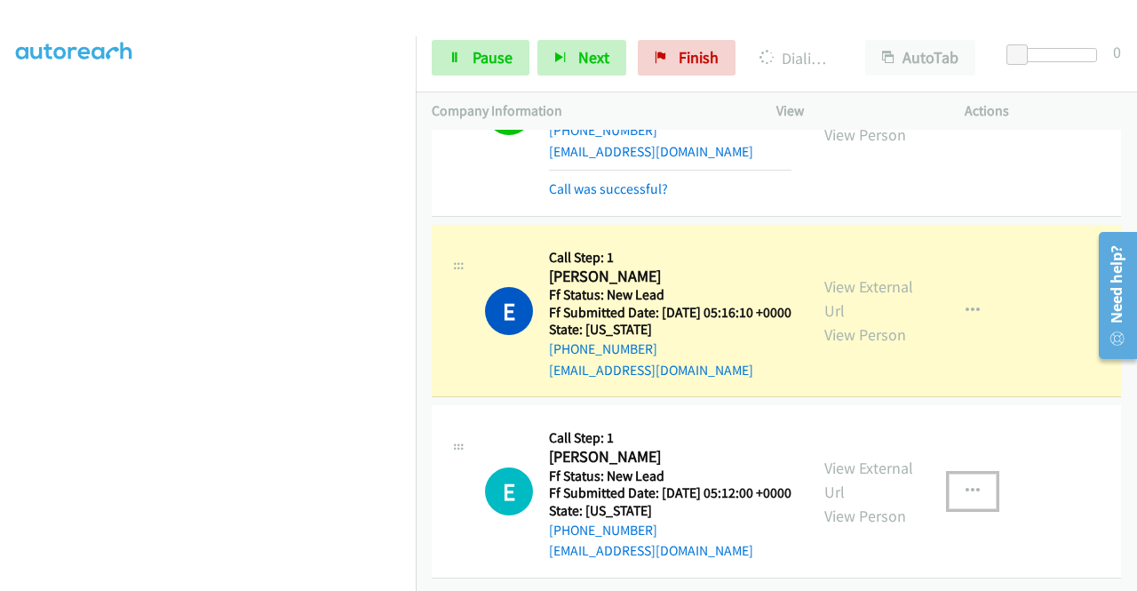
click at [970, 499] on icon "button" at bounding box center [973, 491] width 14 height 14
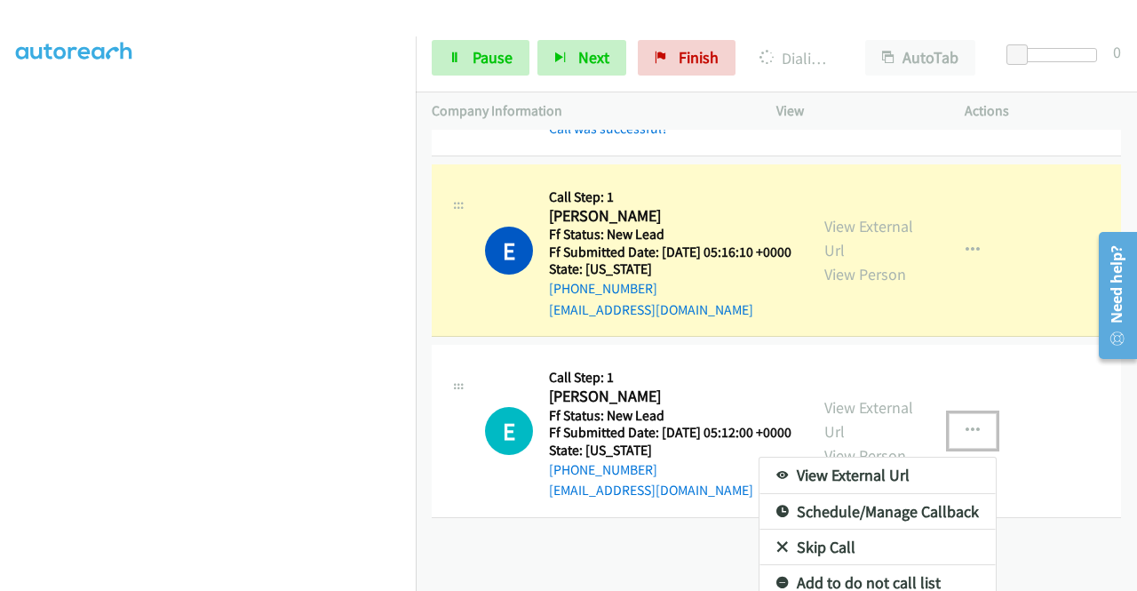
click at [972, 500] on div at bounding box center [568, 295] width 1137 height 591
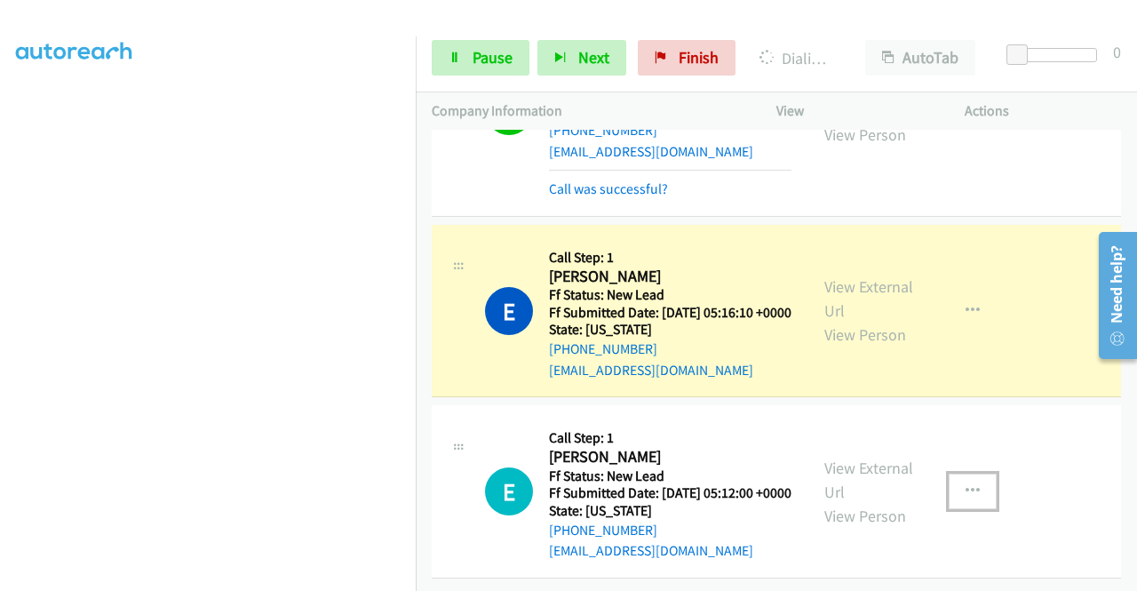
click at [966, 499] on icon "button" at bounding box center [973, 491] width 14 height 14
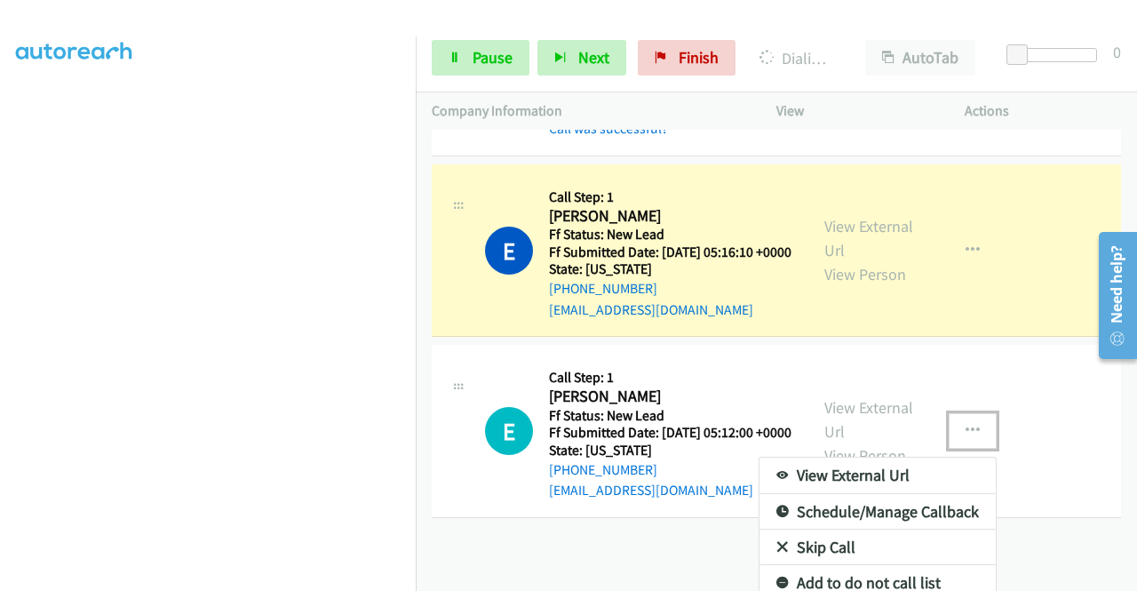
scroll to position [723, 0]
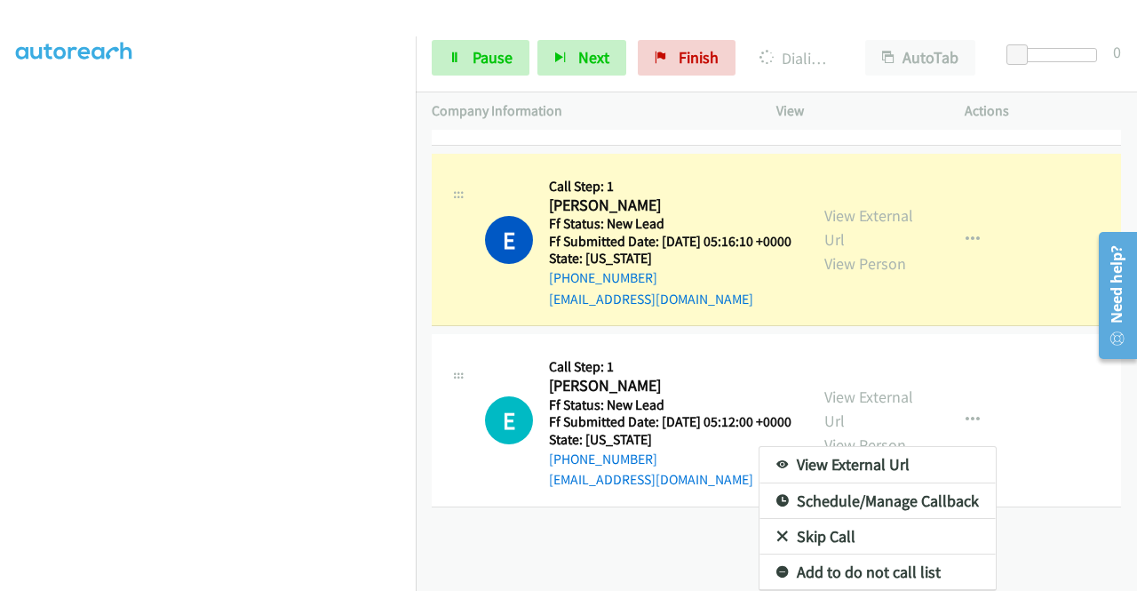
click at [485, 64] on div at bounding box center [568, 295] width 1137 height 591
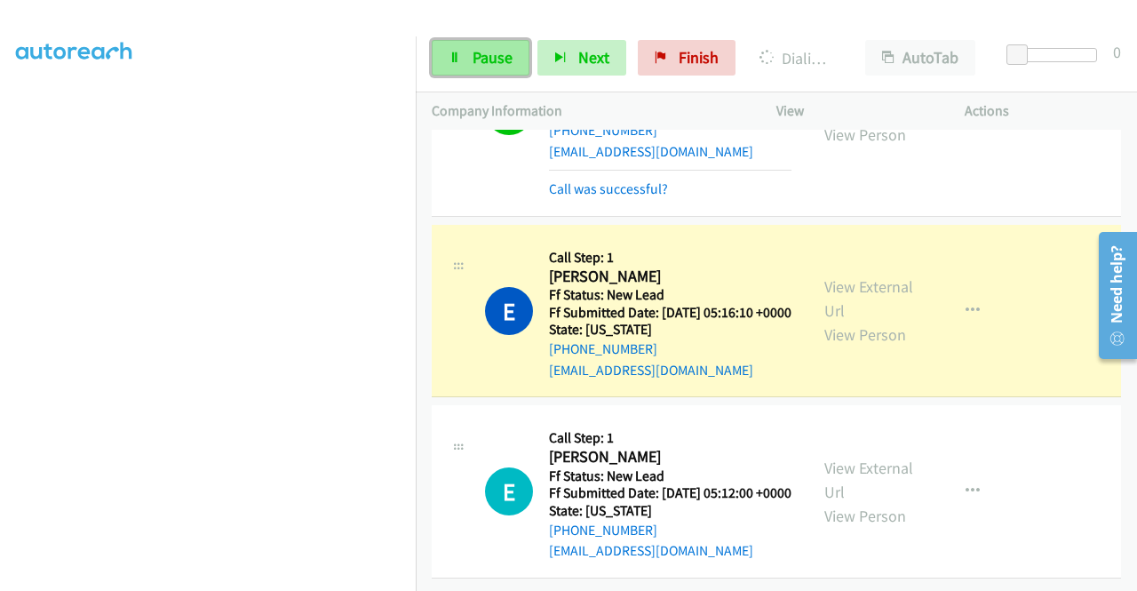
click at [485, 54] on span "Pause" at bounding box center [493, 57] width 40 height 20
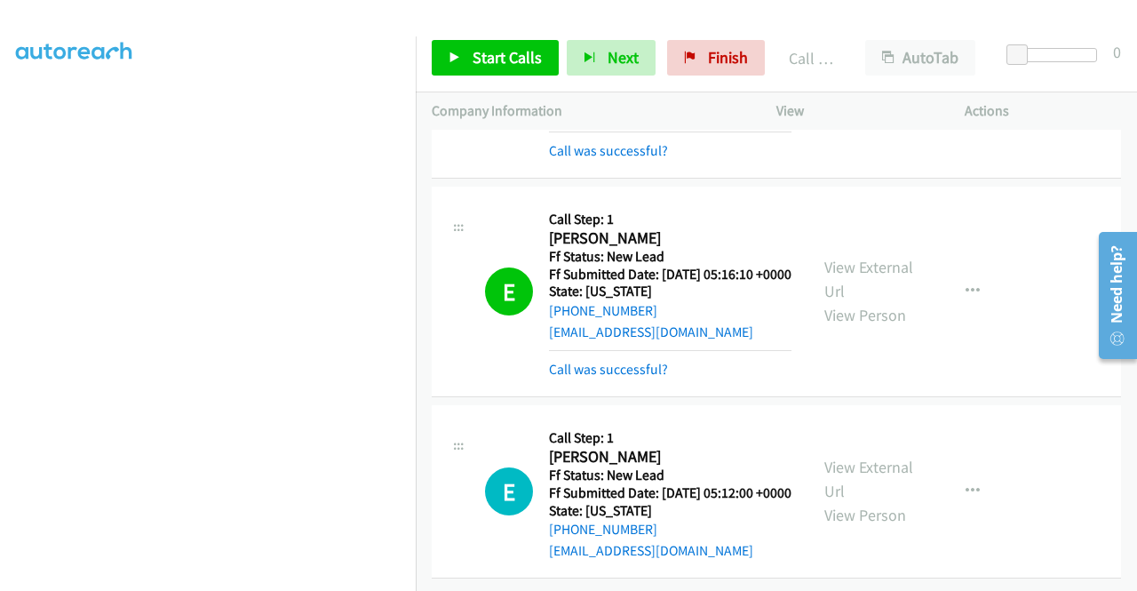
scroll to position [701, 0]
click at [966, 484] on icon "button" at bounding box center [973, 491] width 14 height 14
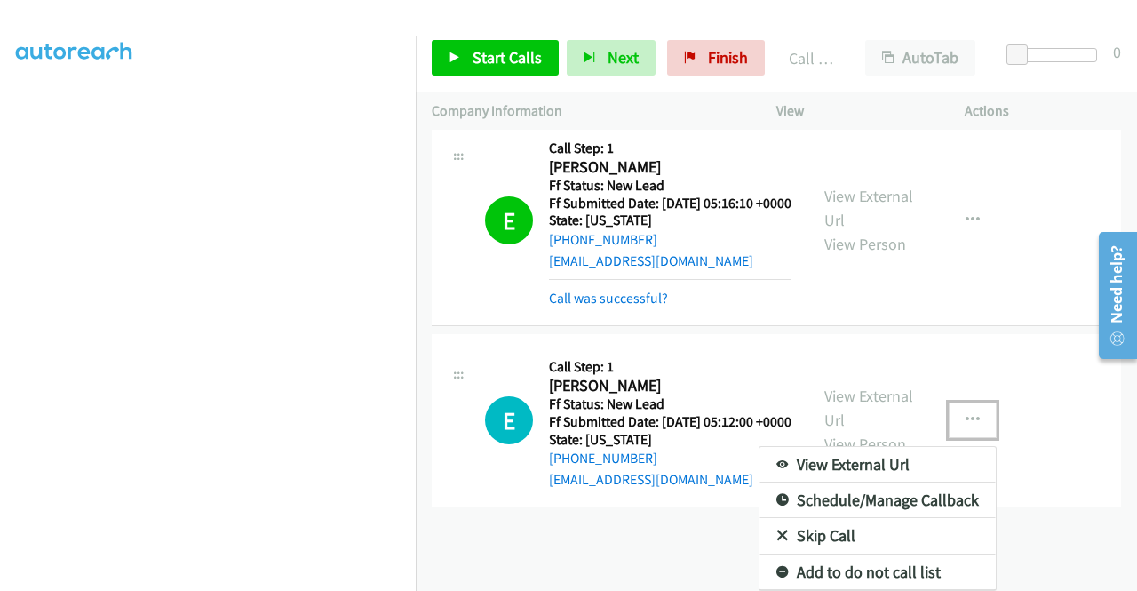
click at [821, 528] on link "Skip Call" at bounding box center [878, 536] width 236 height 36
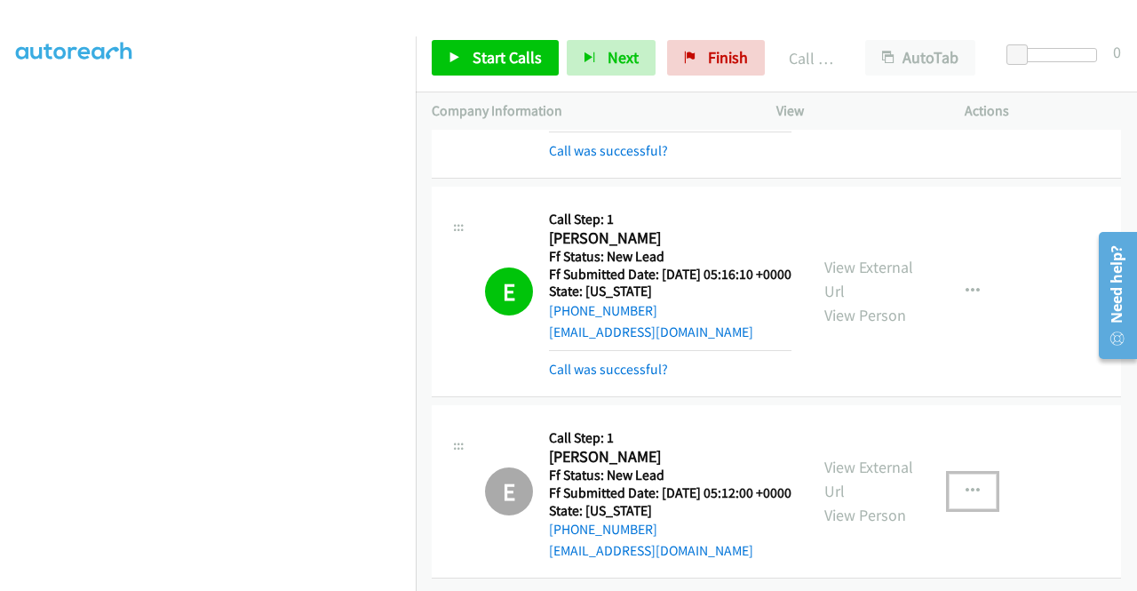
scroll to position [782, 0]
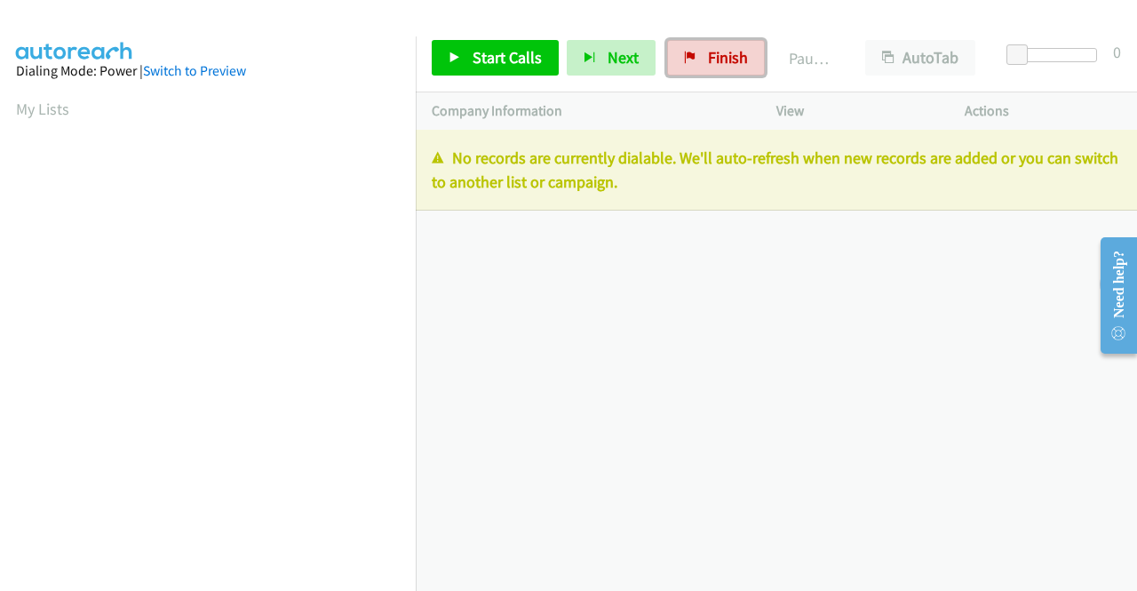
drag, startPoint x: 727, startPoint y: 51, endPoint x: 620, endPoint y: 93, distance: 114.9
click at [727, 51] on span "Finish" at bounding box center [728, 57] width 40 height 20
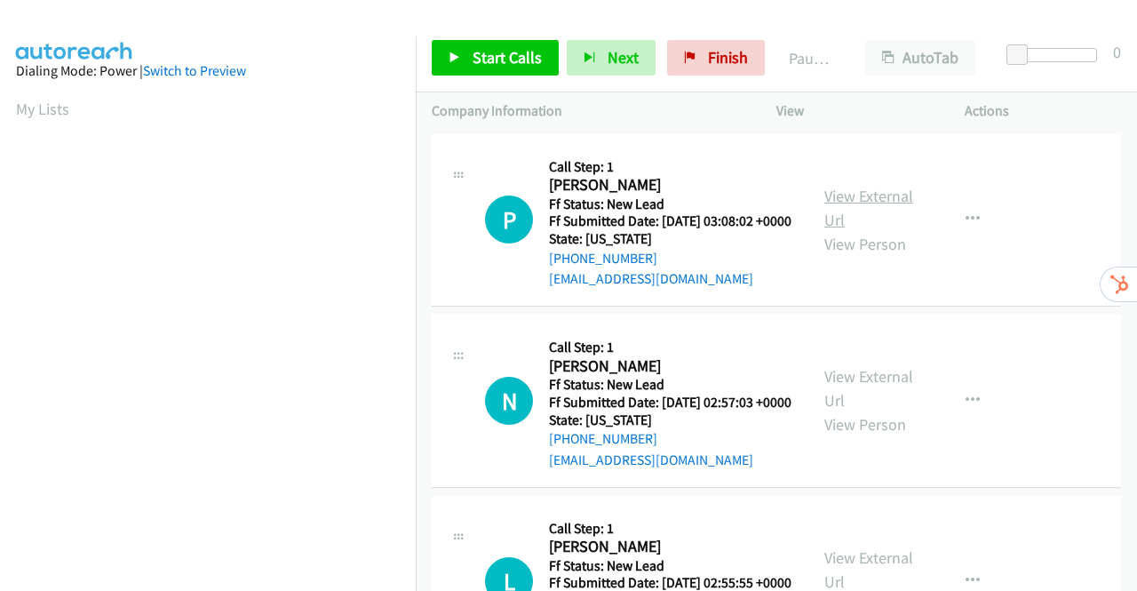
click at [866, 209] on link "View External Url" at bounding box center [869, 208] width 89 height 44
click at [866, 405] on link "View External Url" at bounding box center [869, 388] width 89 height 44
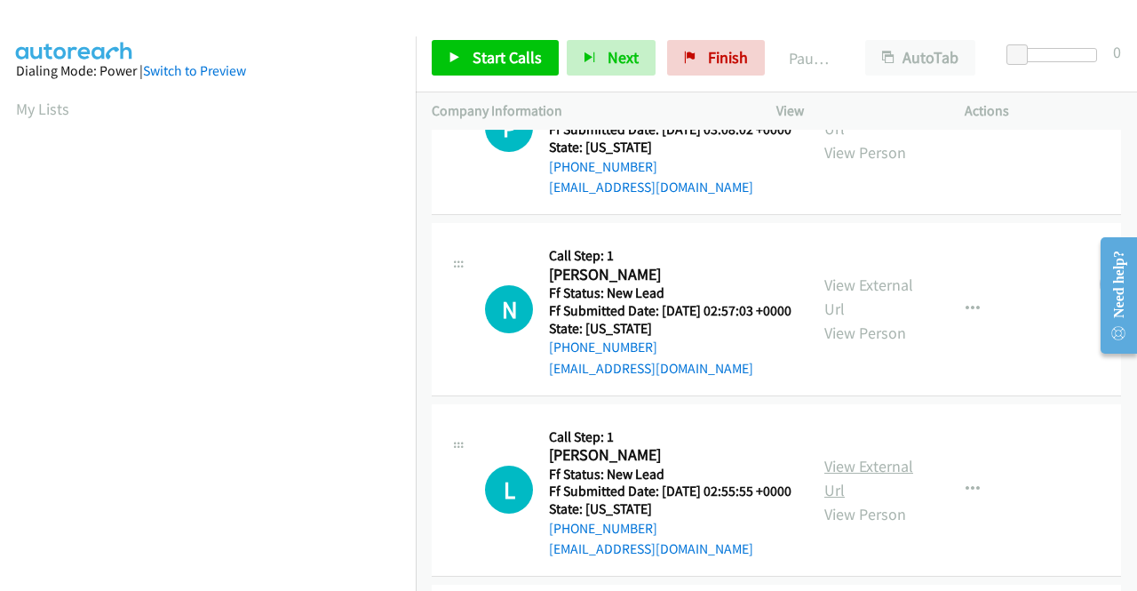
scroll to position [178, 0]
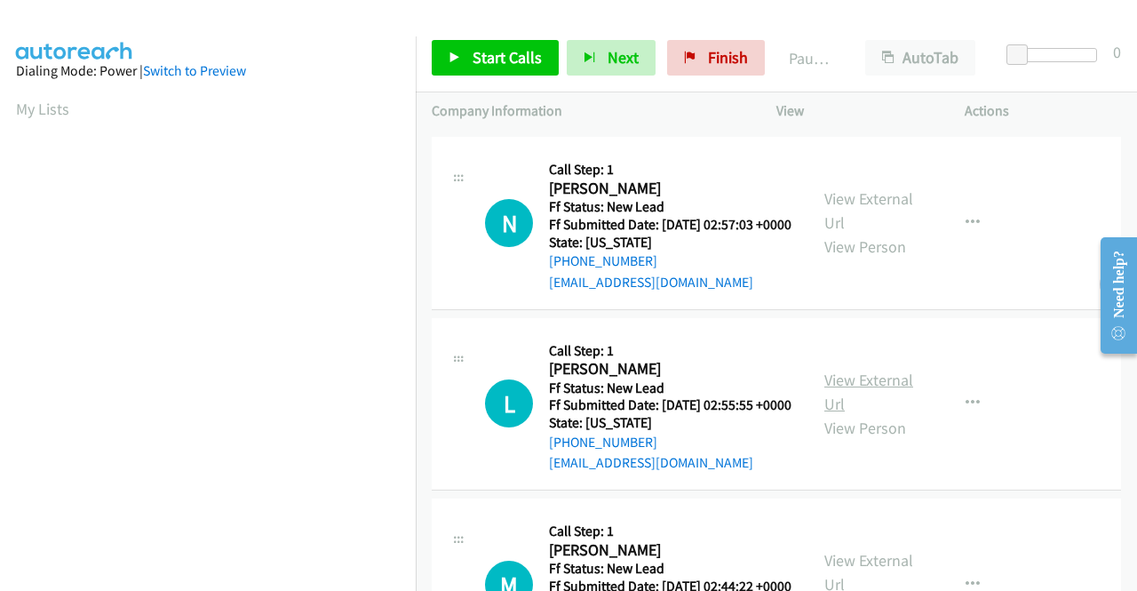
click at [868, 414] on link "View External Url" at bounding box center [869, 392] width 89 height 44
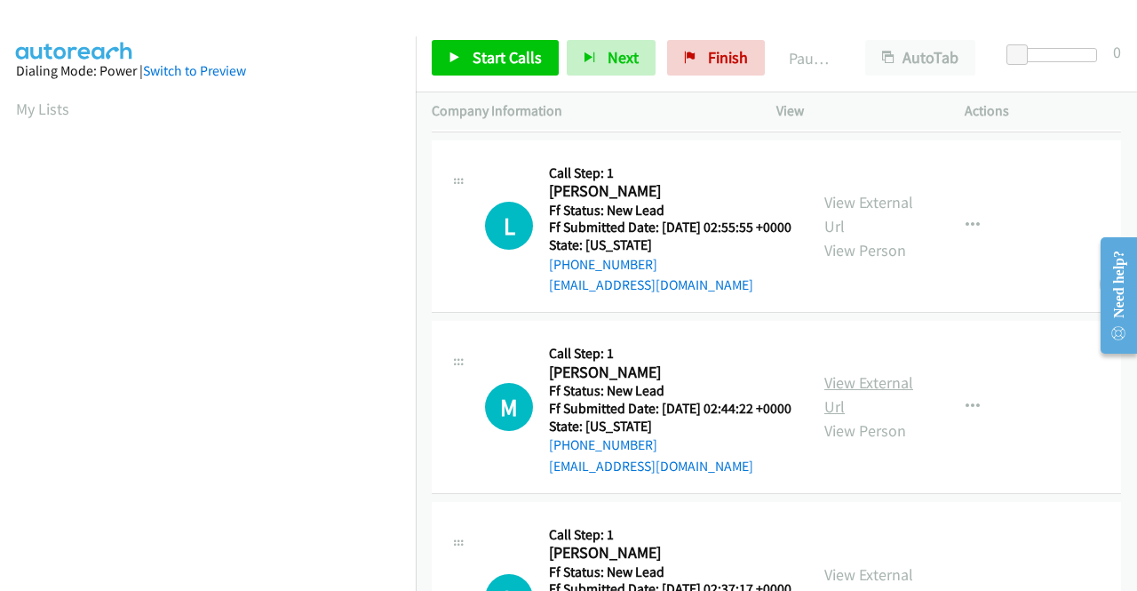
click at [874, 417] on link "View External Url" at bounding box center [869, 394] width 89 height 44
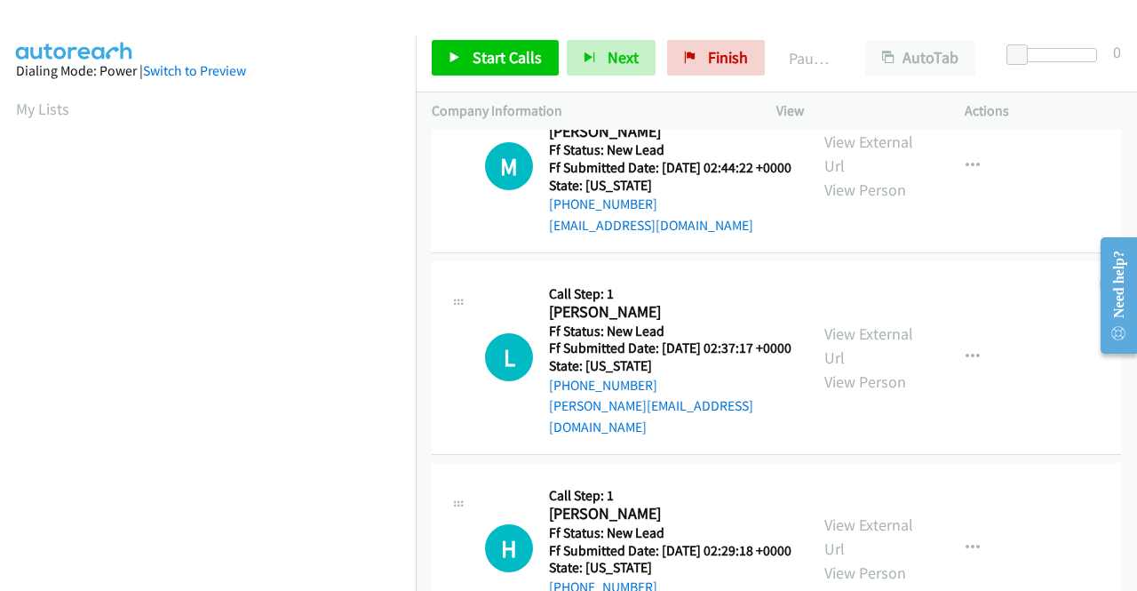
scroll to position [622, 0]
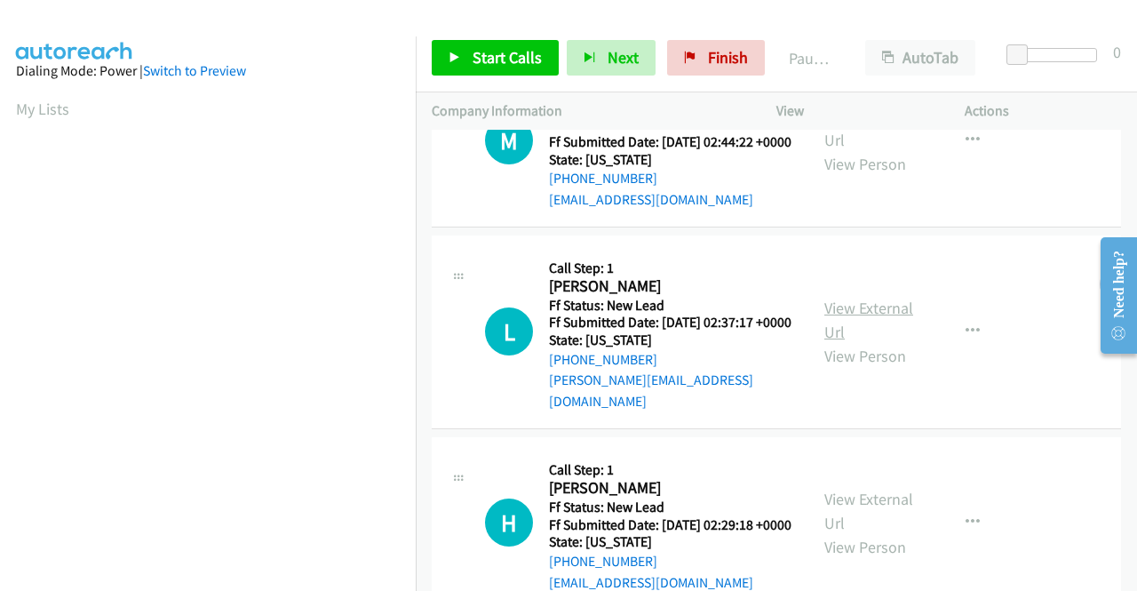
click at [876, 342] on link "View External Url" at bounding box center [869, 320] width 89 height 44
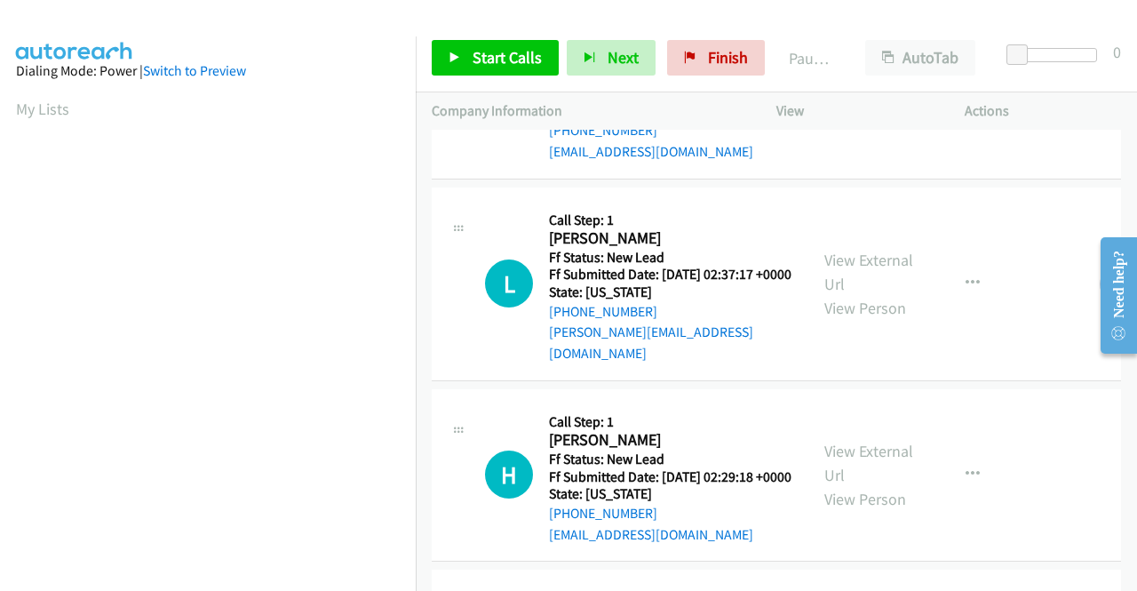
scroll to position [711, 0]
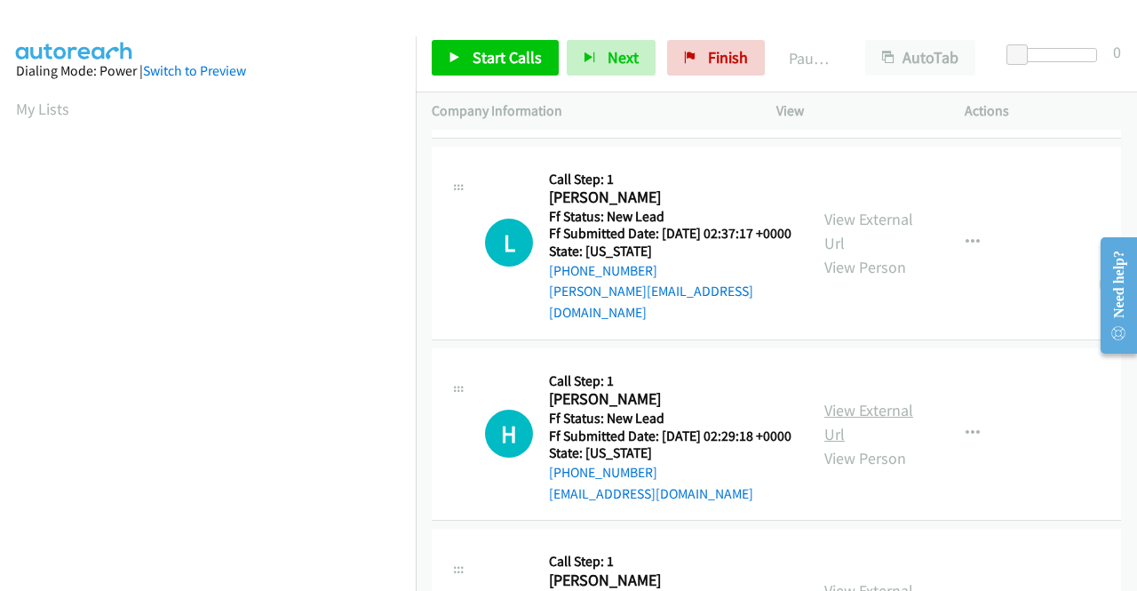
click at [883, 444] on link "View External Url" at bounding box center [869, 422] width 89 height 44
click at [480, 59] on span "Start Calls" at bounding box center [507, 57] width 69 height 20
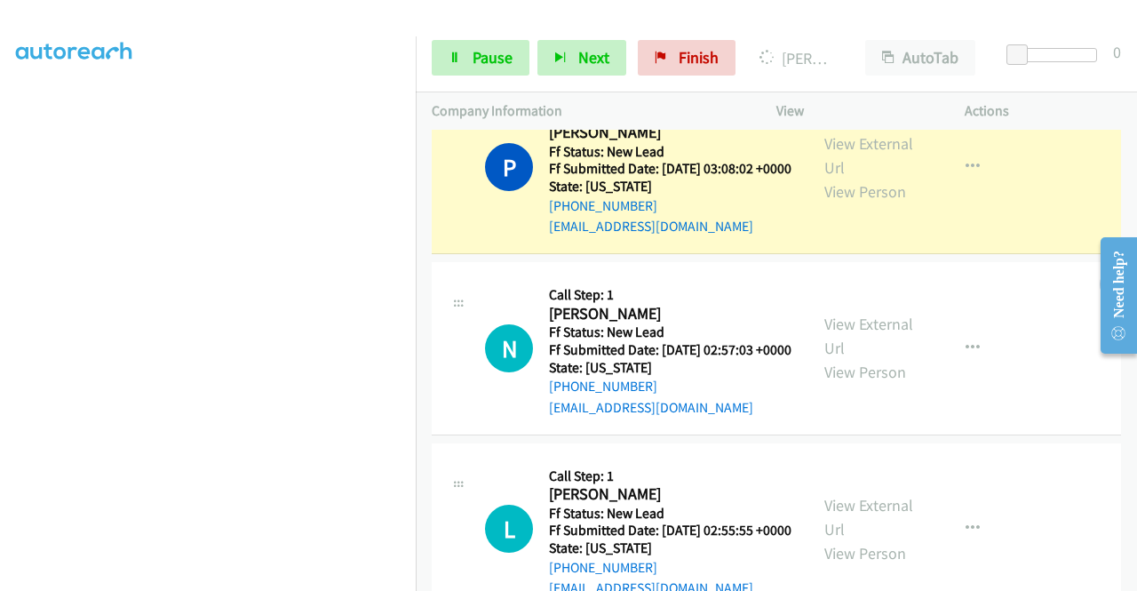
scroll to position [0, 0]
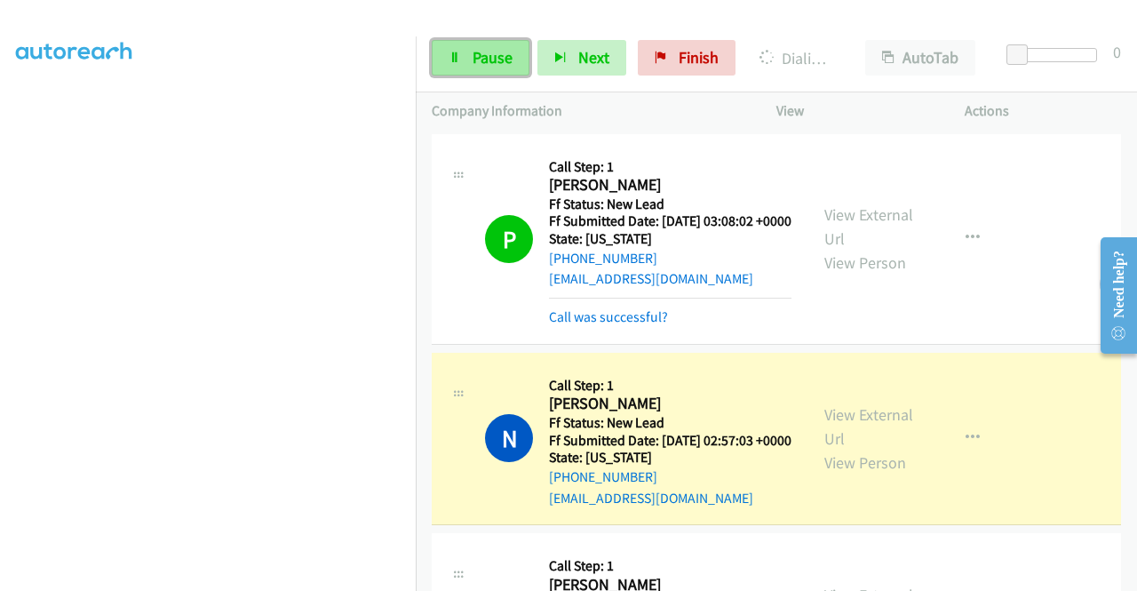
click at [487, 65] on span "Pause" at bounding box center [493, 57] width 40 height 20
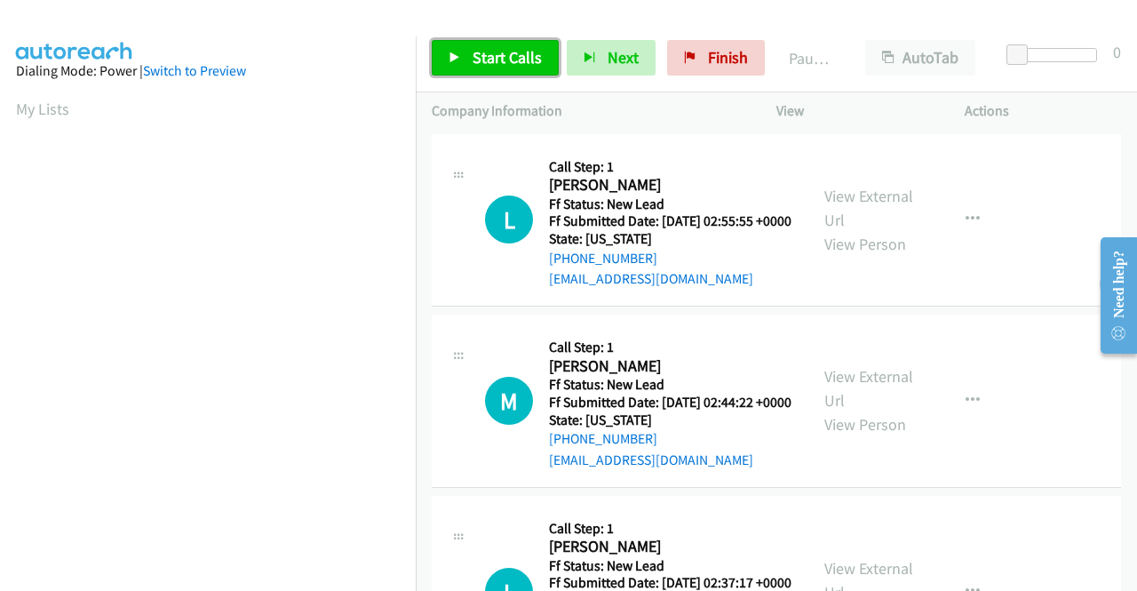
click at [497, 52] on span "Start Calls" at bounding box center [507, 57] width 69 height 20
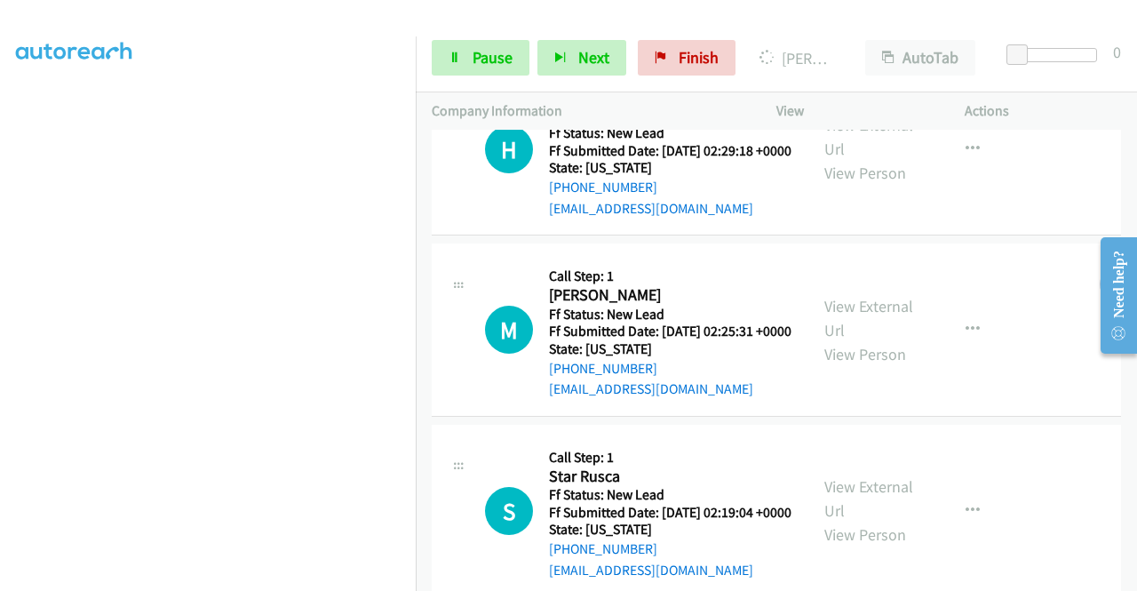
scroll to position [711, 0]
click at [842, 339] on link "View External Url" at bounding box center [869, 317] width 89 height 44
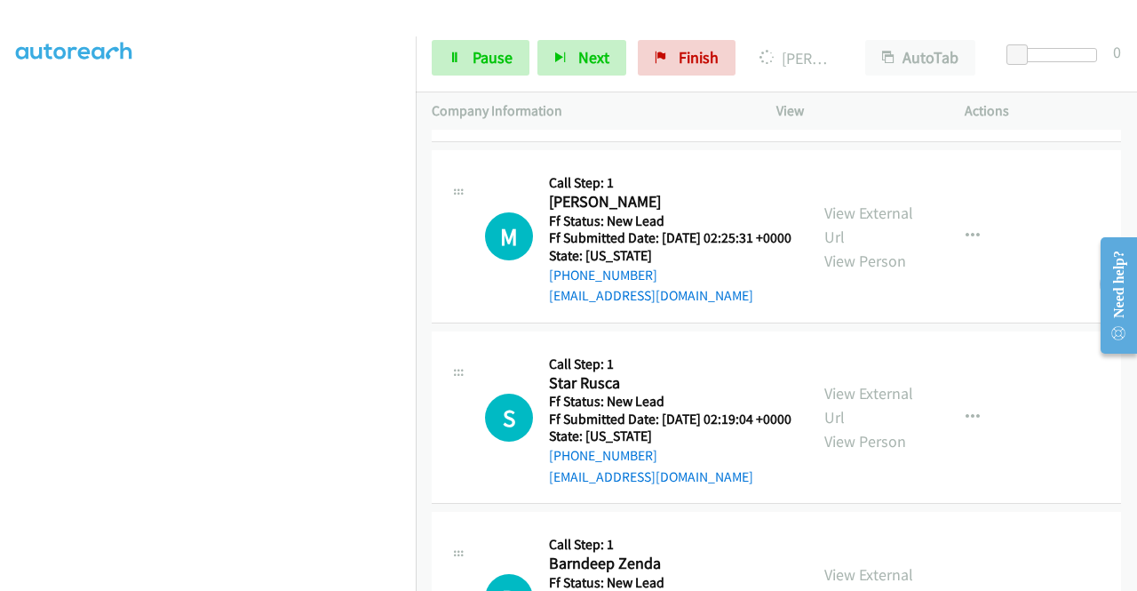
scroll to position [978, 0]
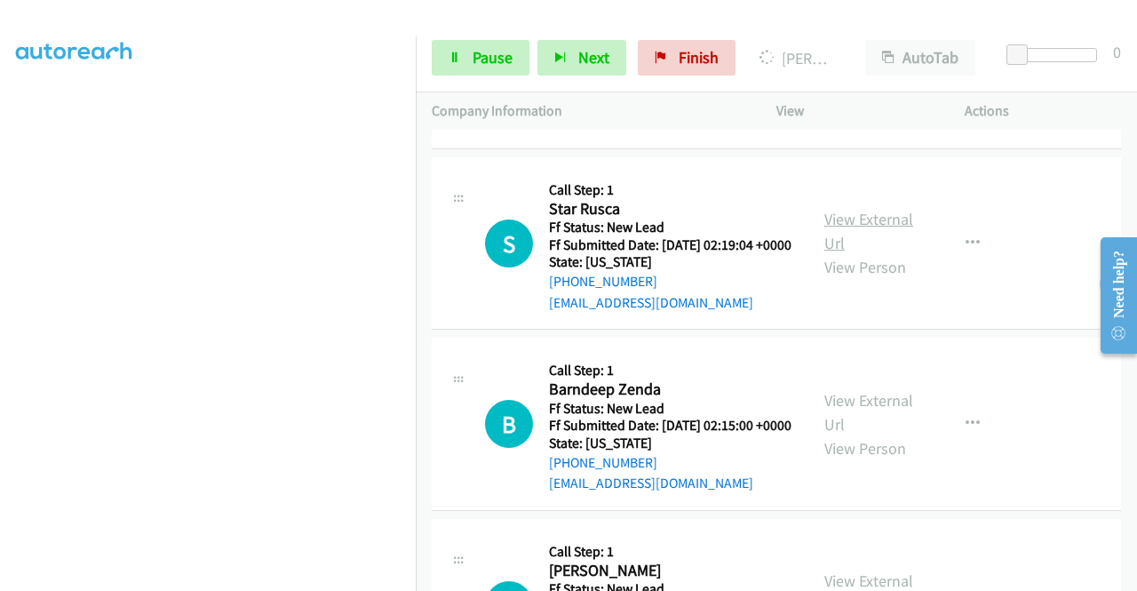
click at [851, 253] on link "View External Url" at bounding box center [869, 231] width 89 height 44
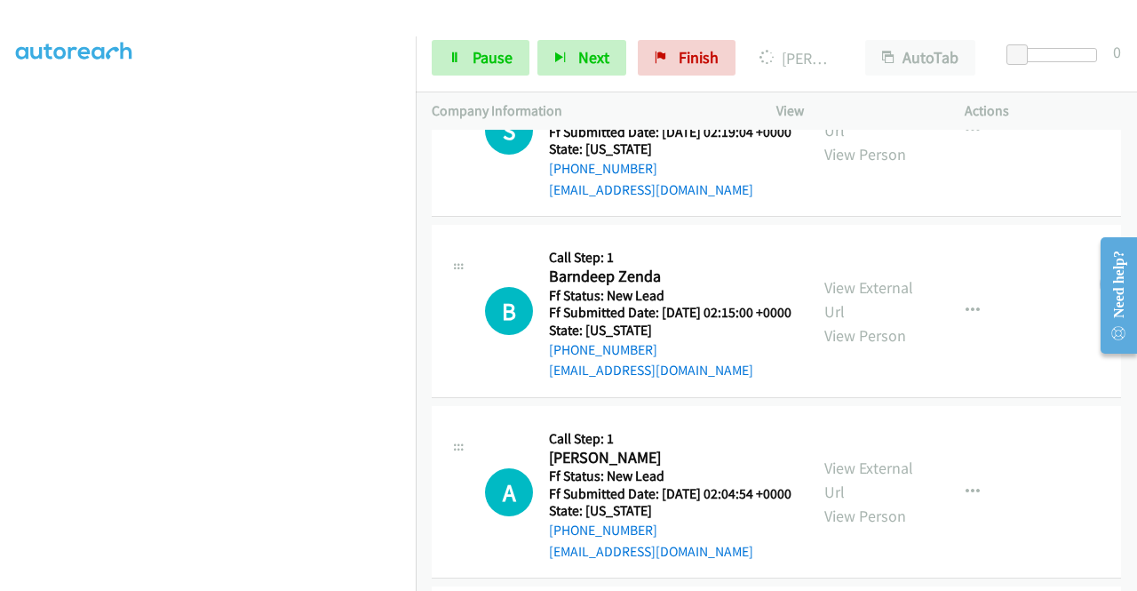
scroll to position [1155, 0]
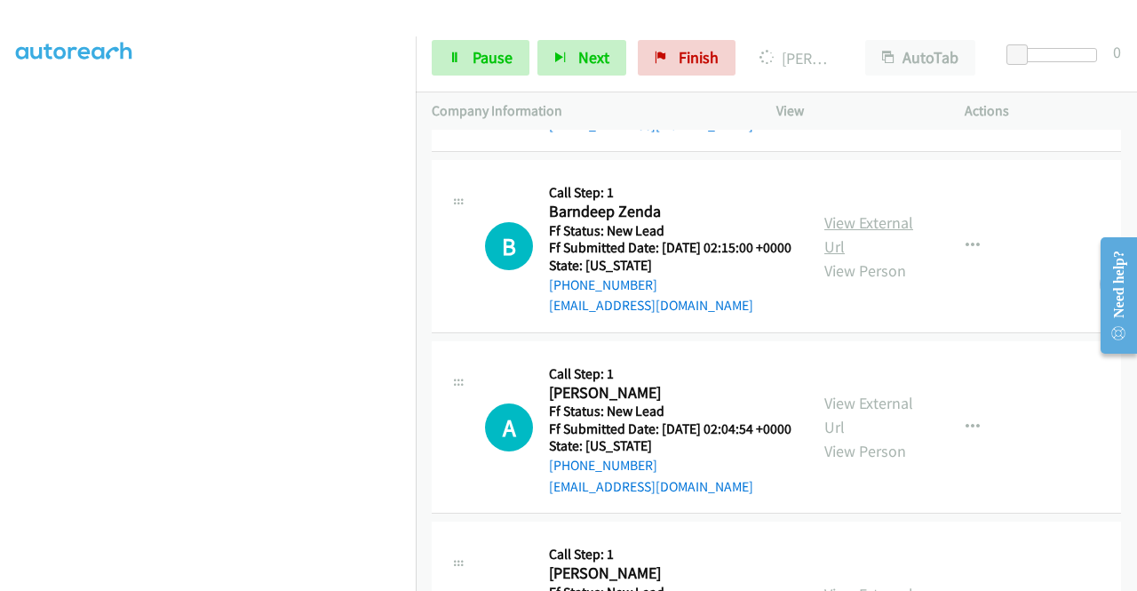
click at [853, 257] on link "View External Url" at bounding box center [869, 234] width 89 height 44
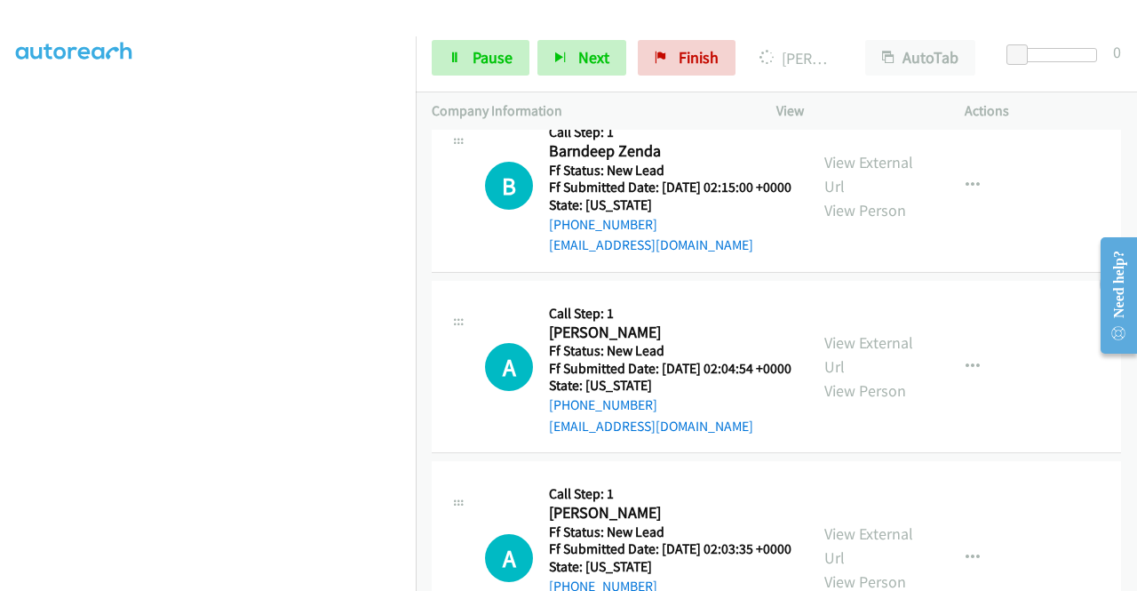
scroll to position [1244, 0]
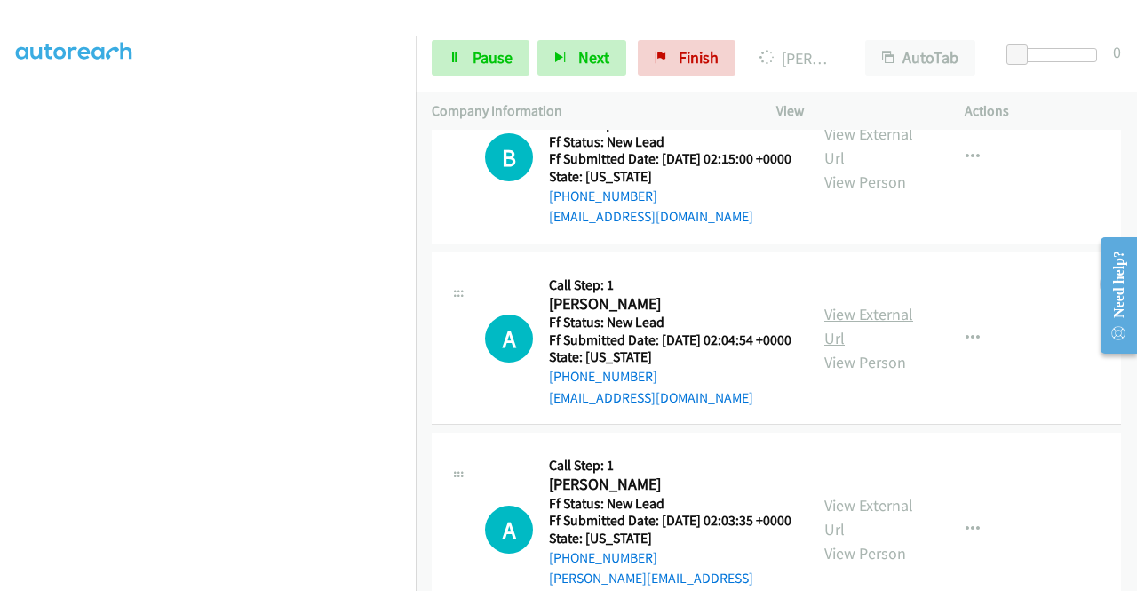
click at [837, 348] on link "View External Url" at bounding box center [869, 326] width 89 height 44
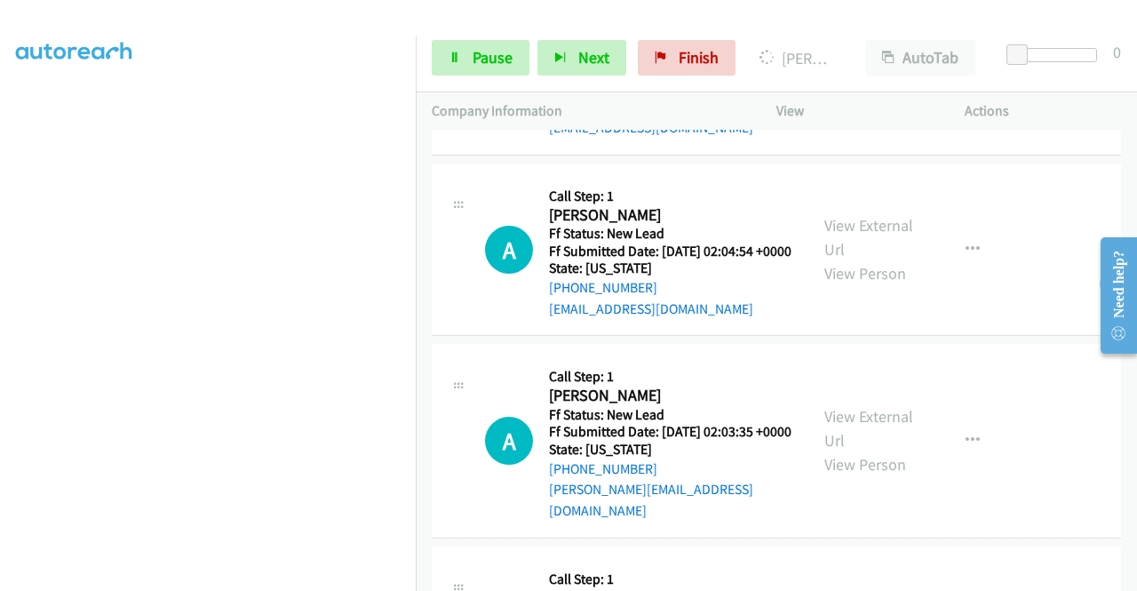
scroll to position [1422, 0]
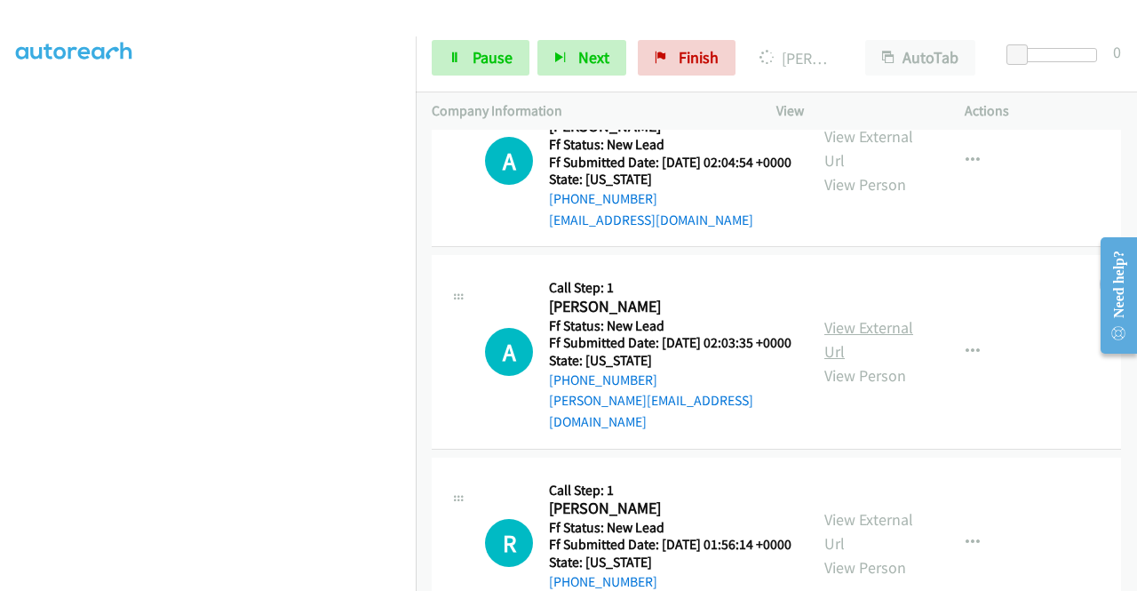
click at [825, 362] on link "View External Url" at bounding box center [869, 339] width 89 height 44
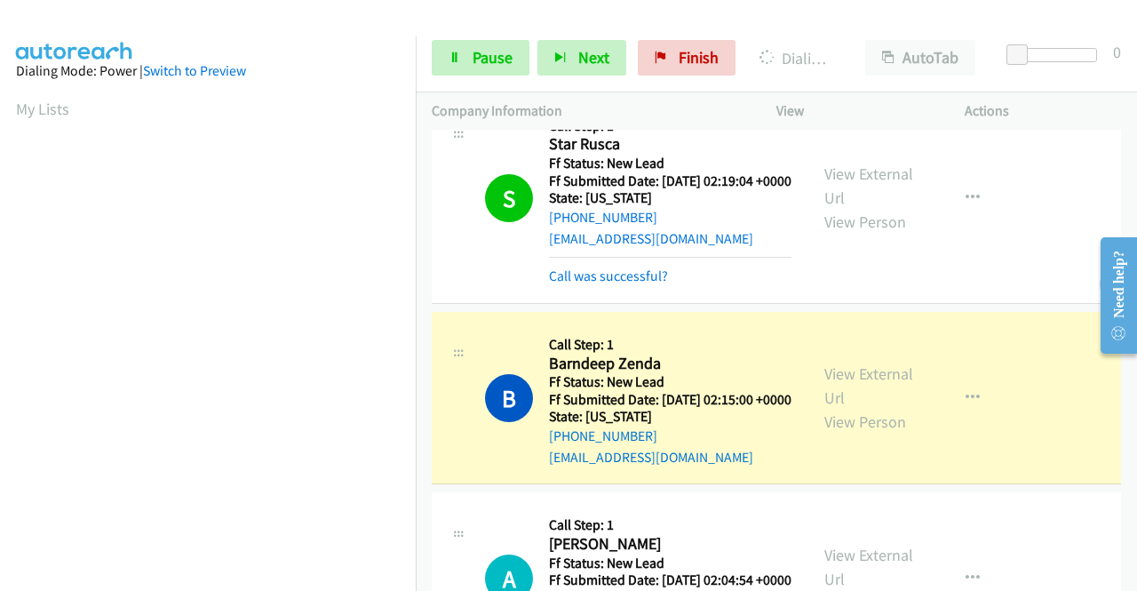
scroll to position [405, 0]
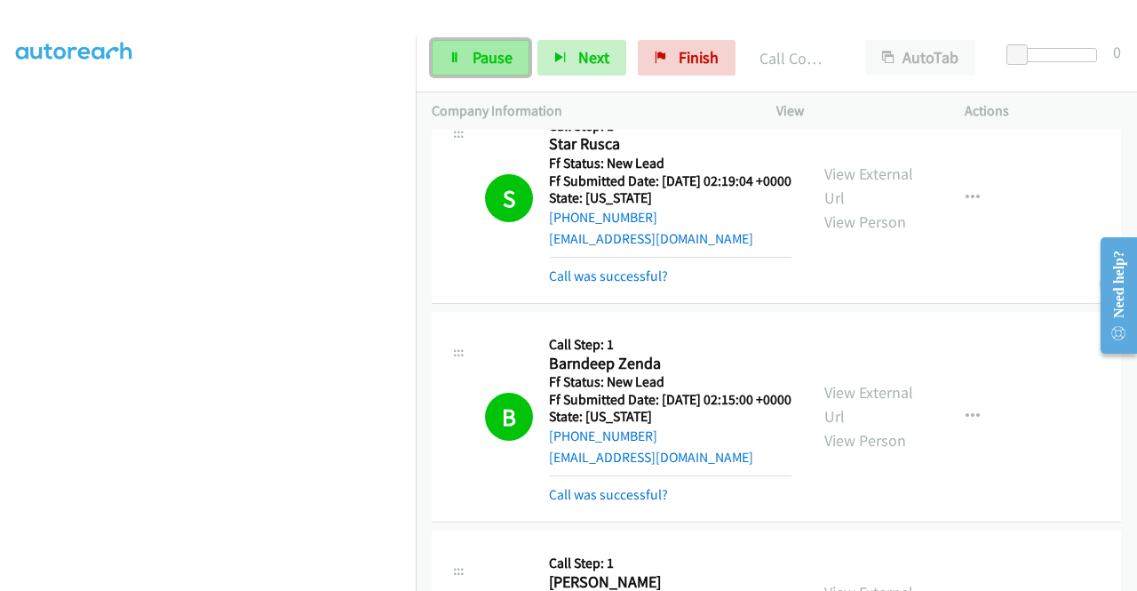
click at [483, 56] on span "Pause" at bounding box center [493, 57] width 40 height 20
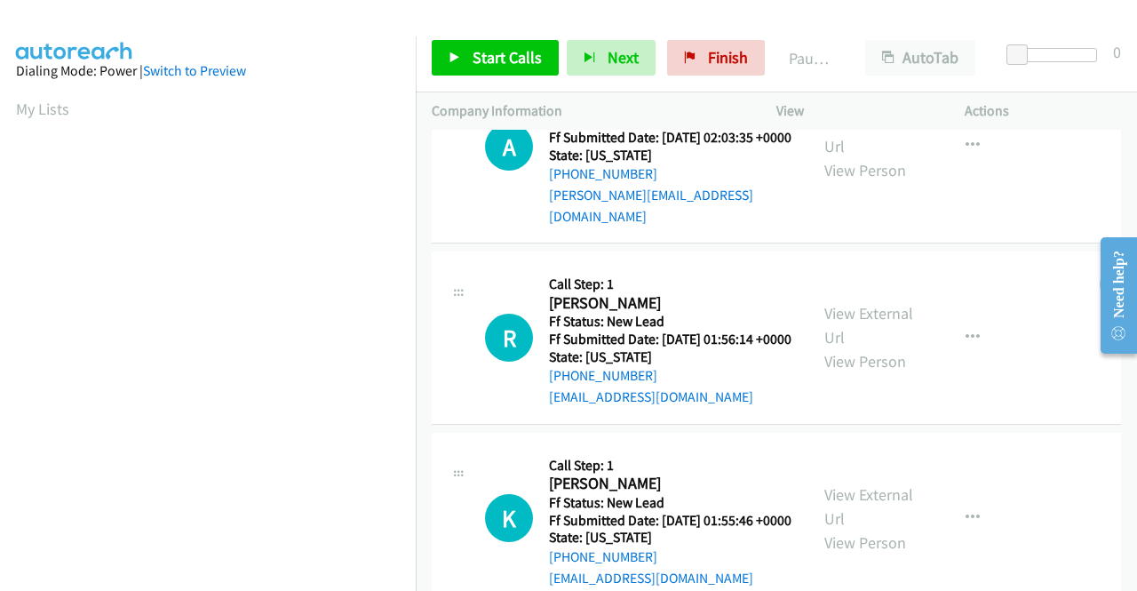
scroll to position [267, 0]
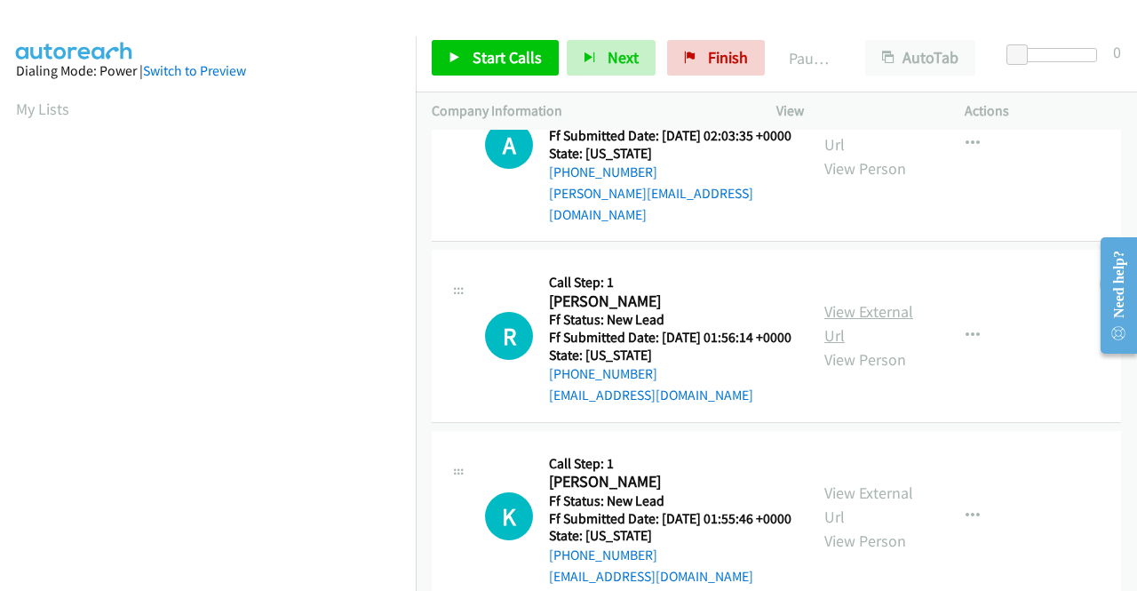
click at [882, 336] on link "View External Url" at bounding box center [869, 323] width 89 height 44
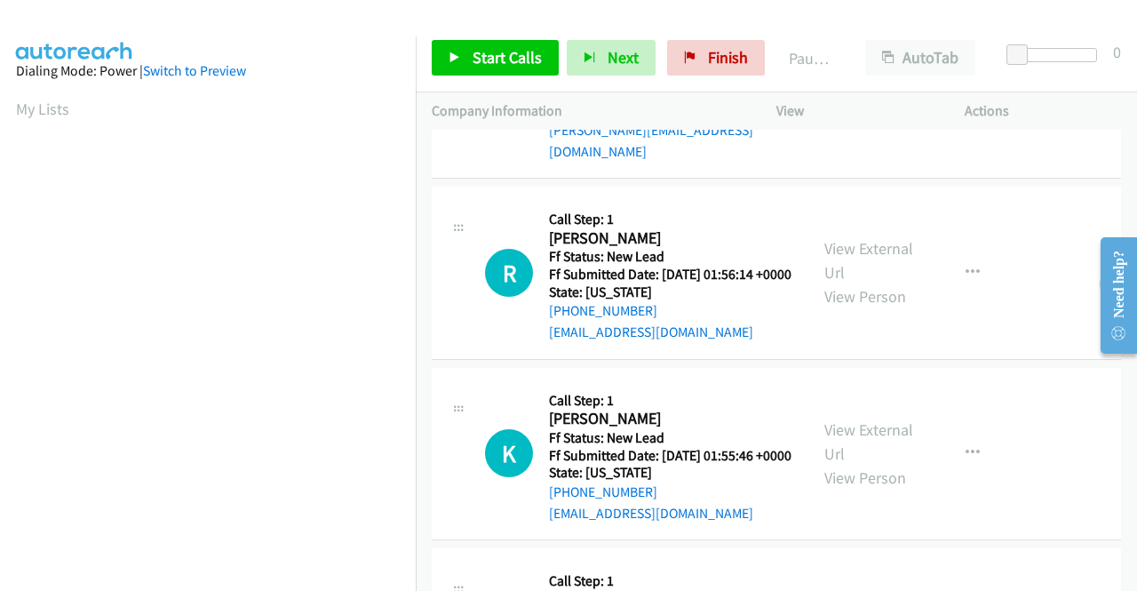
scroll to position [355, 0]
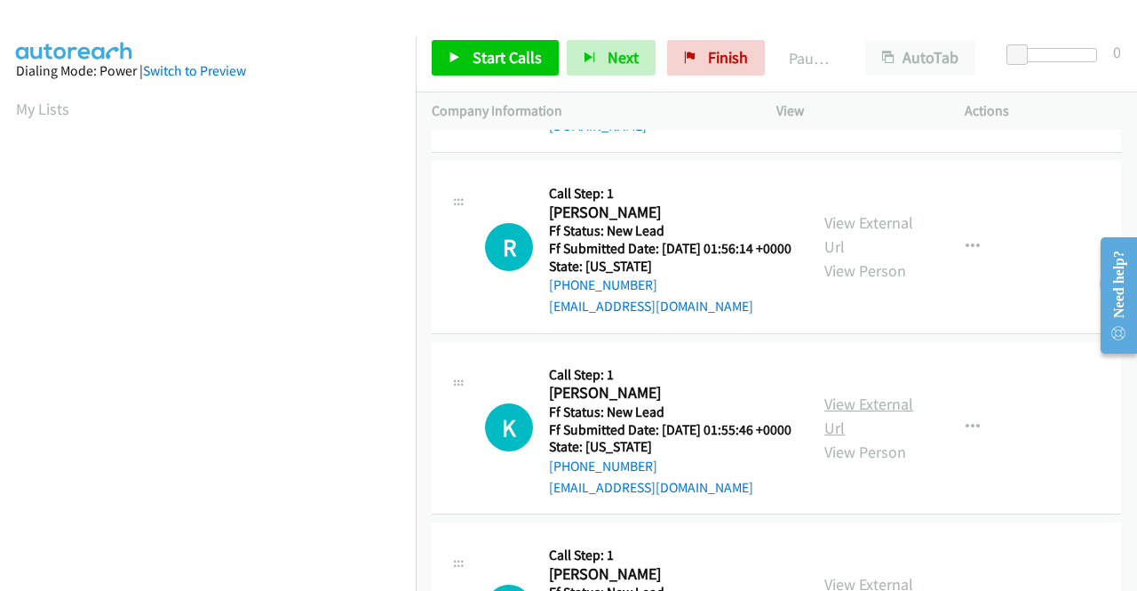
click at [860, 438] on link "View External Url" at bounding box center [869, 416] width 89 height 44
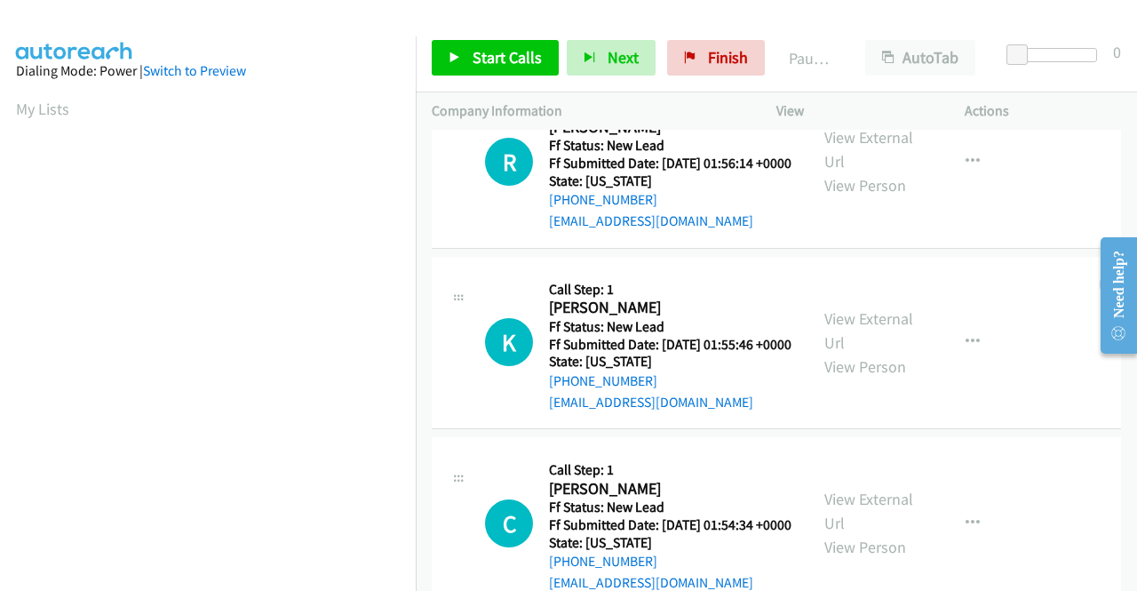
scroll to position [622, 0]
click at [834, 352] on link "View External Url" at bounding box center [869, 329] width 89 height 44
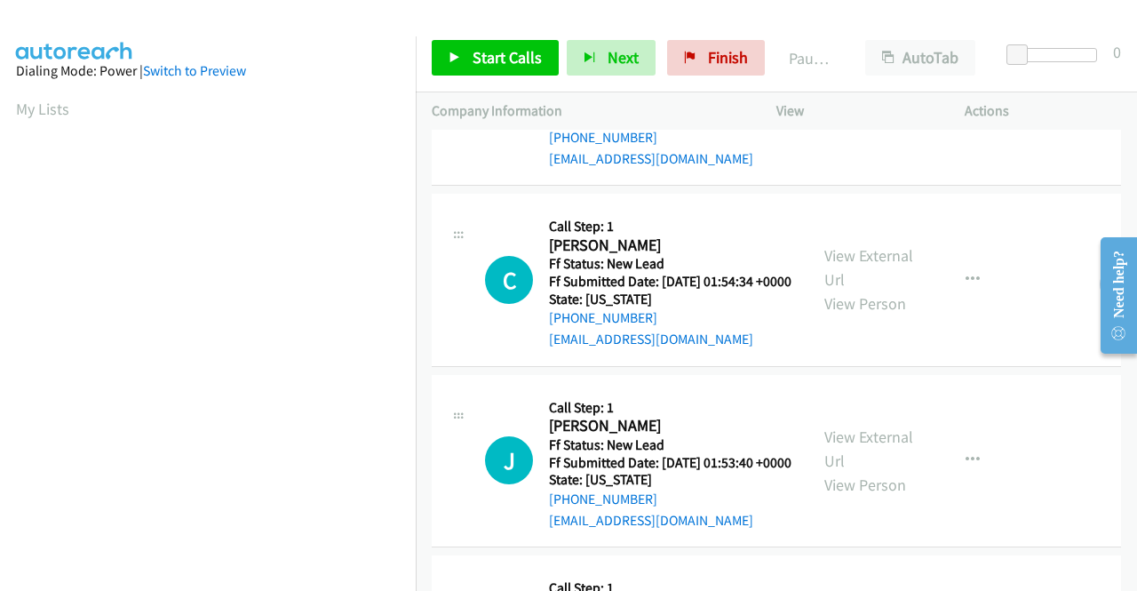
scroll to position [711, 0]
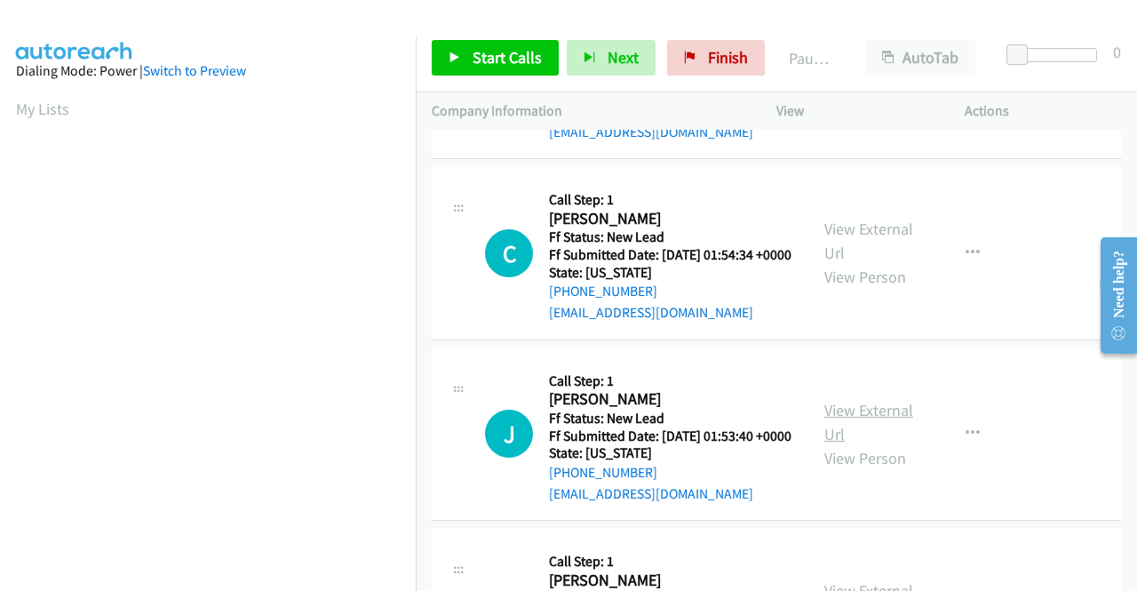
click at [836, 444] on link "View External Url" at bounding box center [869, 422] width 89 height 44
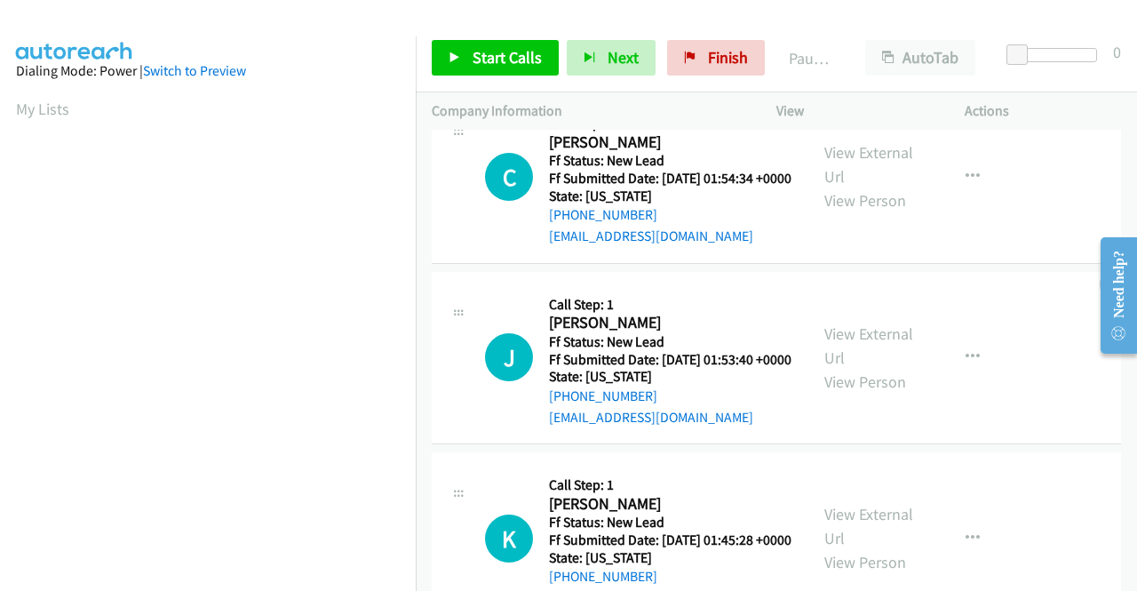
scroll to position [889, 0]
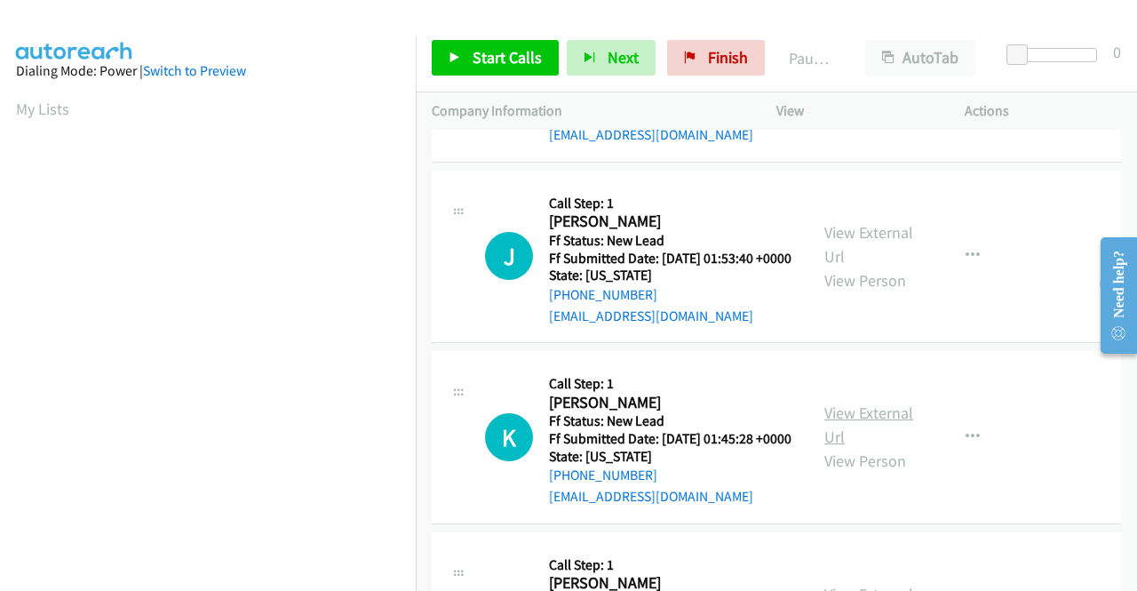
click at [849, 447] on link "View External Url" at bounding box center [869, 425] width 89 height 44
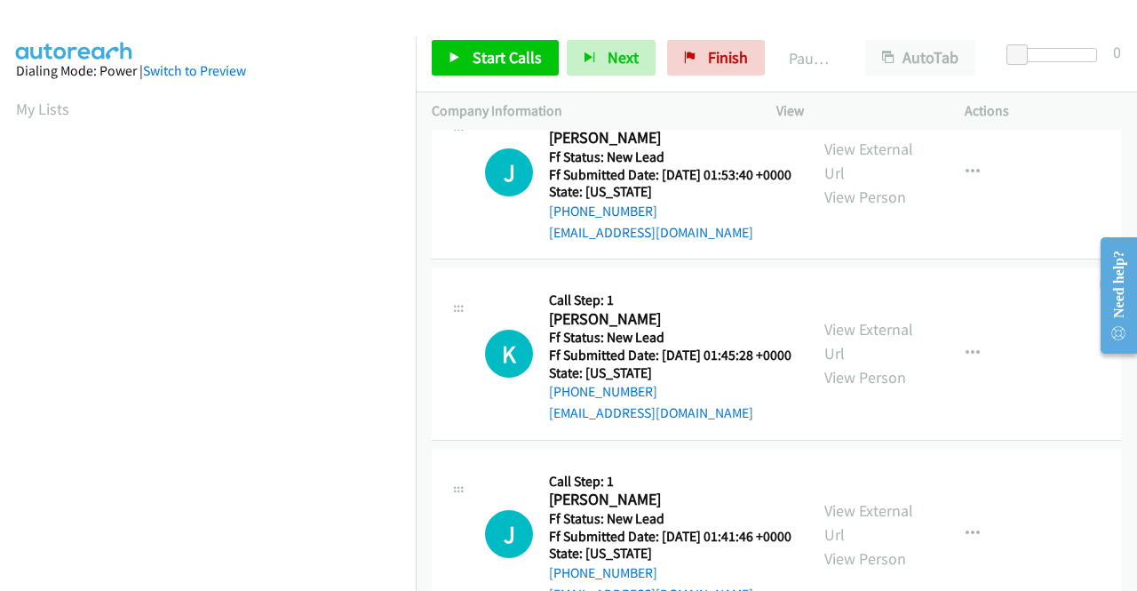
scroll to position [1155, 0]
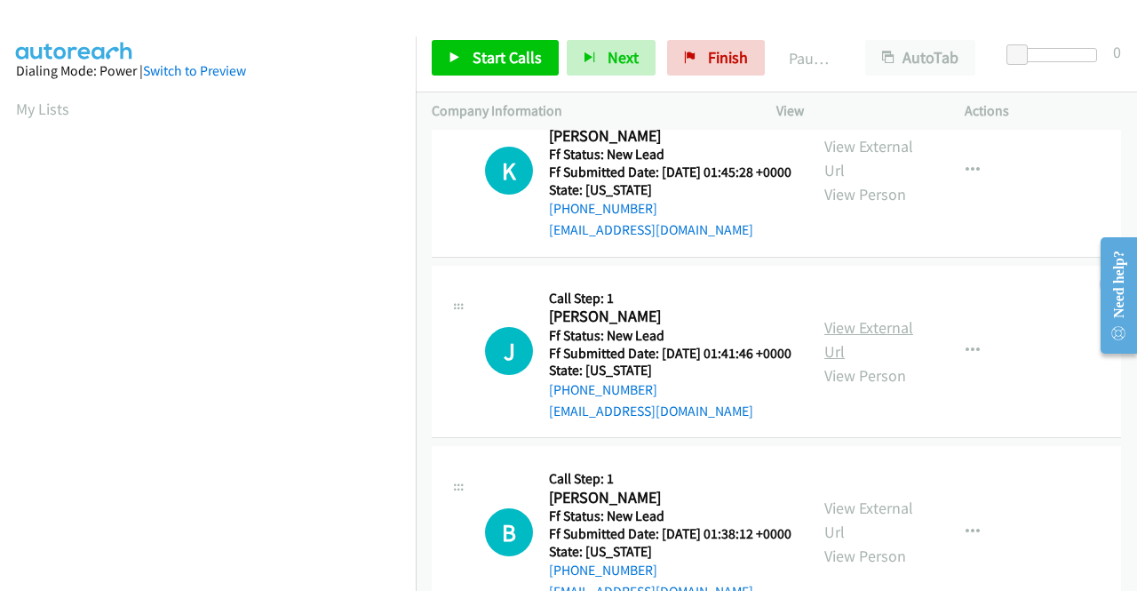
click at [870, 362] on link "View External Url" at bounding box center [869, 339] width 89 height 44
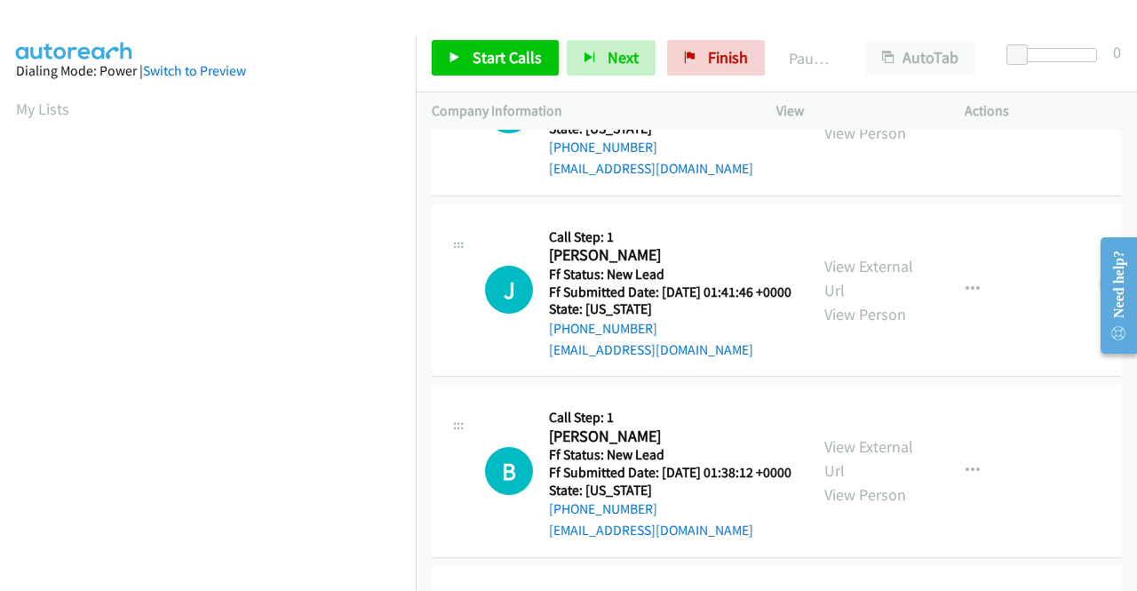
scroll to position [1244, 0]
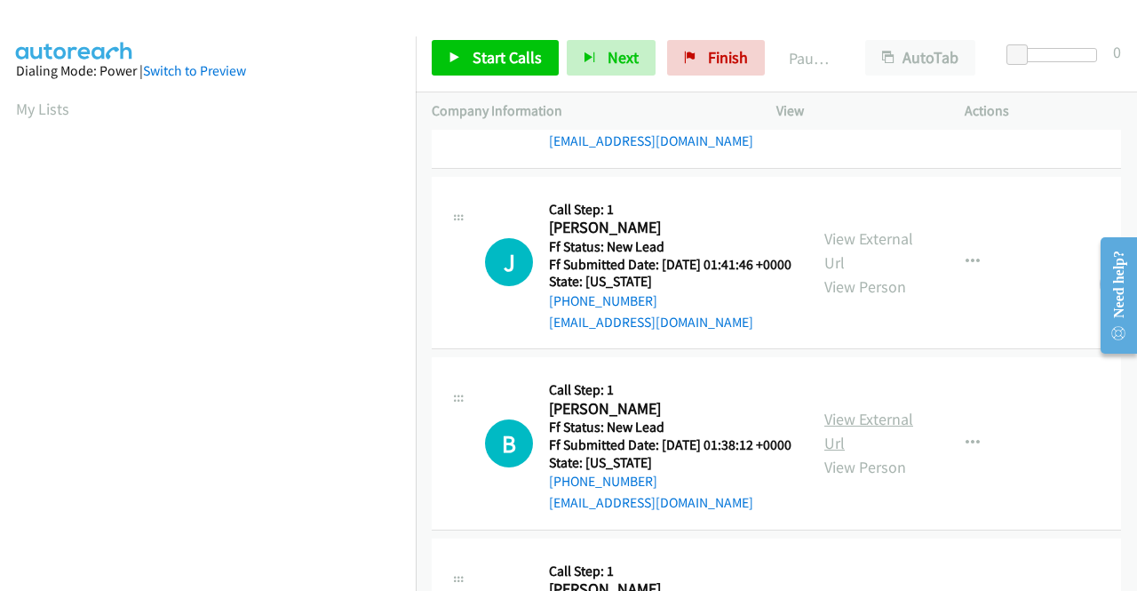
click at [872, 453] on link "View External Url" at bounding box center [869, 431] width 89 height 44
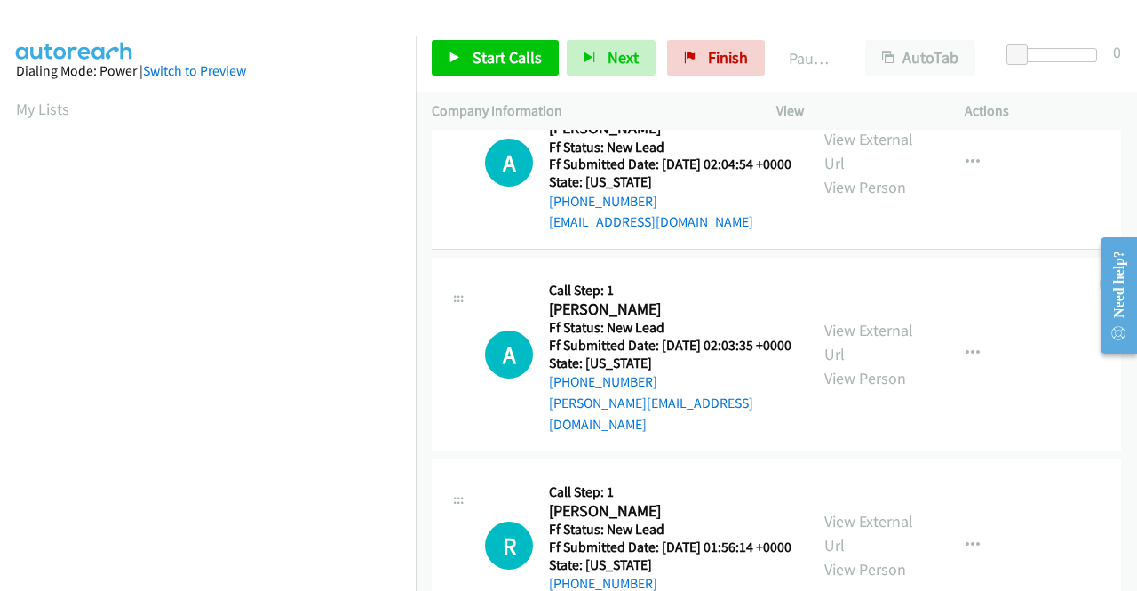
scroll to position [0, 0]
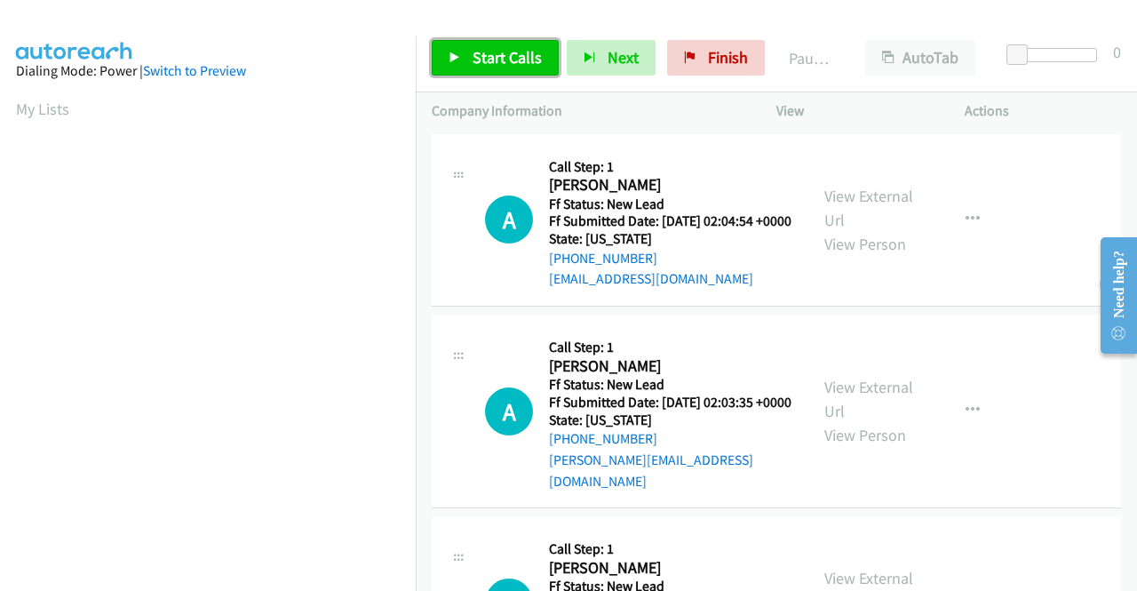
click at [476, 55] on span "Start Calls" at bounding box center [507, 57] width 69 height 20
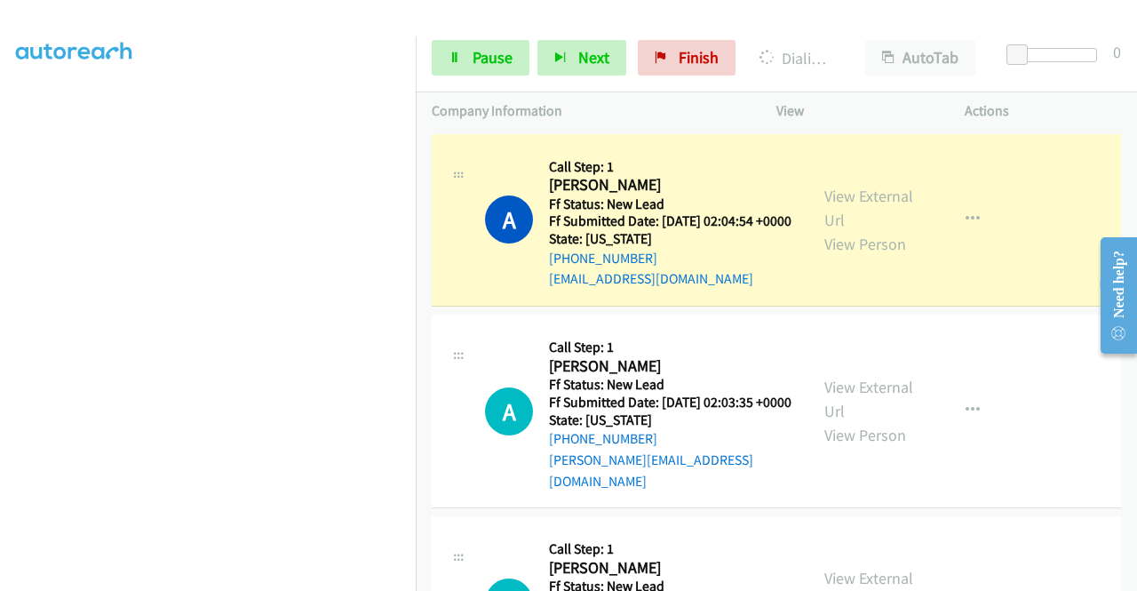
scroll to position [367, 0]
click at [477, 43] on link "Pause" at bounding box center [481, 58] width 98 height 36
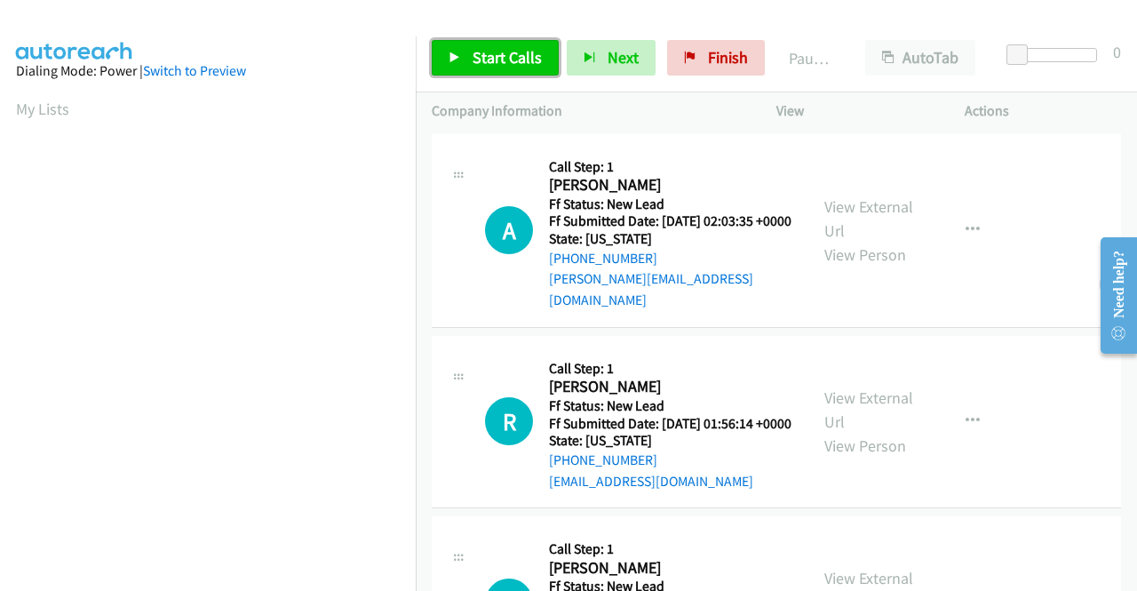
click at [473, 54] on span "Start Calls" at bounding box center [507, 57] width 69 height 20
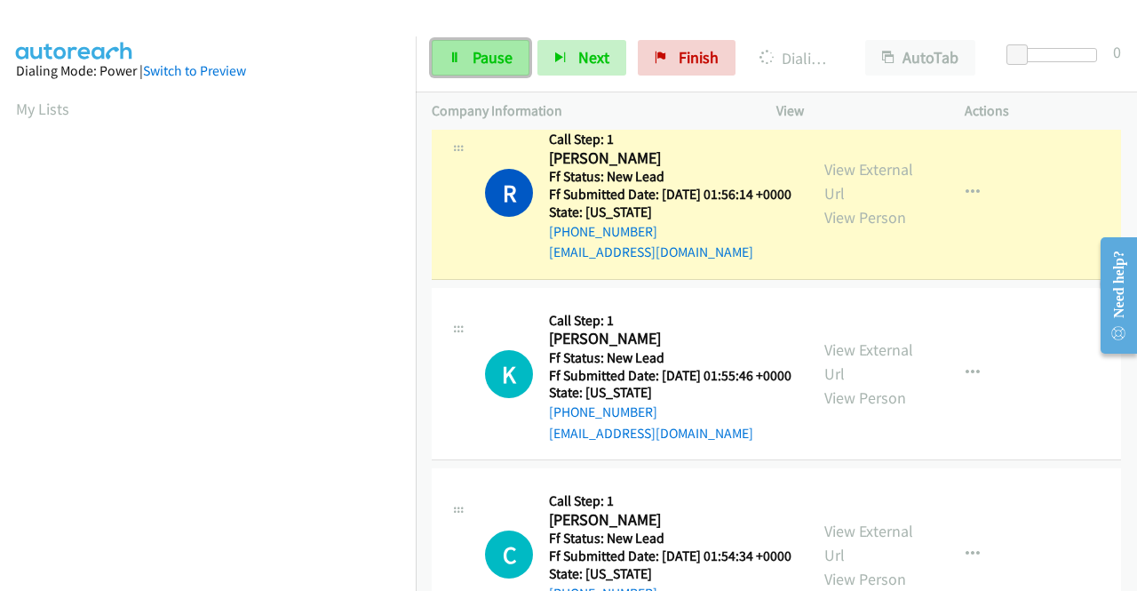
click at [494, 54] on span "Pause" at bounding box center [493, 57] width 40 height 20
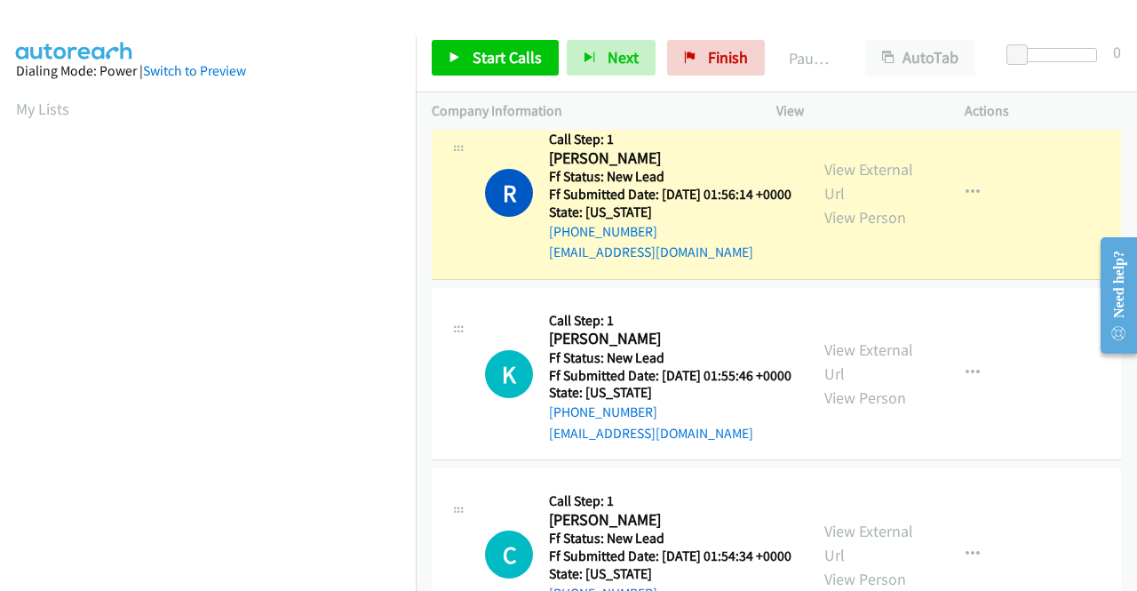
scroll to position [405, 0]
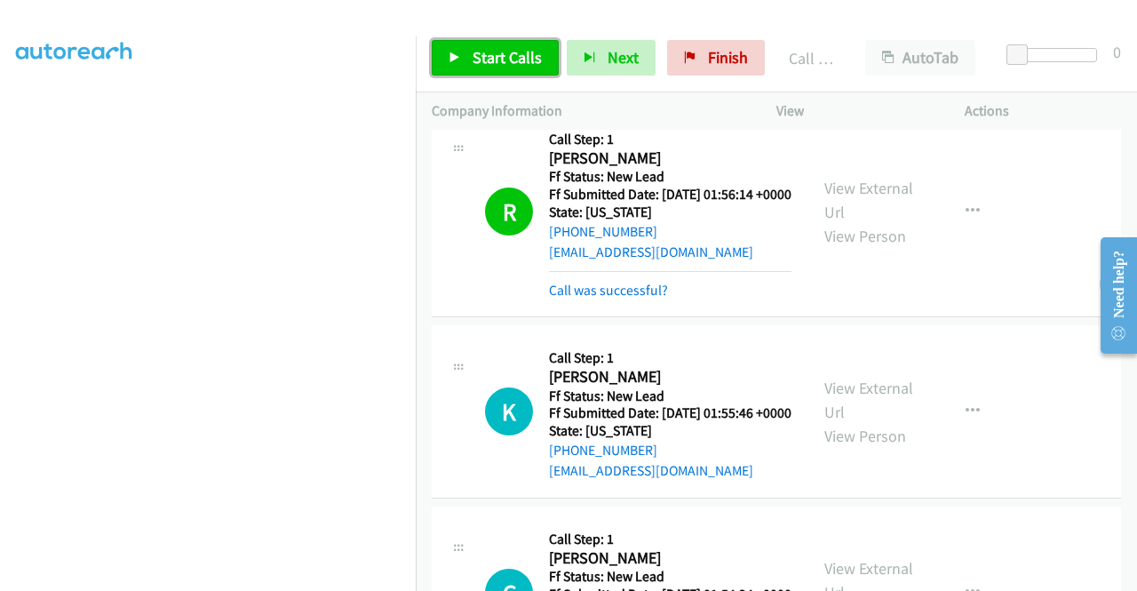
click at [475, 51] on span "Start Calls" at bounding box center [507, 57] width 69 height 20
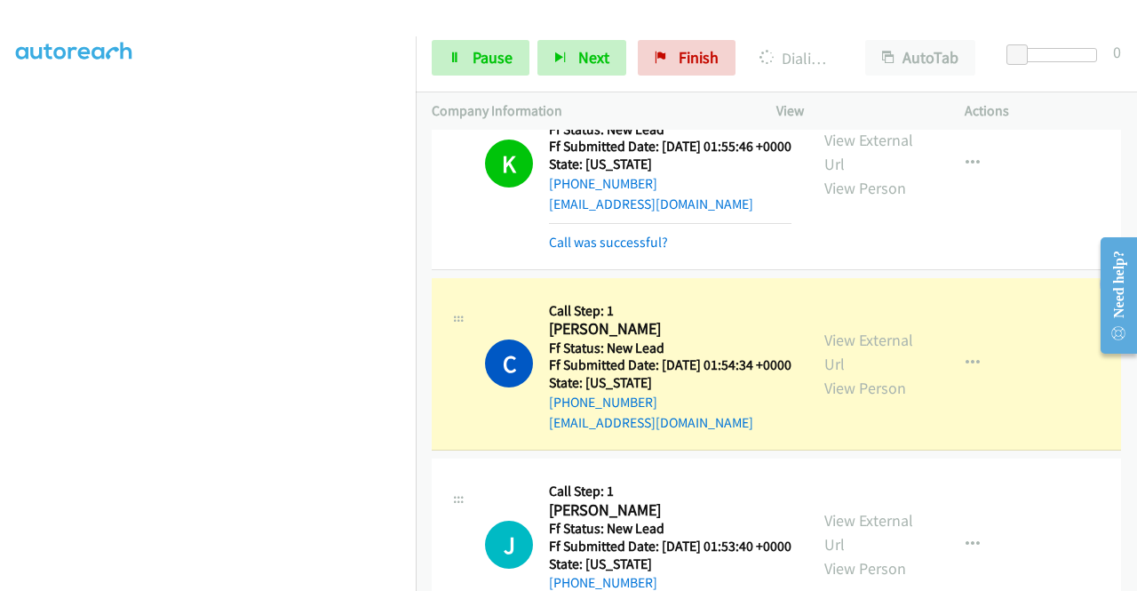
scroll to position [0, 0]
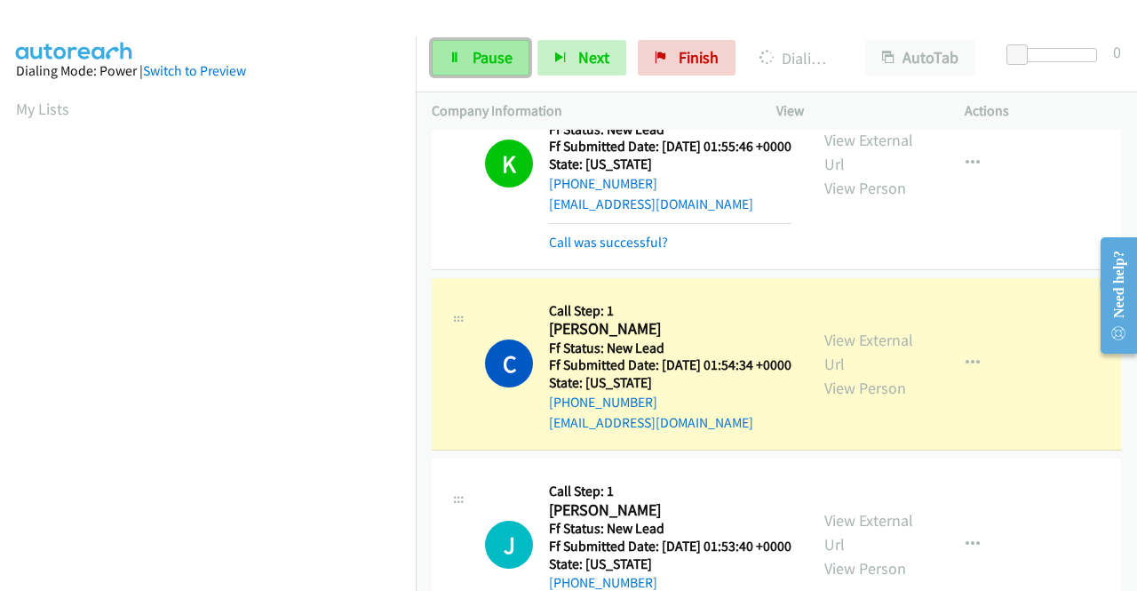
click at [483, 60] on span "Pause" at bounding box center [493, 57] width 40 height 20
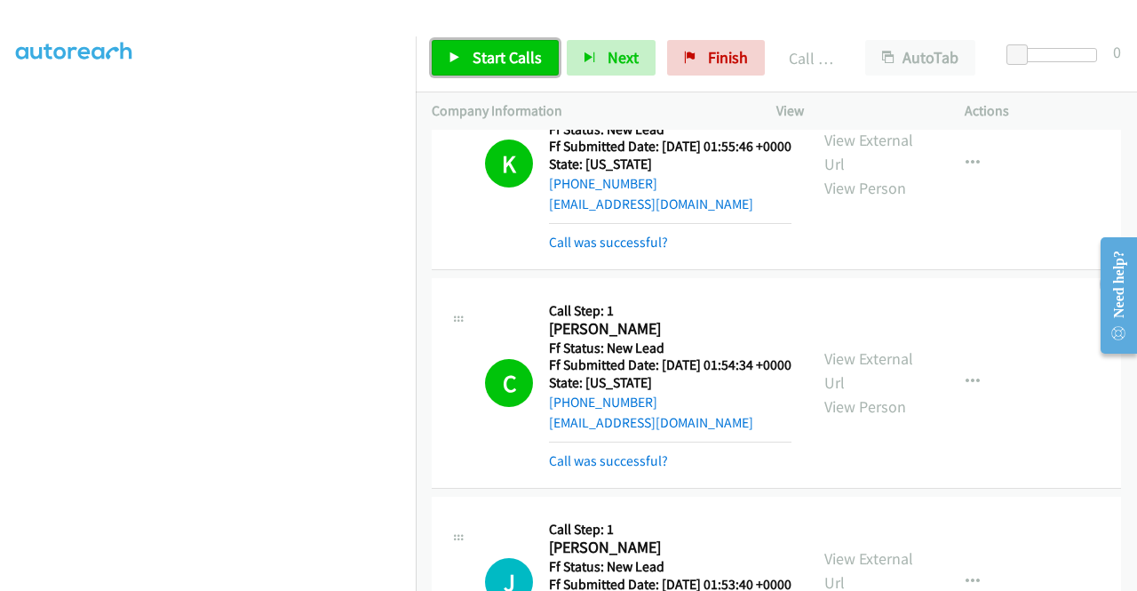
click at [469, 54] on link "Start Calls" at bounding box center [495, 58] width 127 height 36
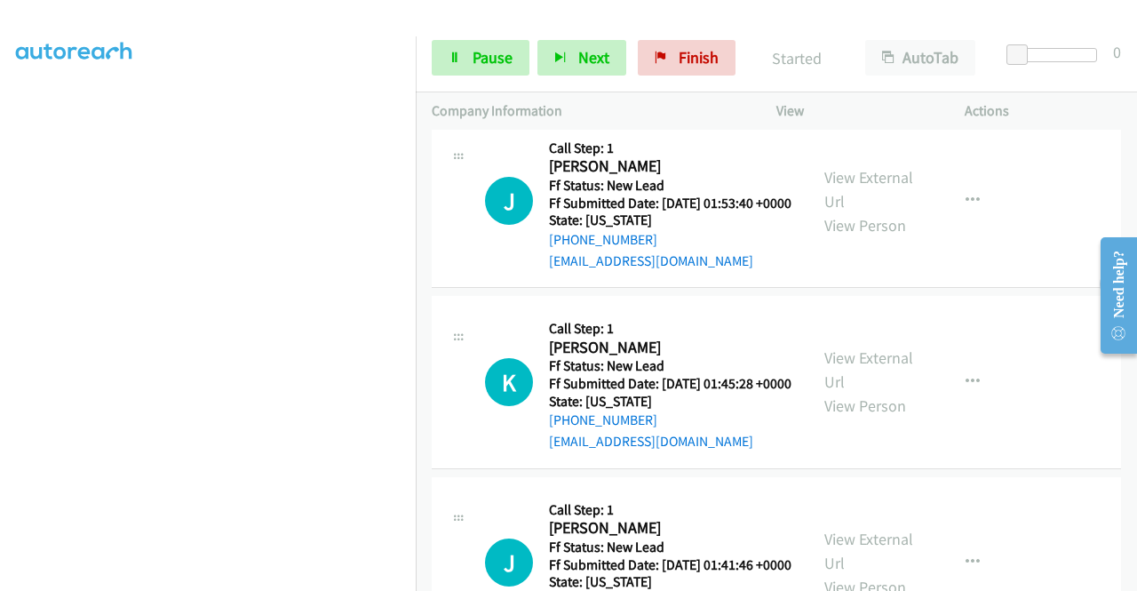
scroll to position [978, 0]
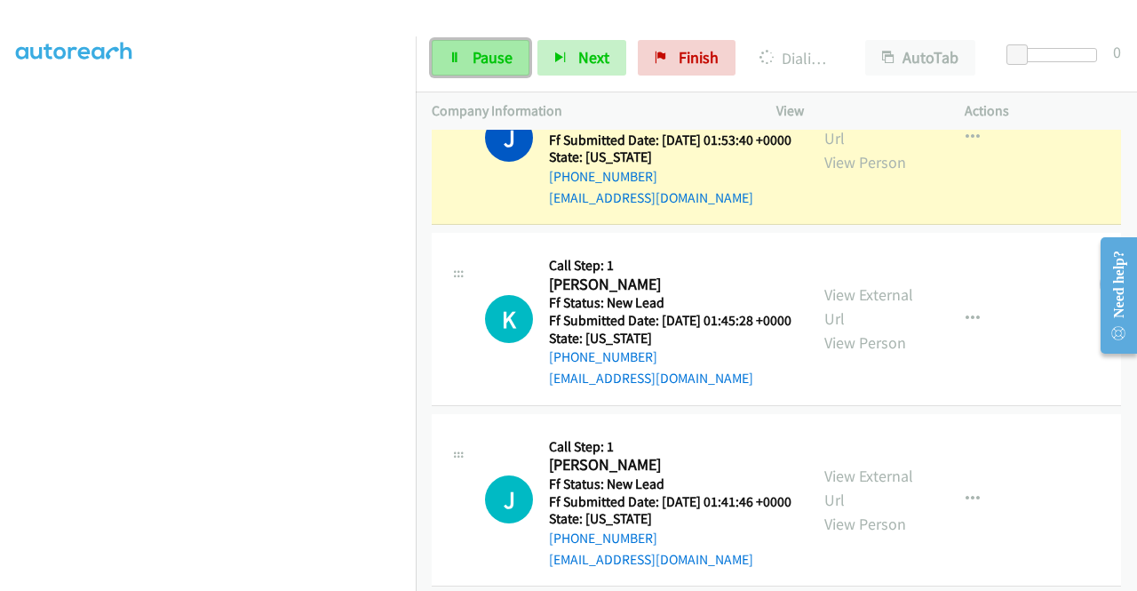
click at [477, 52] on span "Pause" at bounding box center [493, 57] width 40 height 20
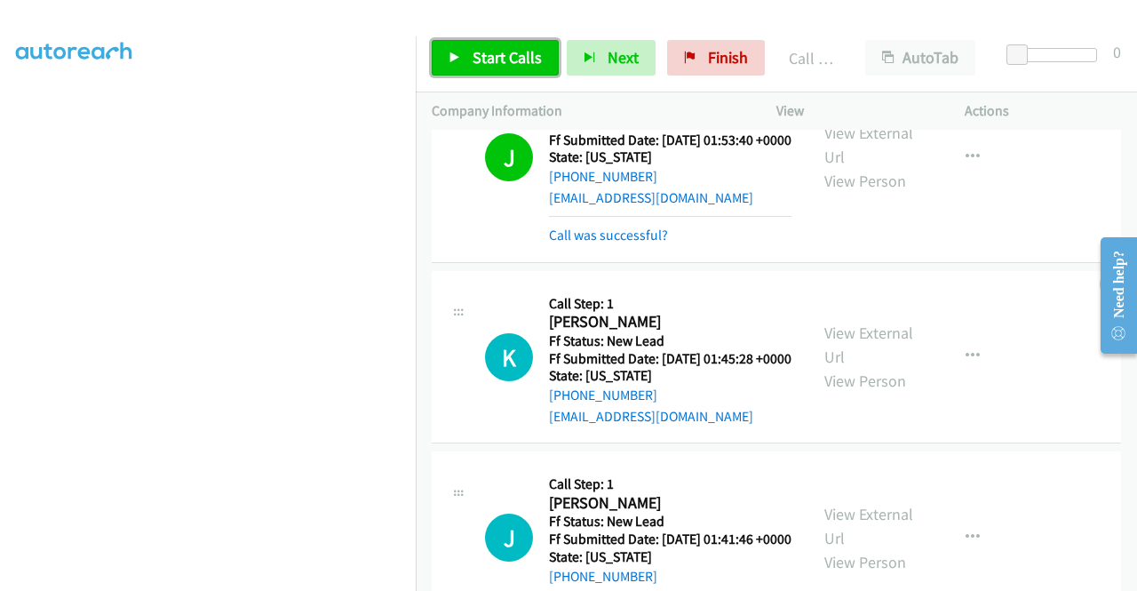
click at [515, 54] on span "Start Calls" at bounding box center [507, 57] width 69 height 20
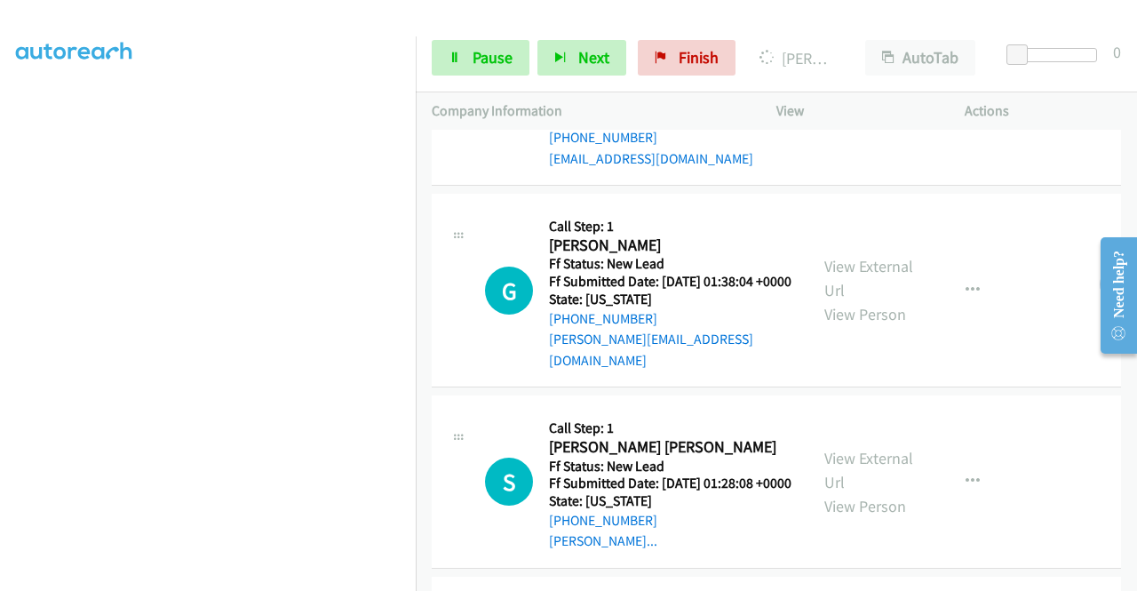
scroll to position [1600, 0]
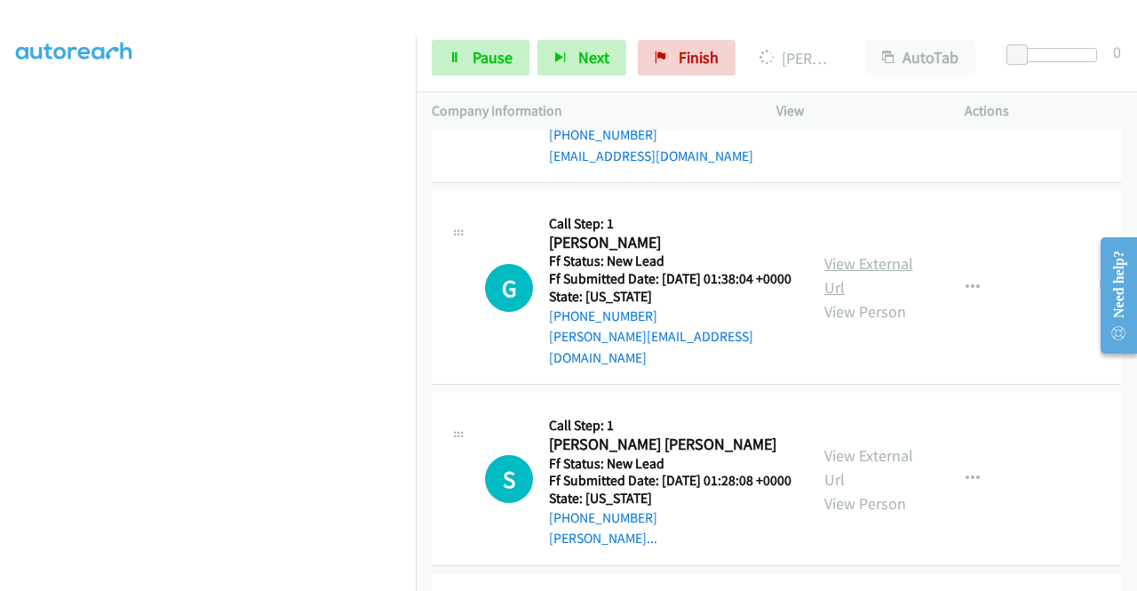
click at [839, 298] on link "View External Url" at bounding box center [869, 275] width 89 height 44
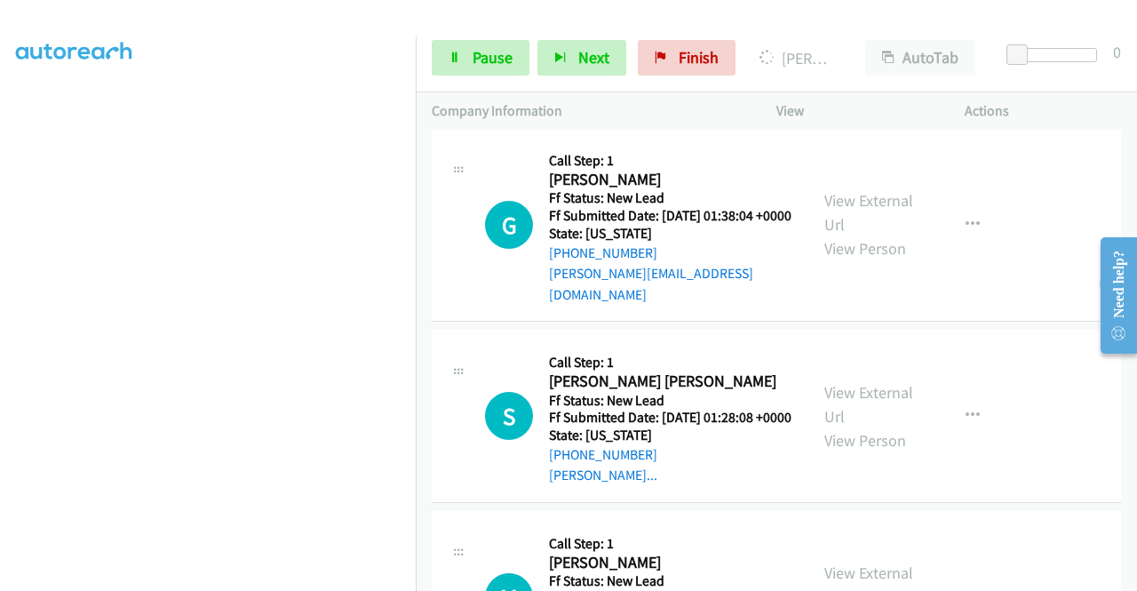
scroll to position [1777, 0]
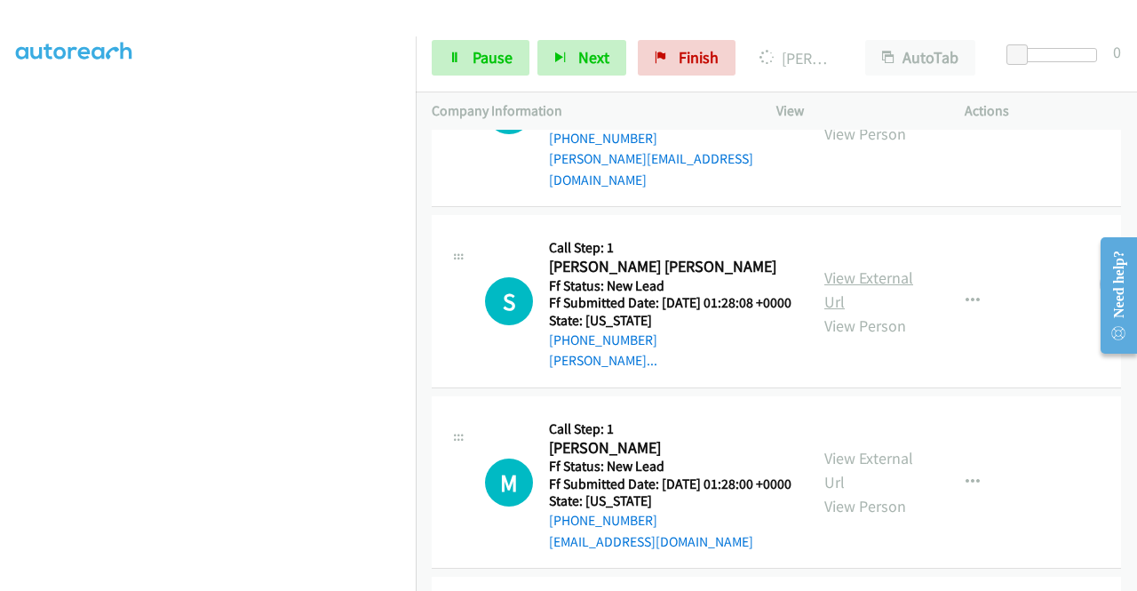
click at [825, 312] on link "View External Url" at bounding box center [869, 289] width 89 height 44
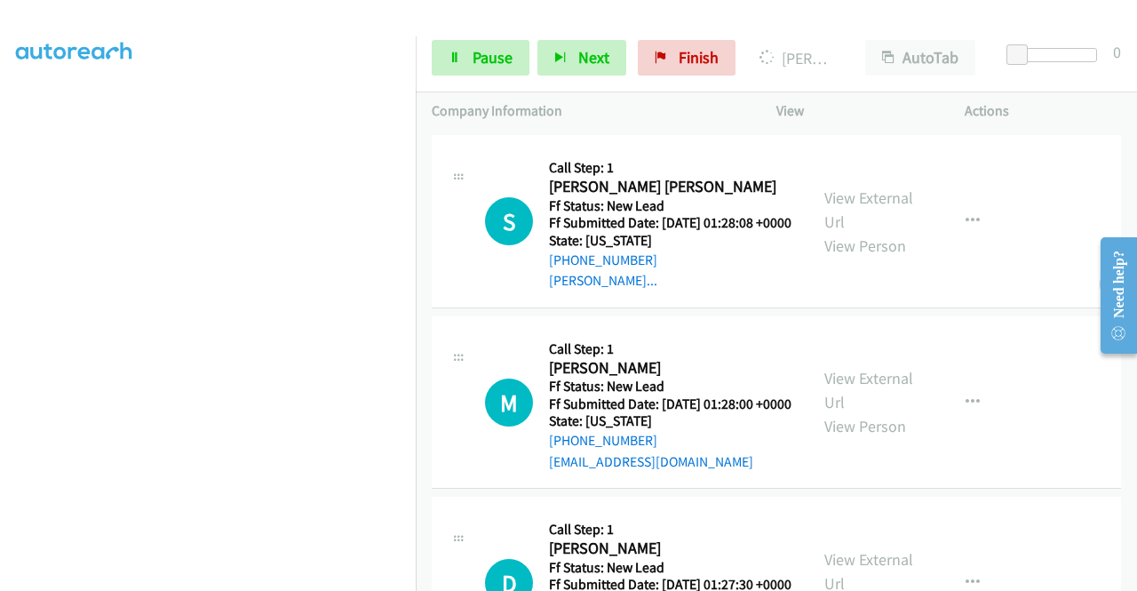
scroll to position [1955, 0]
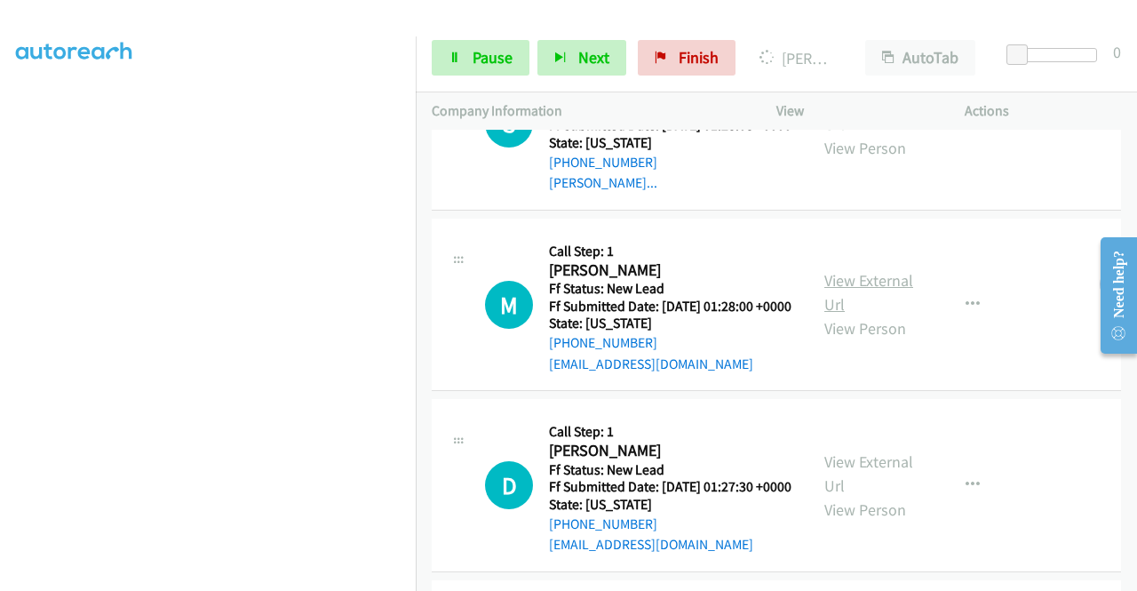
click at [836, 315] on link "View External Url" at bounding box center [869, 292] width 89 height 44
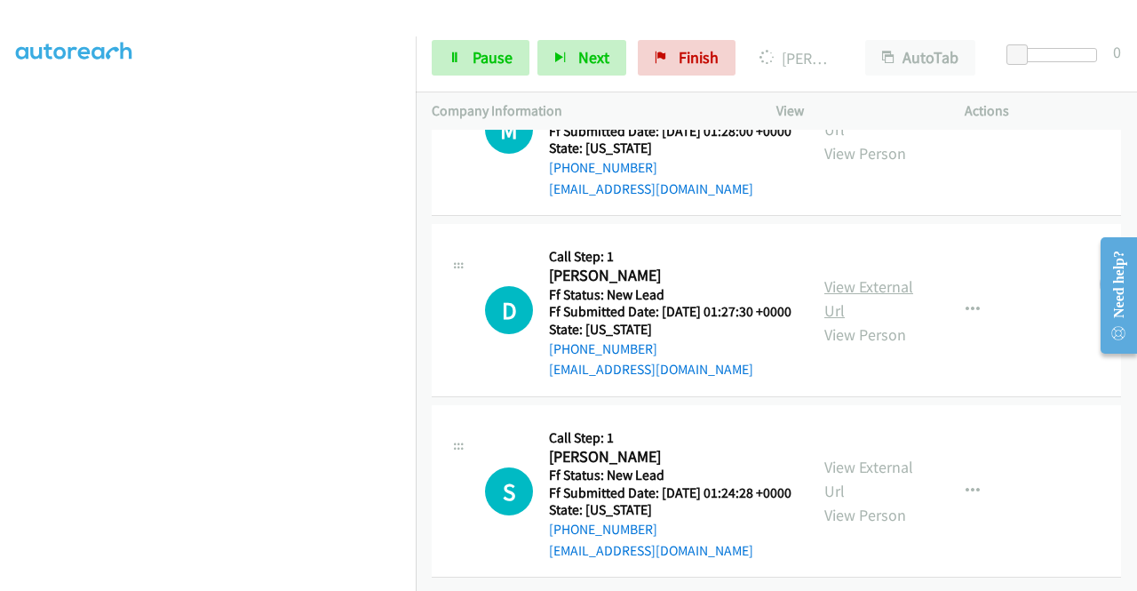
click at [859, 321] on link "View External Url" at bounding box center [869, 298] width 89 height 44
click at [872, 457] on link "View External Url" at bounding box center [869, 479] width 89 height 44
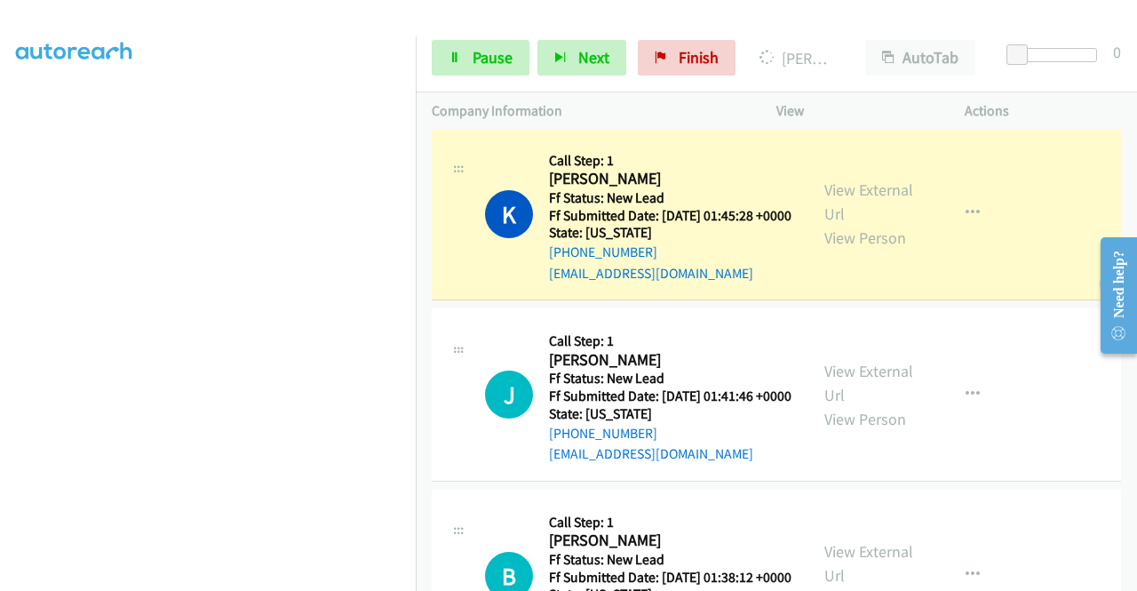
scroll to position [1079, 0]
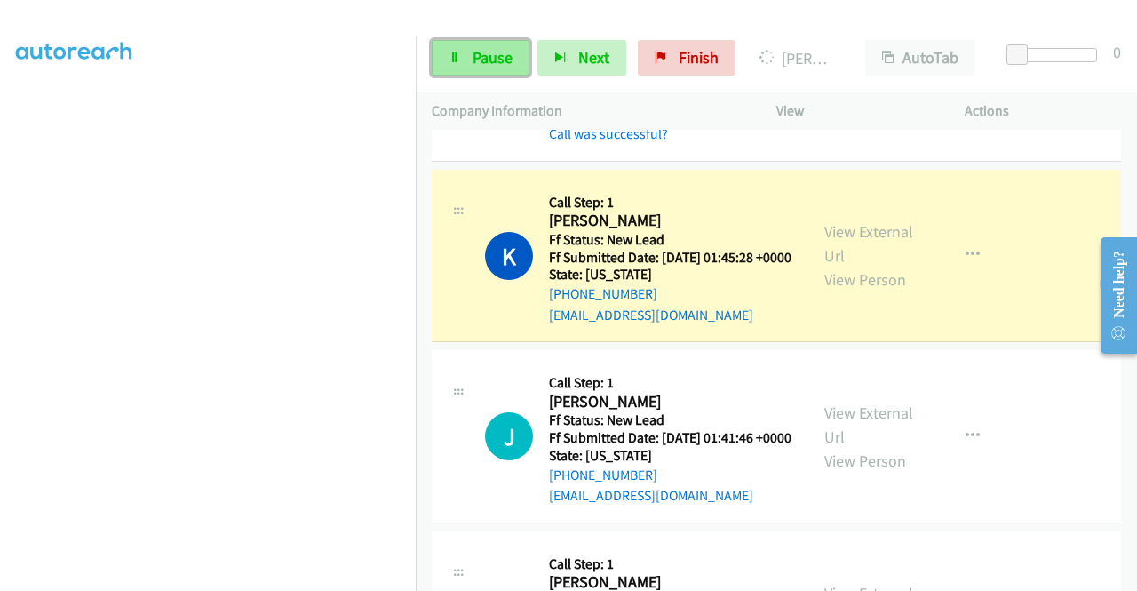
click at [465, 60] on link "Pause" at bounding box center [481, 58] width 98 height 36
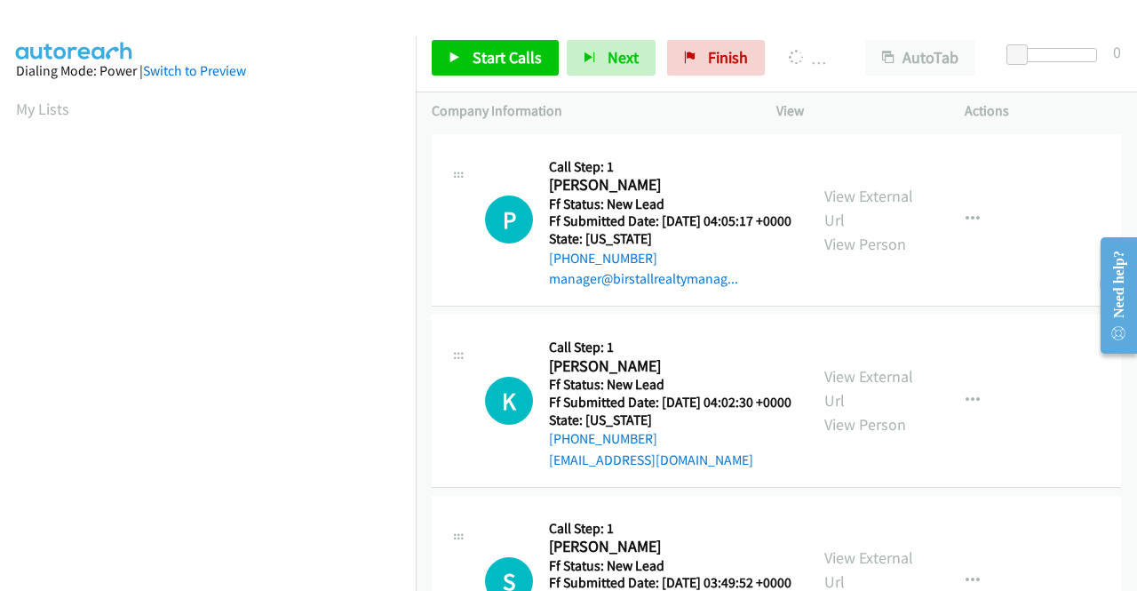
scroll to position [405, 0]
click at [853, 291] on div "View External Url View Person View External Url Email Schedule/Manage Callback …" at bounding box center [911, 220] width 204 height 140
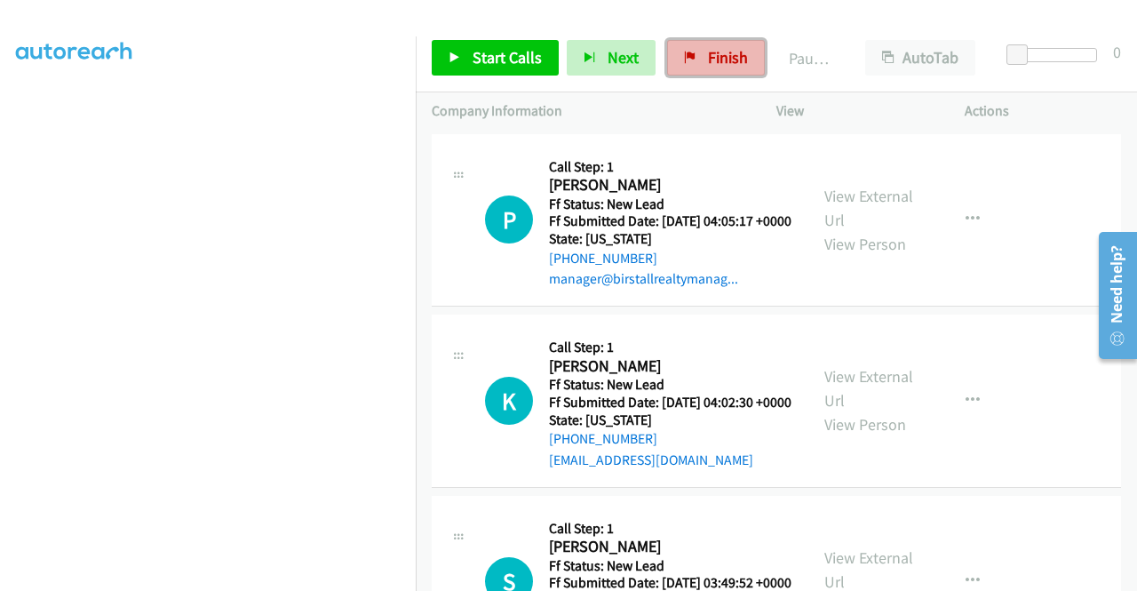
click at [716, 53] on span "Finish" at bounding box center [728, 57] width 40 height 20
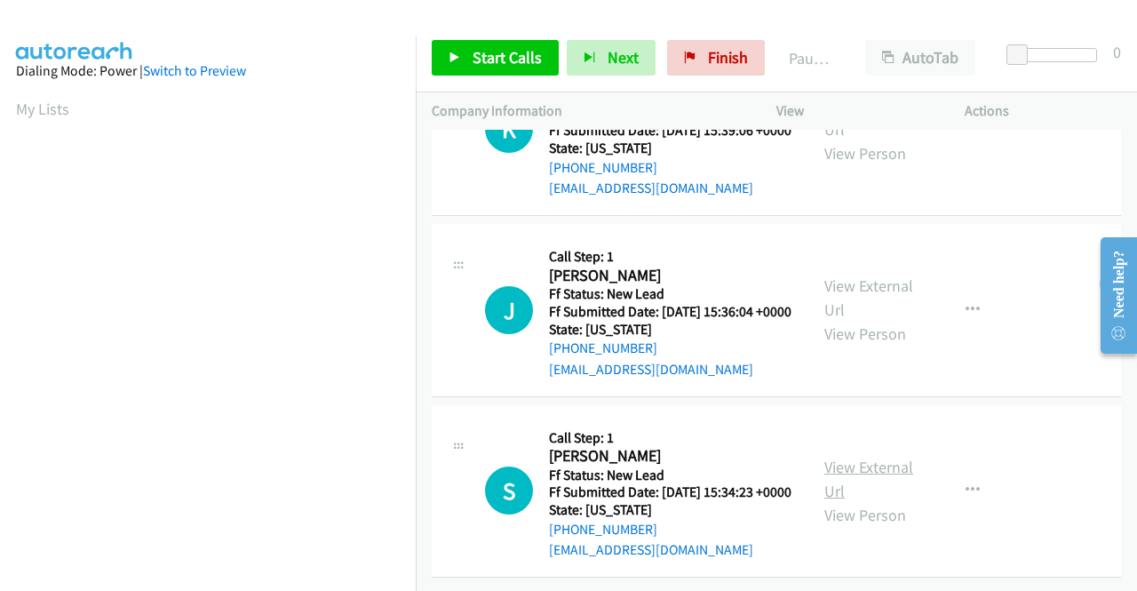
scroll to position [551, 0]
click at [458, 54] on icon at bounding box center [455, 58] width 12 height 12
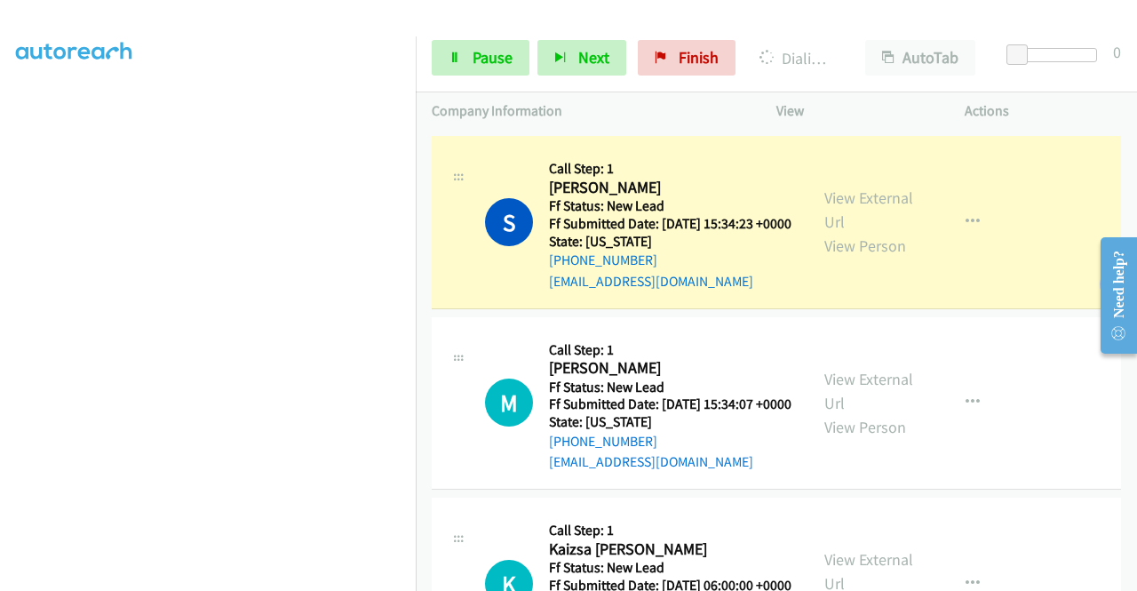
scroll to position [901, 0]
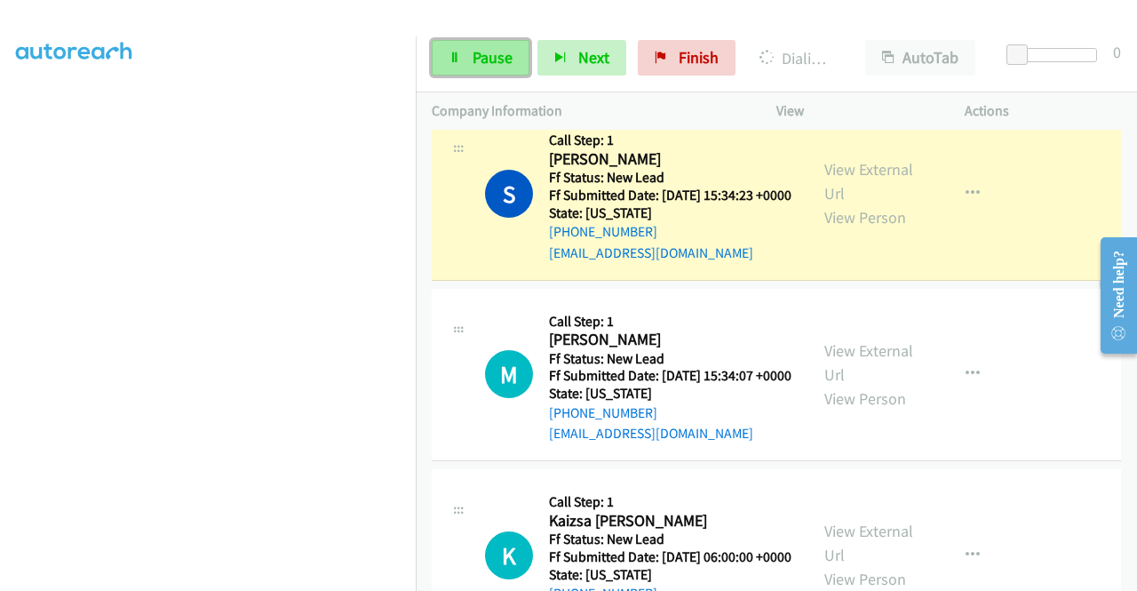
click at [494, 58] on span "Pause" at bounding box center [493, 57] width 40 height 20
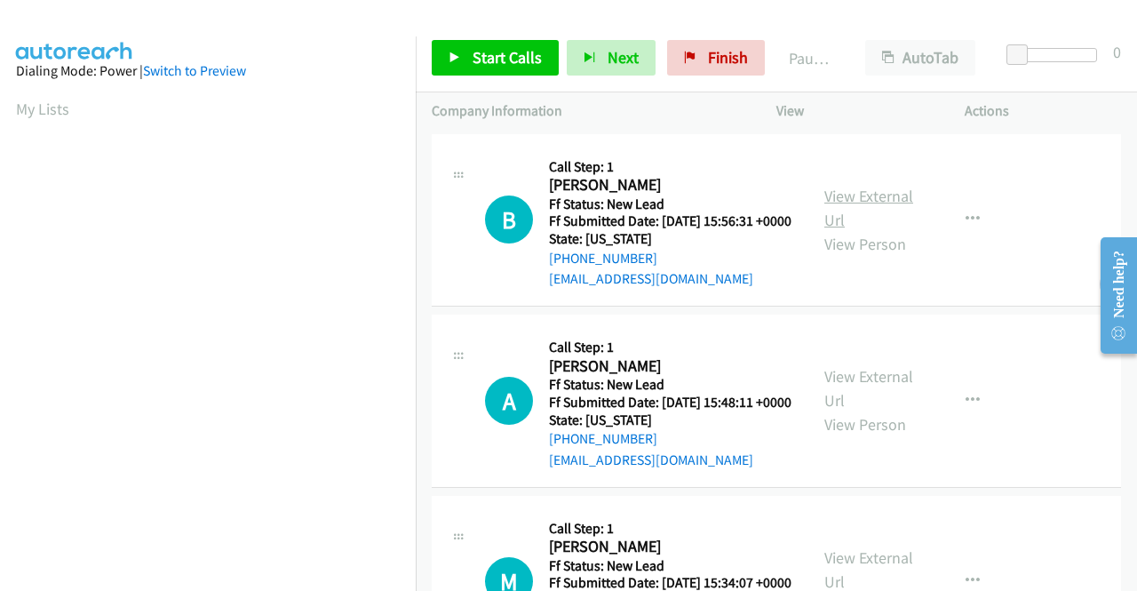
click at [826, 204] on link "View External Url" at bounding box center [869, 208] width 89 height 44
click at [834, 401] on link "View External Url" at bounding box center [869, 388] width 89 height 44
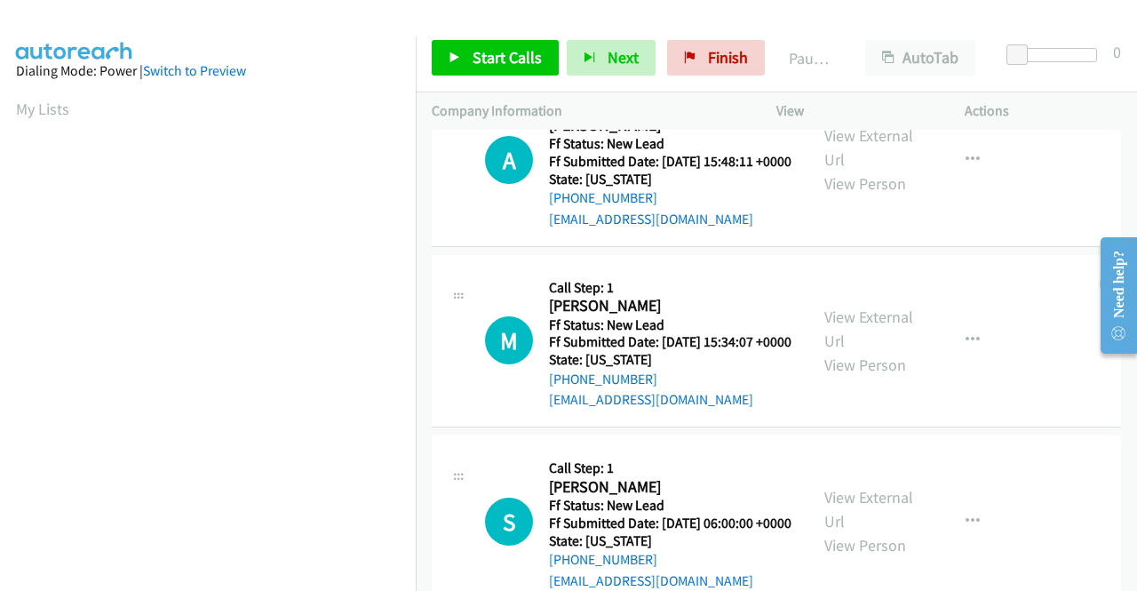
scroll to position [267, 0]
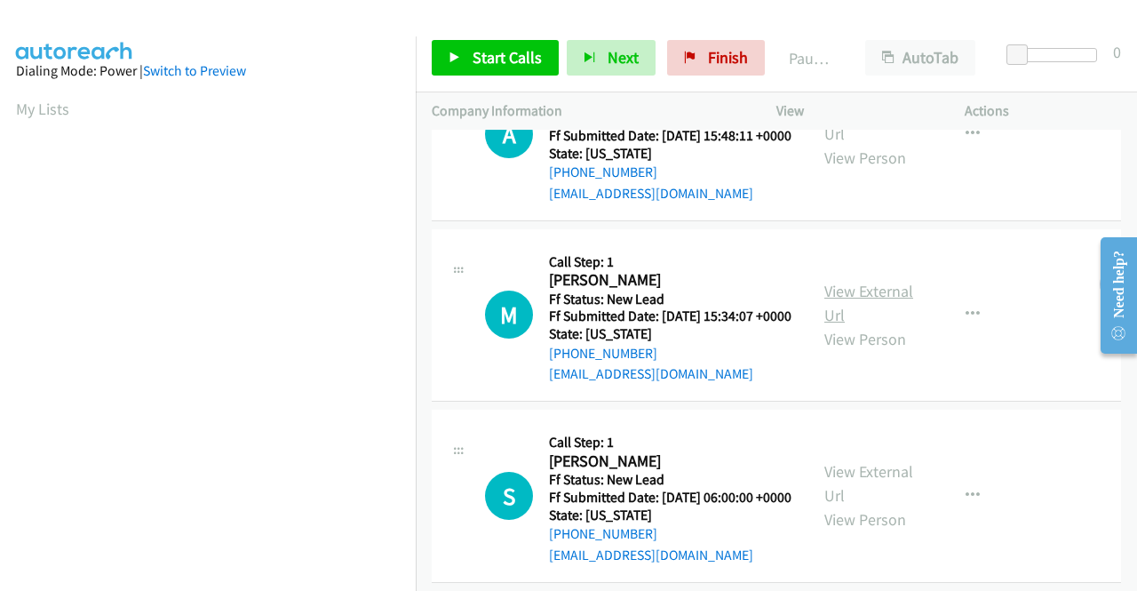
click at [848, 325] on link "View External Url" at bounding box center [869, 303] width 89 height 44
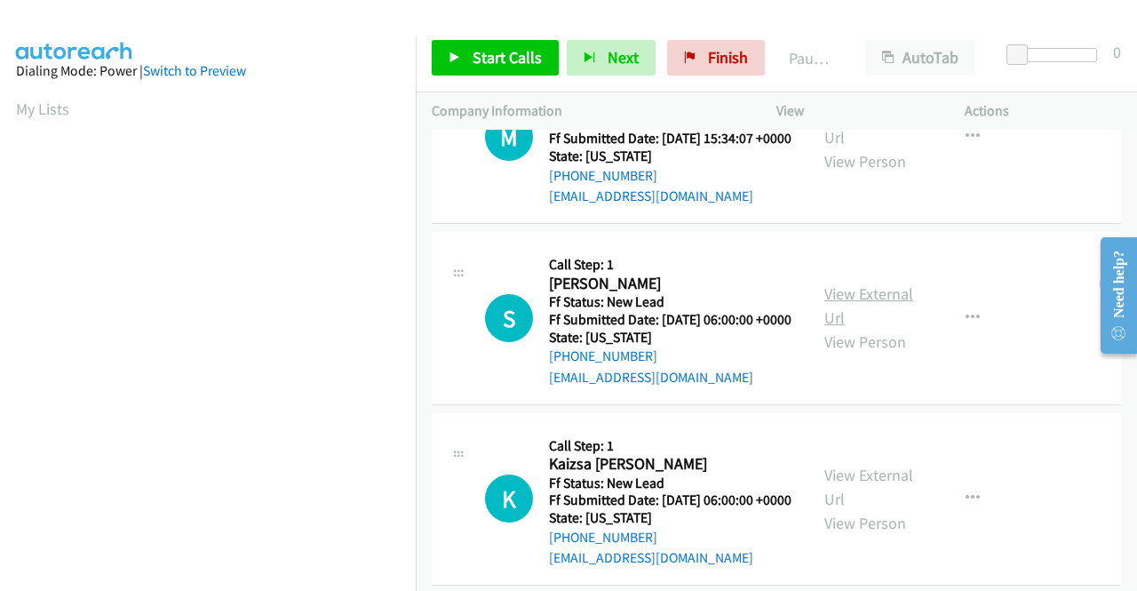
click at [853, 328] on link "View External Url" at bounding box center [869, 305] width 89 height 44
click at [486, 52] on span "Start Calls" at bounding box center [507, 57] width 69 height 20
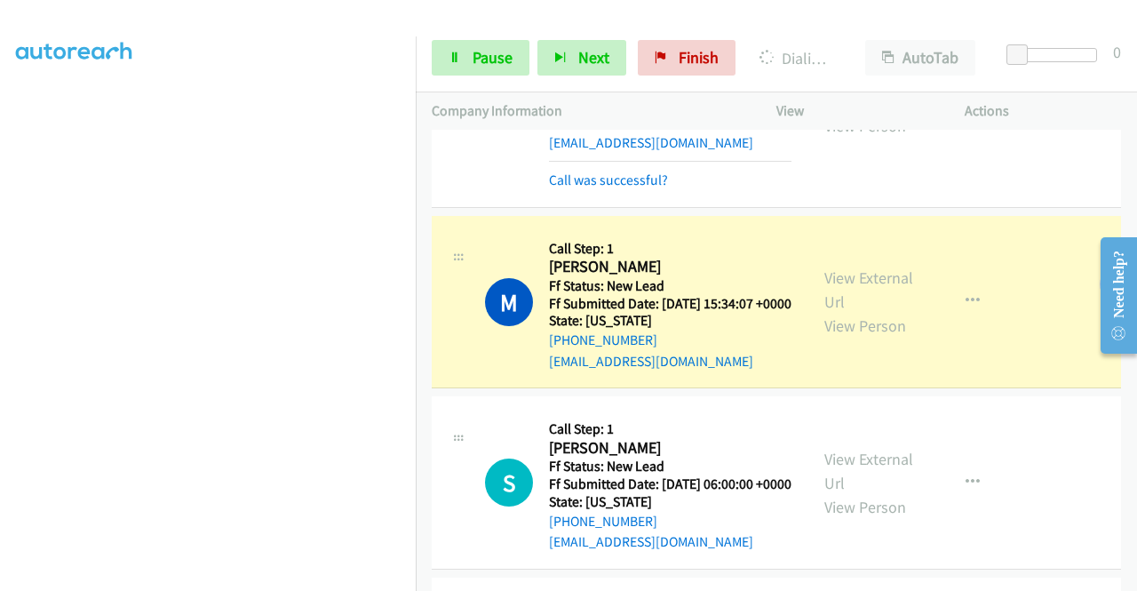
scroll to position [0, 0]
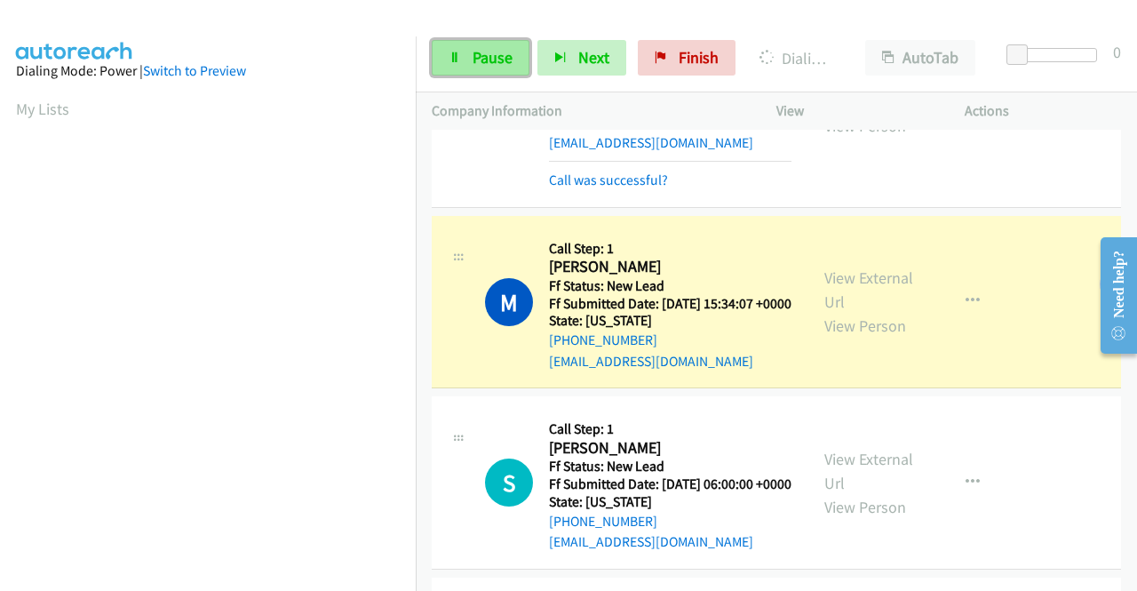
click at [486, 61] on span "Pause" at bounding box center [493, 57] width 40 height 20
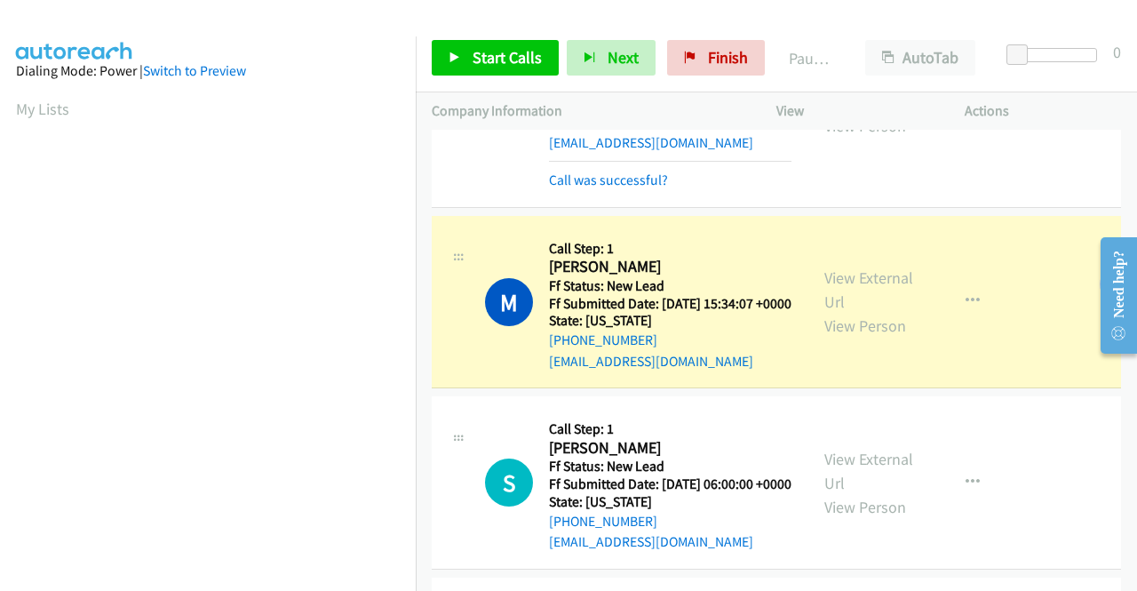
scroll to position [405, 0]
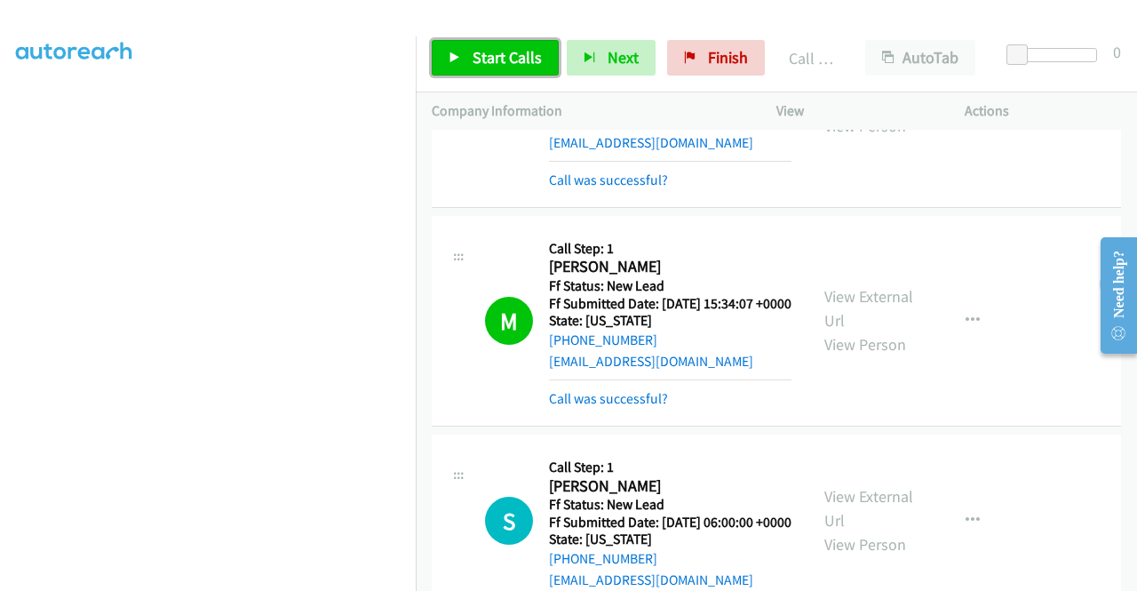
click at [487, 56] on span "Start Calls" at bounding box center [507, 57] width 69 height 20
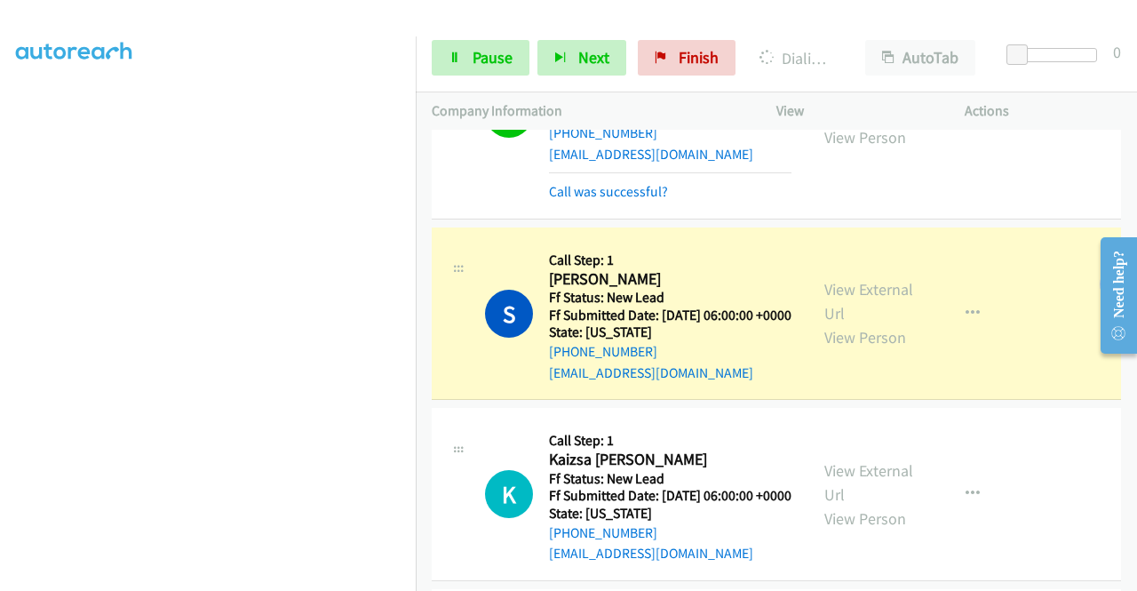
scroll to position [711, 0]
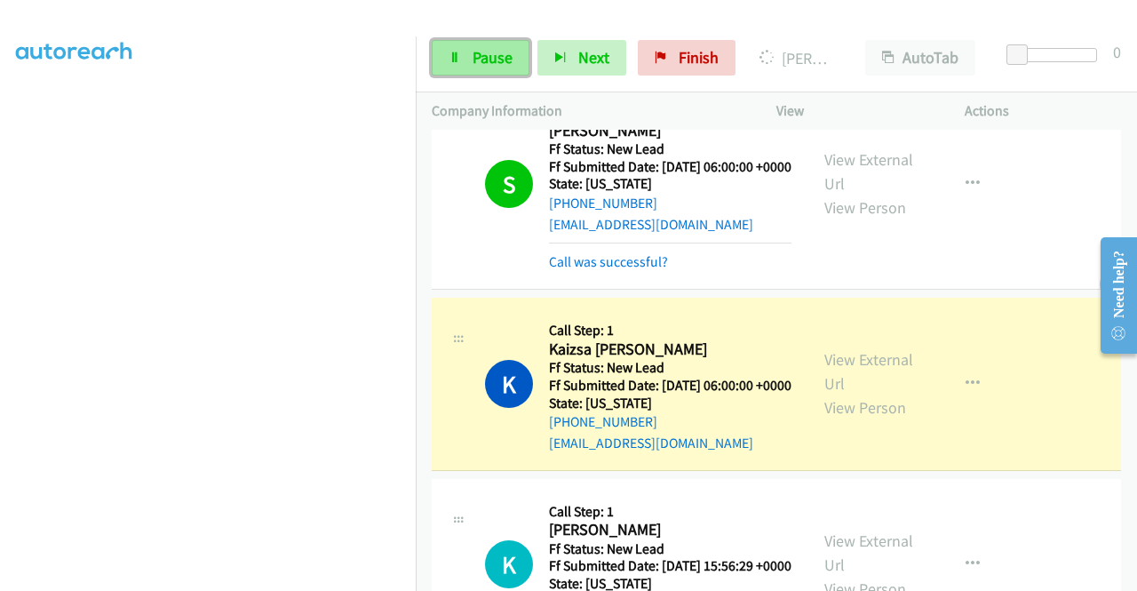
click at [477, 52] on span "Pause" at bounding box center [493, 57] width 40 height 20
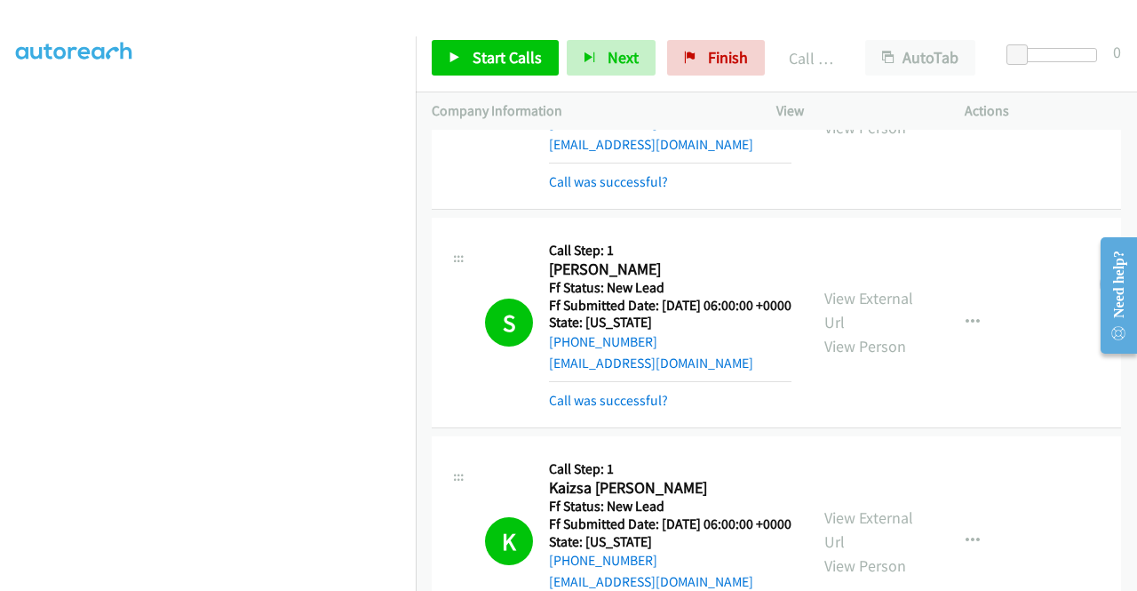
scroll to position [444, 0]
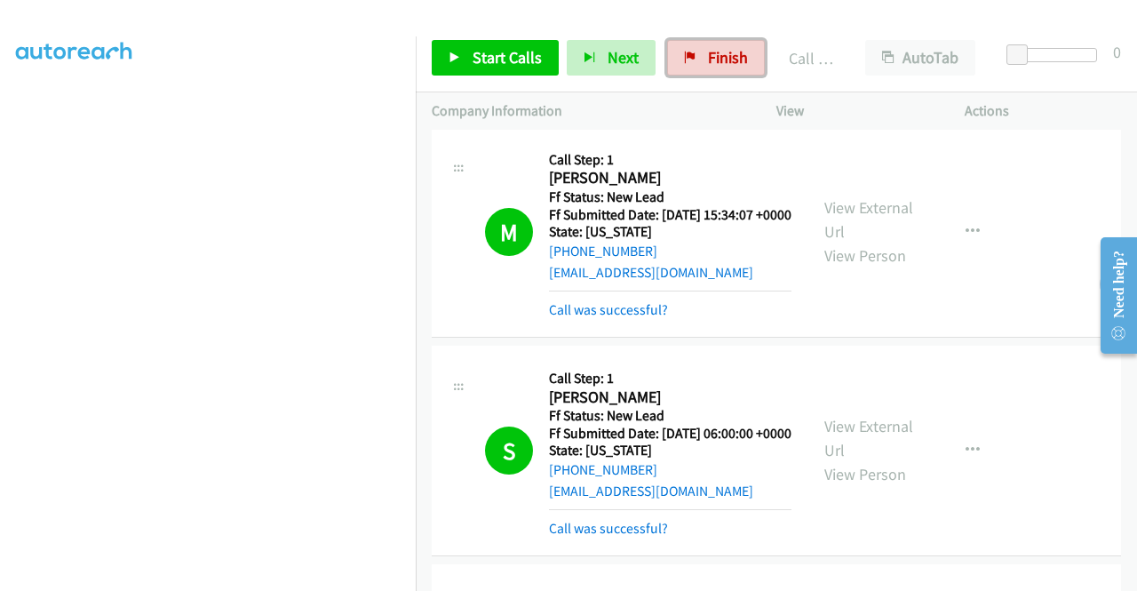
drag, startPoint x: 707, startPoint y: 60, endPoint x: 638, endPoint y: 90, distance: 75.6
click at [708, 60] on span "Finish" at bounding box center [728, 57] width 40 height 20
